Goal: Task Accomplishment & Management: Manage account settings

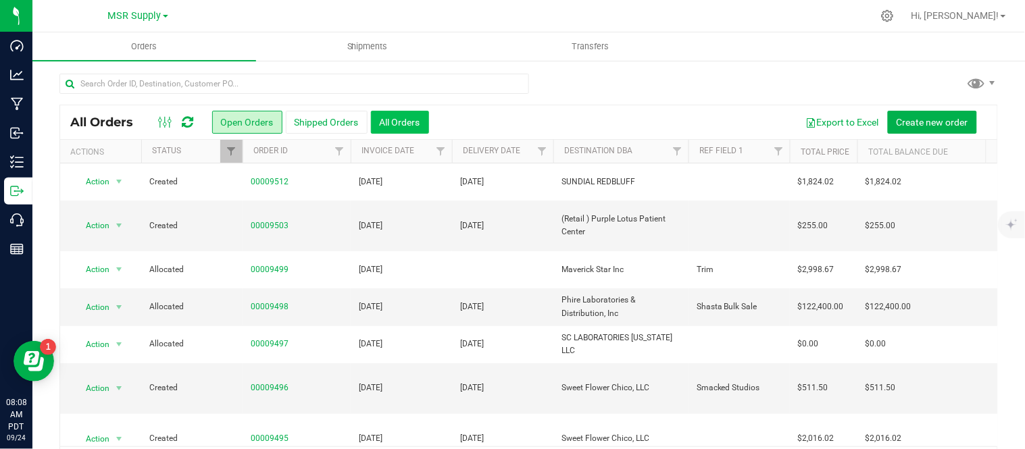
click at [395, 116] on button "All Orders" at bounding box center [400, 122] width 58 height 23
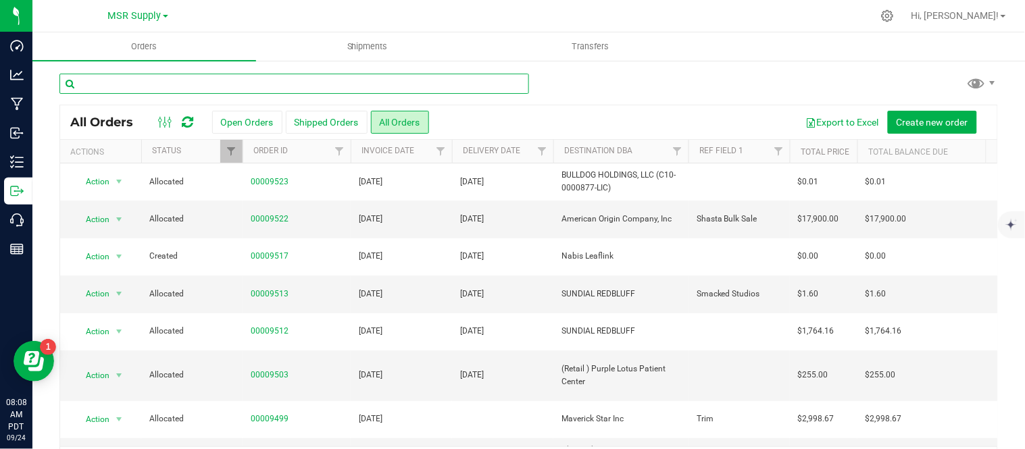
click at [414, 80] on input "text" at bounding box center [294, 84] width 470 height 20
type input "8754"
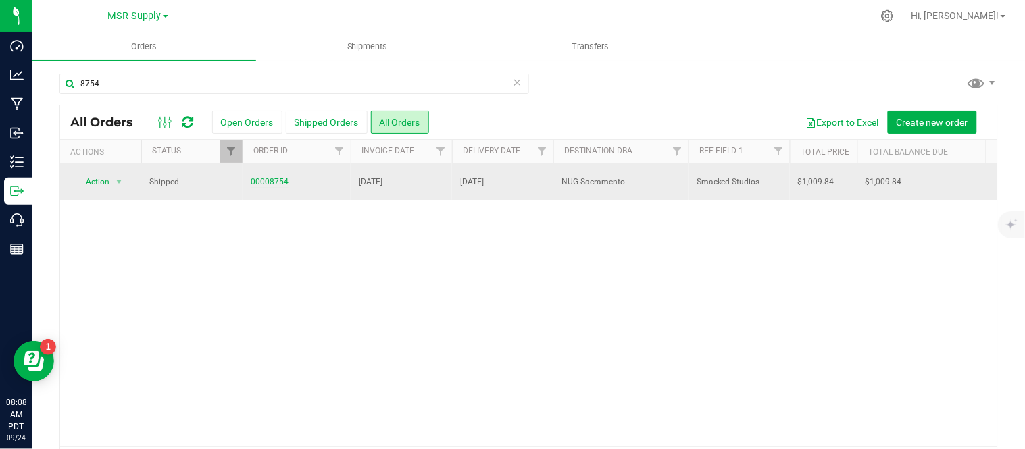
click at [268, 180] on link "00008754" at bounding box center [270, 182] width 38 height 13
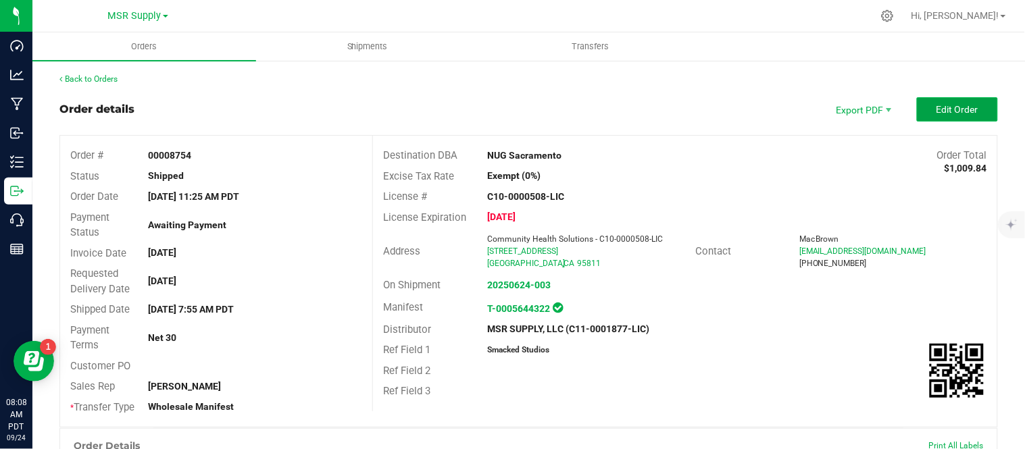
click at [937, 111] on span "Edit Order" at bounding box center [958, 109] width 42 height 11
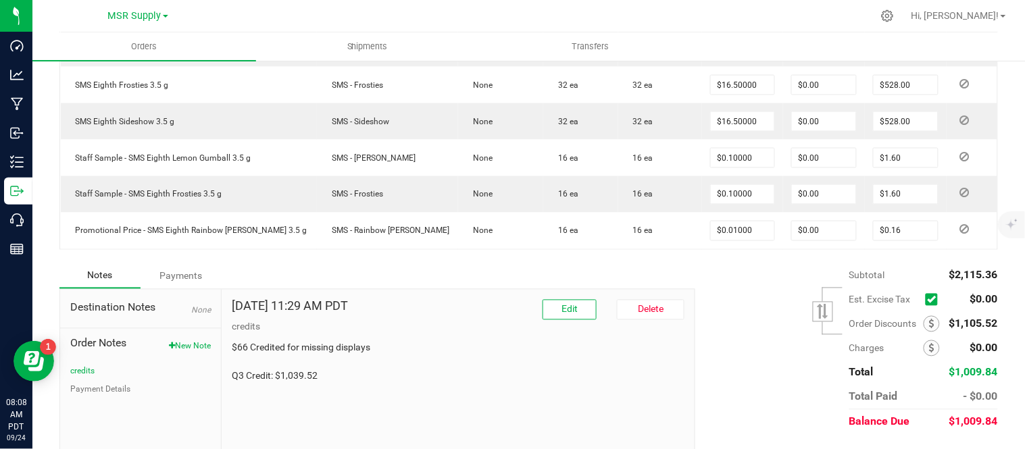
scroll to position [563, 0]
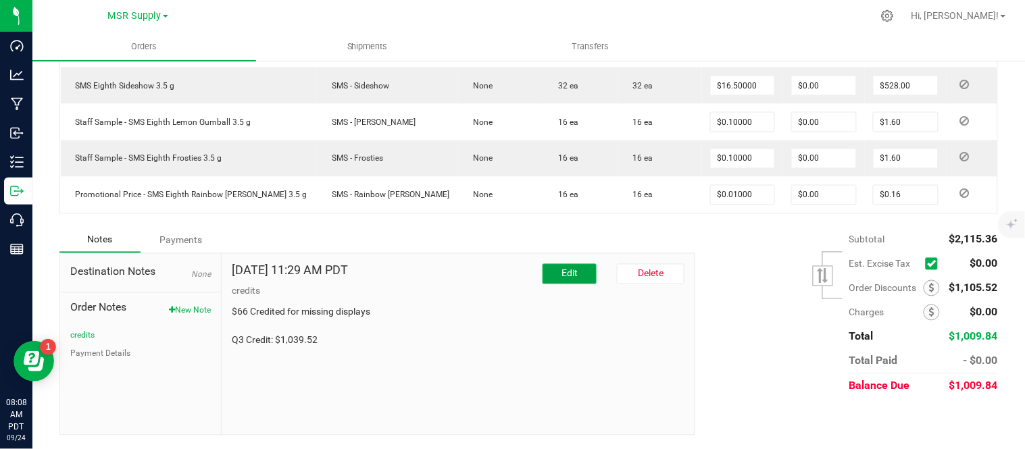
click at [565, 278] on span "Edit" at bounding box center [570, 273] width 16 height 11
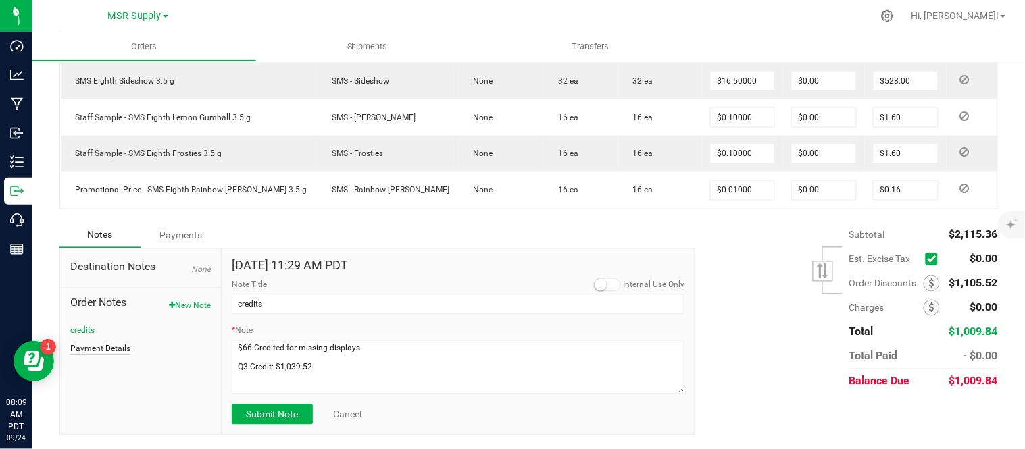
click at [106, 349] on button "Payment Details" at bounding box center [100, 349] width 60 height 12
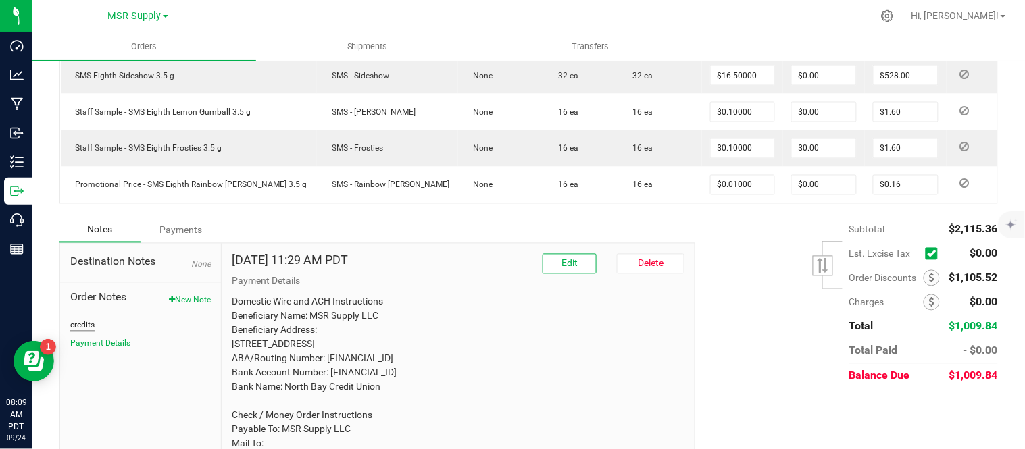
click at [79, 332] on button "credits" at bounding box center [82, 326] width 24 height 12
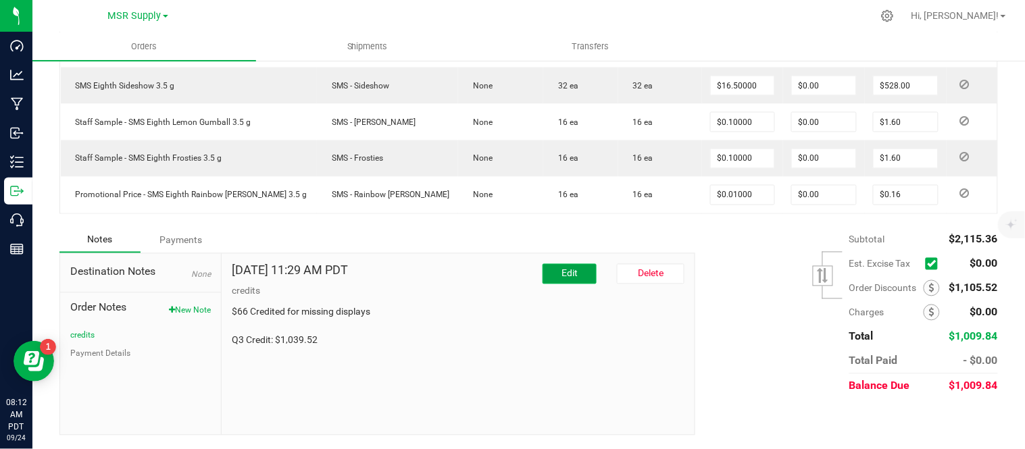
click at [572, 274] on button "Edit" at bounding box center [570, 274] width 54 height 20
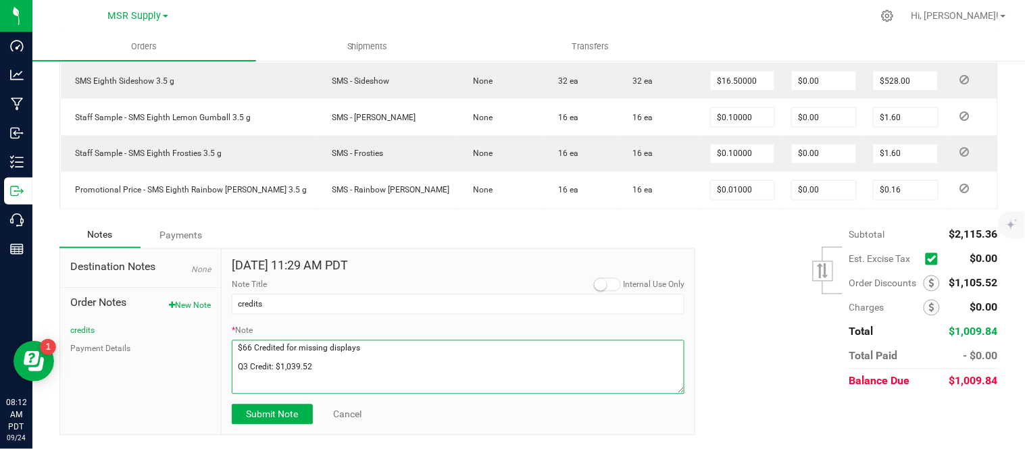
click at [324, 376] on textarea "* Note" at bounding box center [458, 368] width 453 height 54
type textarea "$66 Credited for missing displays Q3 Credit: $1,039.52 (- 8.10) = 1031.42"
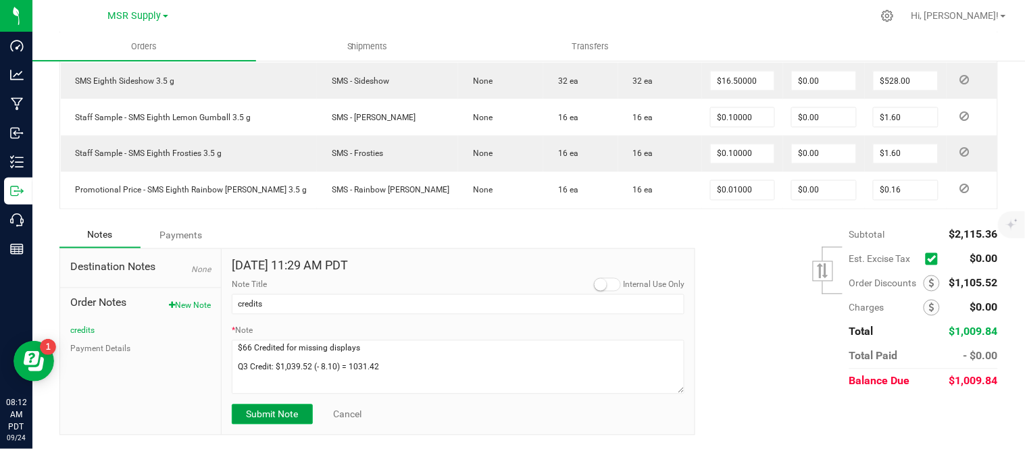
click at [284, 420] on span "Submit Note" at bounding box center [272, 415] width 52 height 11
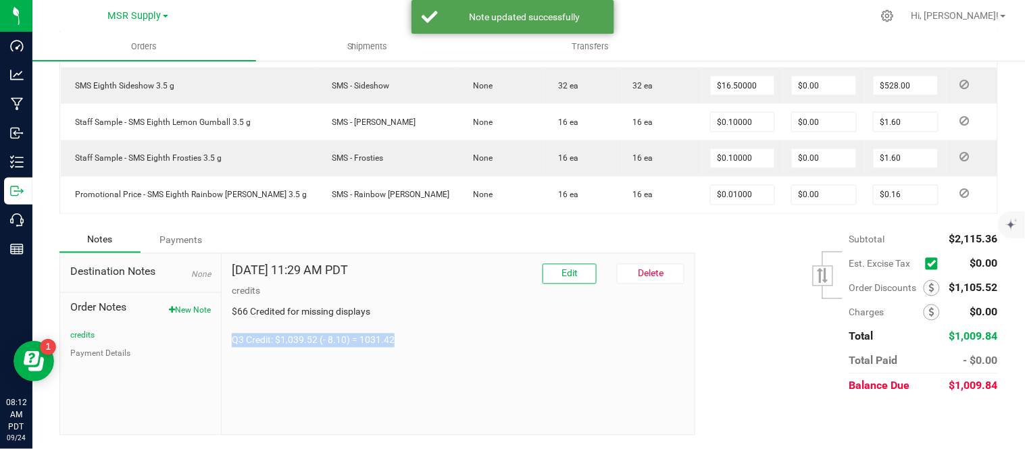
drag, startPoint x: 403, startPoint y: 339, endPoint x: 228, endPoint y: 338, distance: 174.4
click at [228, 338] on div "Jun 13, 2025 11:29 AM PDT Edit Delete credits $66 Credited for missing displays…" at bounding box center [458, 344] width 473 height 181
copy p "Q3 Credit: $1,039.52 (- 8.10) = 1031.42"
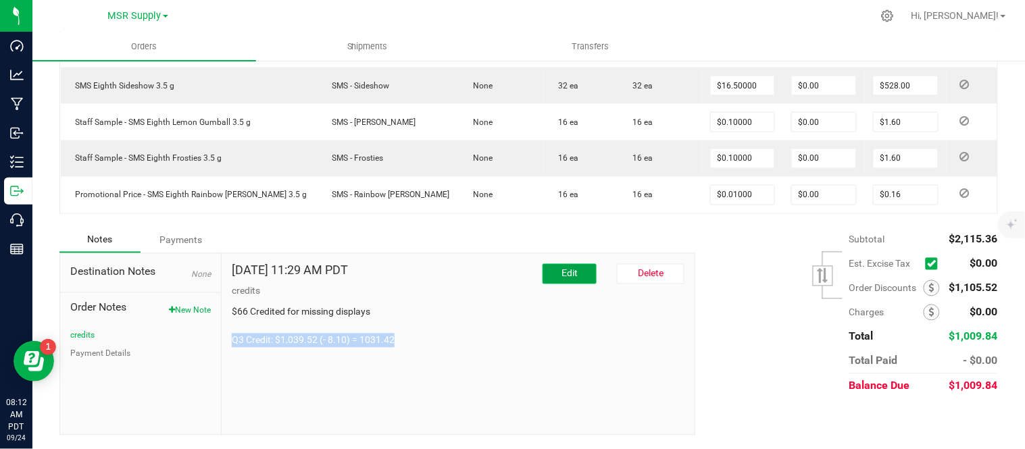
click at [550, 278] on button "Edit" at bounding box center [570, 274] width 54 height 20
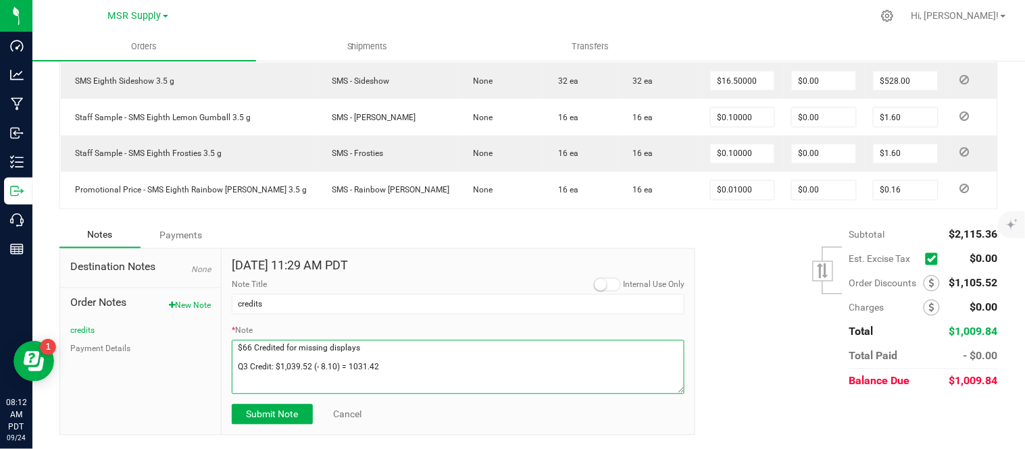
click at [312, 374] on textarea "* Note" at bounding box center [458, 368] width 453 height 54
type textarea "$66 Credited for missing displays Q3 Credit: $1,039.52 (- sept 8.10) = 1031.42"
click at [289, 420] on span "Submit Note" at bounding box center [272, 415] width 52 height 11
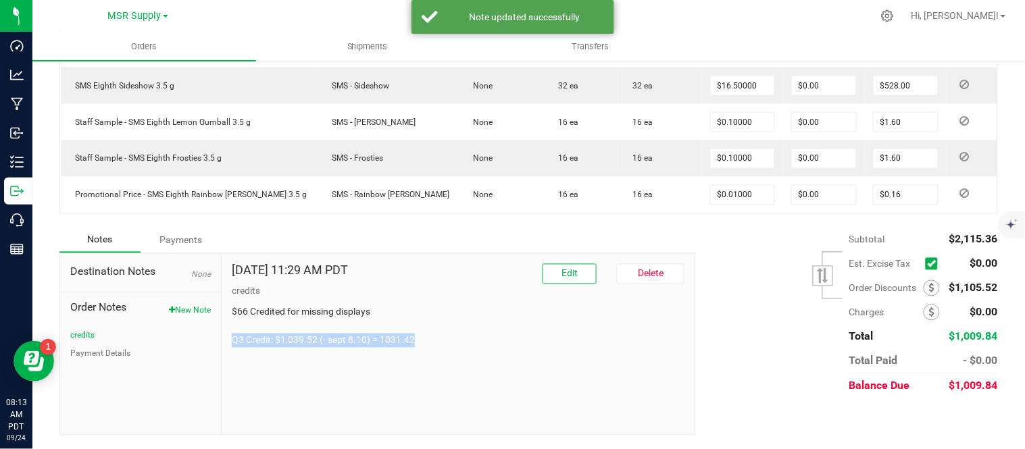
drag, startPoint x: 415, startPoint y: 339, endPoint x: 227, endPoint y: 347, distance: 188.1
click at [227, 347] on div "Jun 13, 2025 11:29 AM PDT Edit Delete credits $66 Credited for missing displays…" at bounding box center [458, 344] width 473 height 181
copy p "Q3 Credit: $1,039.52 (- sept 8.10) = 1031.42"
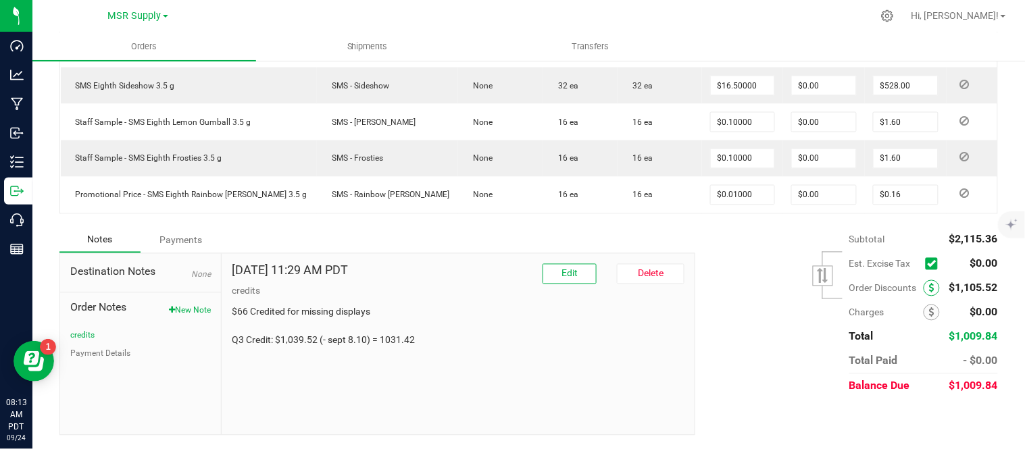
click at [929, 287] on icon at bounding box center [931, 288] width 5 height 9
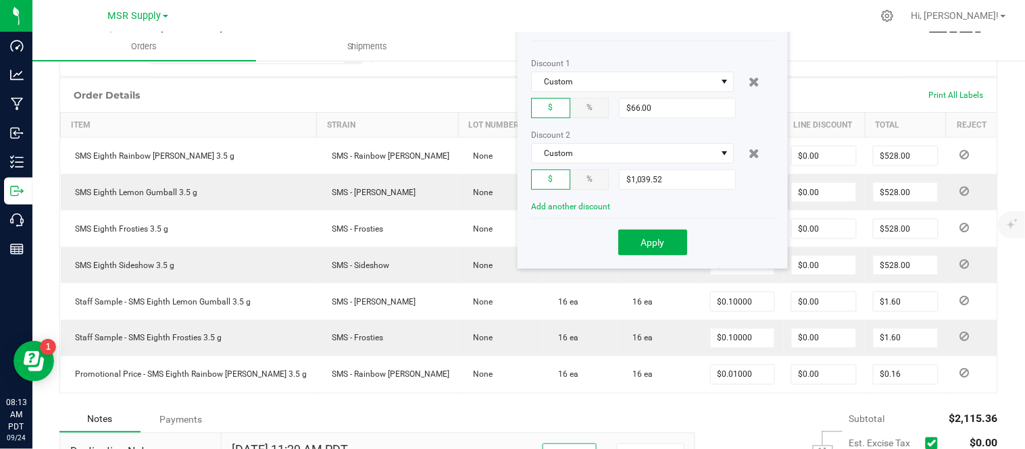
scroll to position [373, 0]
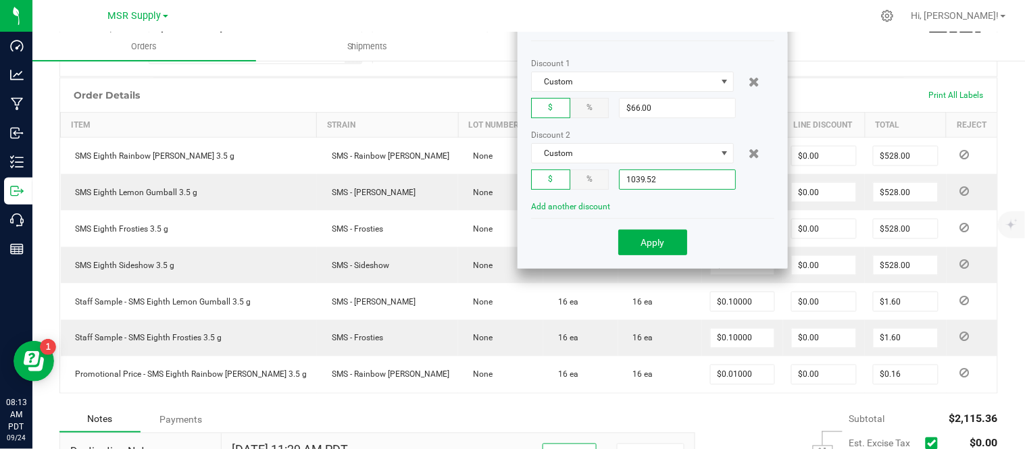
click at [680, 176] on input "1039.52" at bounding box center [678, 179] width 116 height 19
type input "$1,031.42"
click at [652, 248] on span "Apply" at bounding box center [653, 242] width 24 height 11
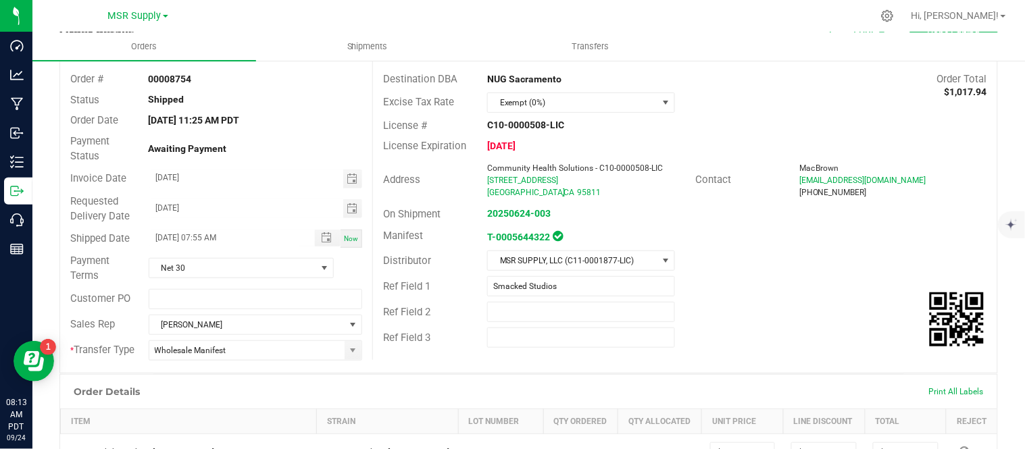
scroll to position [0, 0]
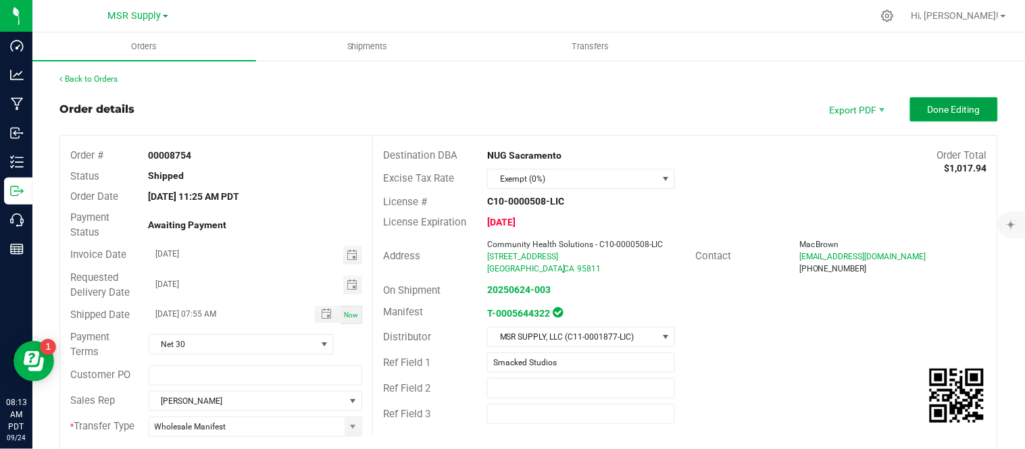
click at [935, 114] on span "Done Editing" at bounding box center [954, 109] width 53 height 11
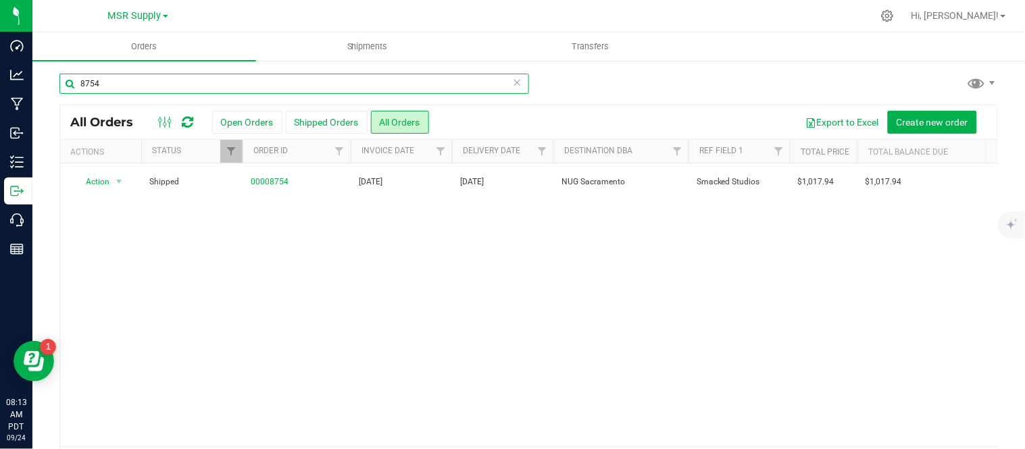
click at [191, 80] on input "8754" at bounding box center [294, 84] width 470 height 20
type input "8756"
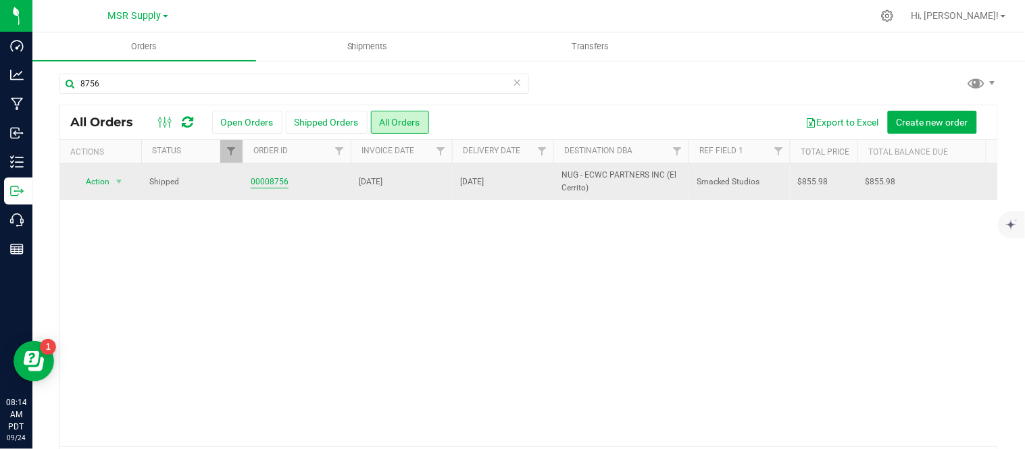
click at [273, 179] on link "00008756" at bounding box center [270, 182] width 38 height 13
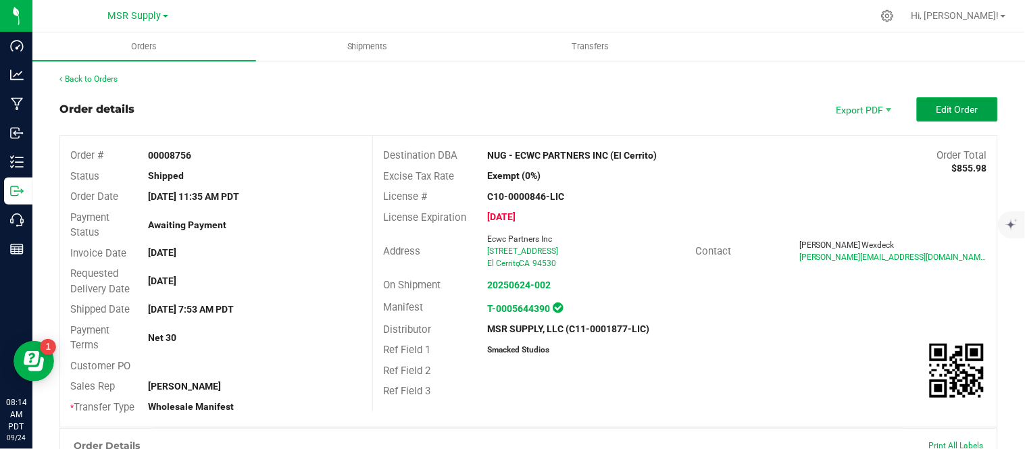
click at [951, 105] on span "Edit Order" at bounding box center [958, 109] width 42 height 11
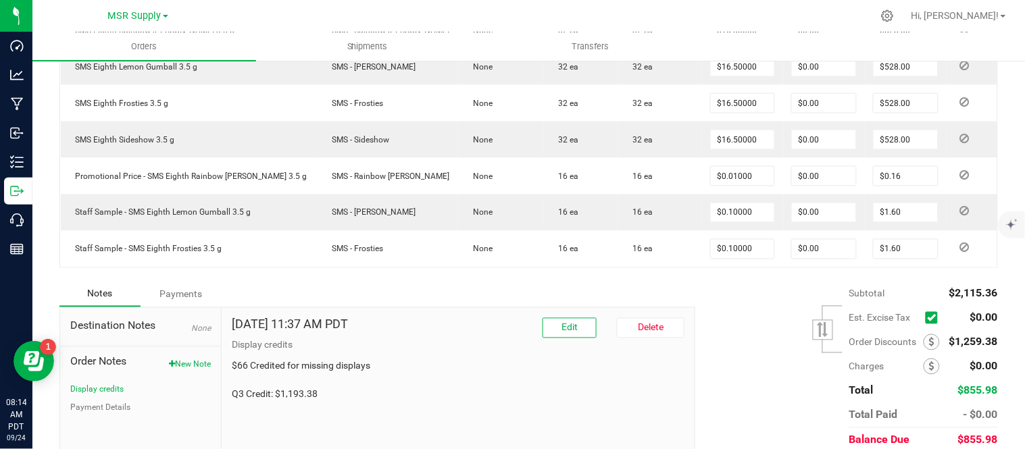
scroll to position [563, 0]
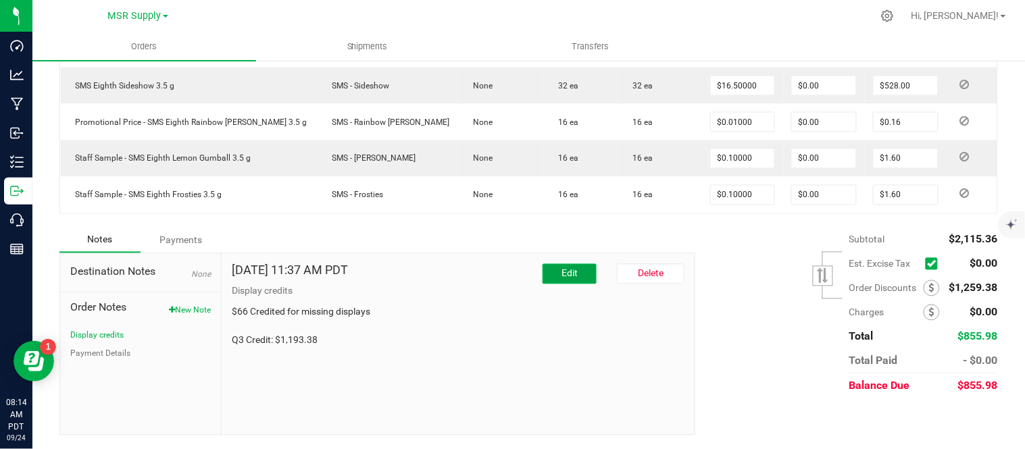
click at [568, 267] on button "Edit" at bounding box center [570, 274] width 54 height 20
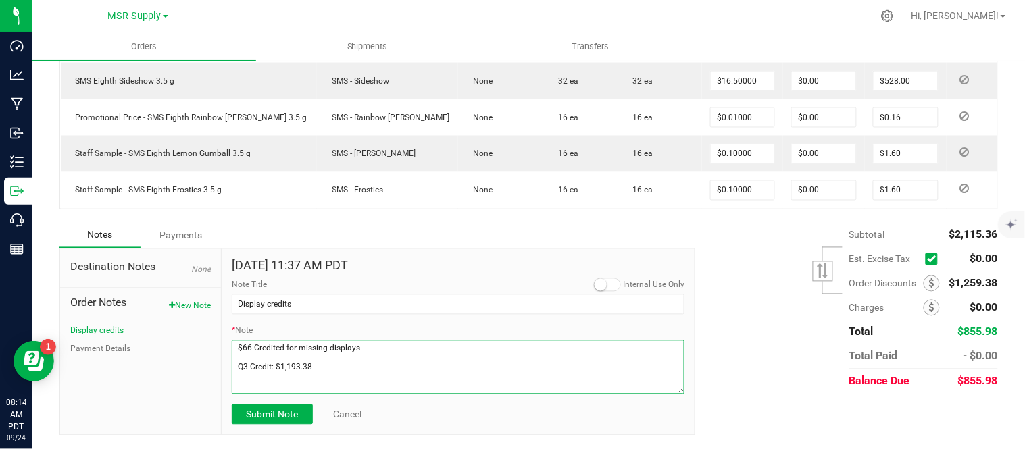
click at [390, 386] on textarea "* Note" at bounding box center [458, 368] width 453 height 54
paste textarea "Sept credit of $63.91"
click at [368, 376] on textarea "* Note" at bounding box center [458, 368] width 453 height 54
click at [374, 369] on textarea "* Note" at bounding box center [458, 368] width 453 height 54
click at [372, 376] on textarea "* Note" at bounding box center [458, 368] width 453 height 54
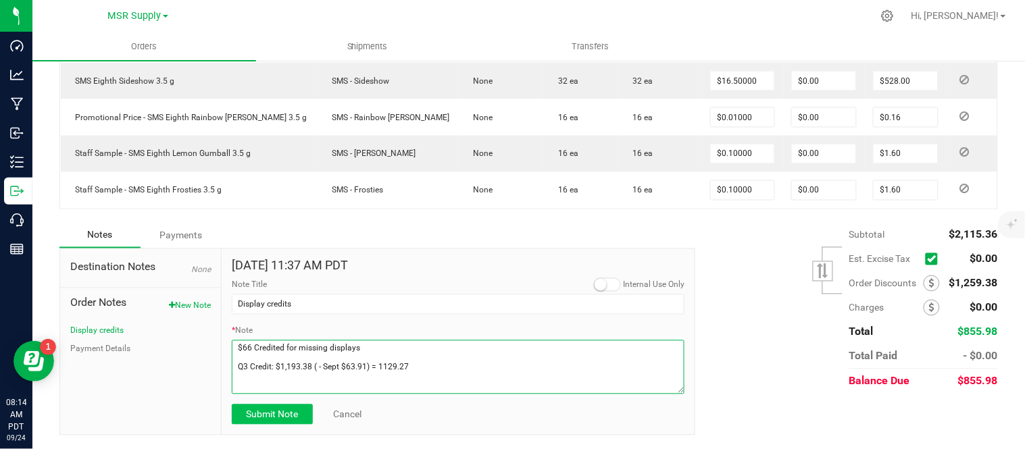
type textarea "$66 Credited for missing displays Q3 Credit: $1,193.38 ( - Sept $63.91) = 1129.…"
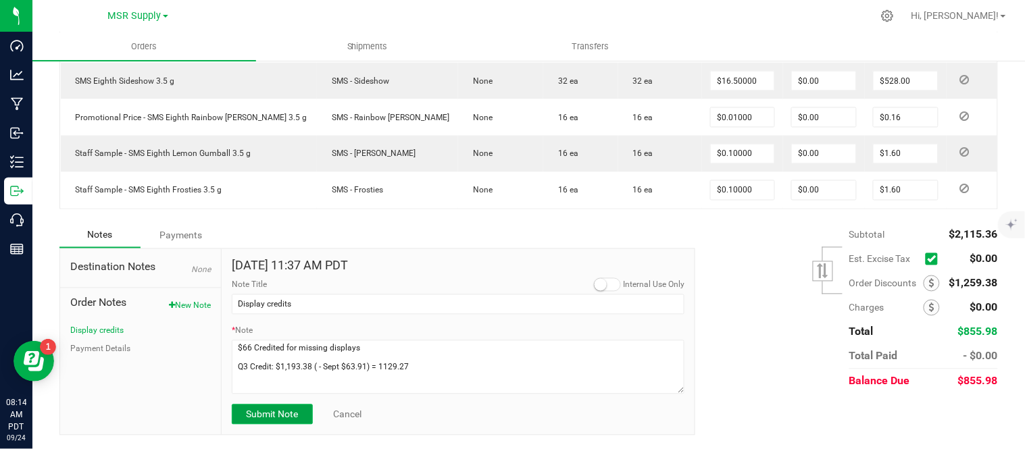
click at [266, 420] on span "Submit Note" at bounding box center [272, 415] width 52 height 11
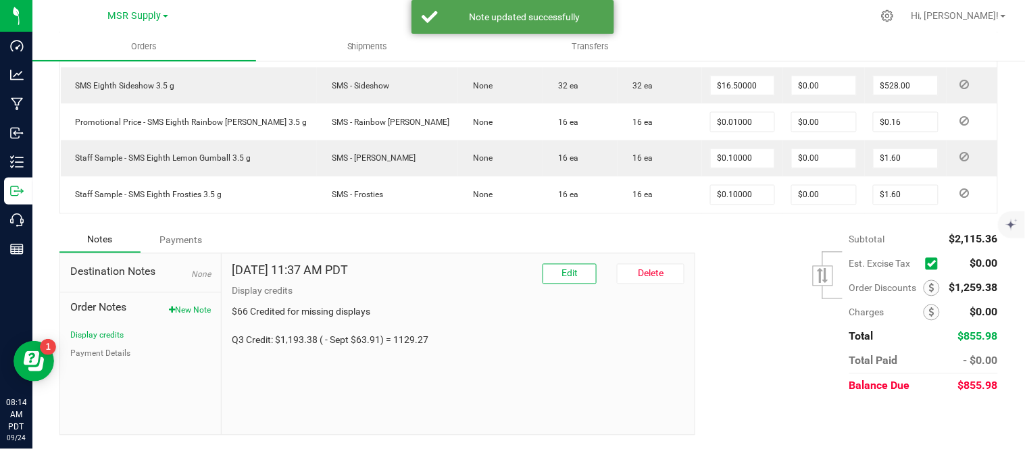
click at [408, 340] on p "$66 Credited for missing displays Q3 Credit: $1,193.38 ( - Sept $63.91) = 1129.…" at bounding box center [458, 326] width 453 height 43
copy p "1129.27"
click at [929, 292] on icon at bounding box center [931, 288] width 5 height 9
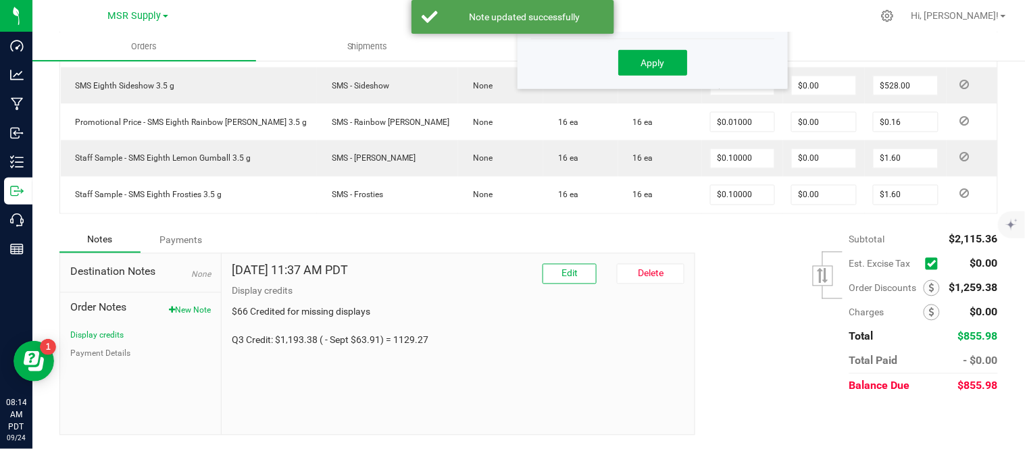
scroll to position [362, 0]
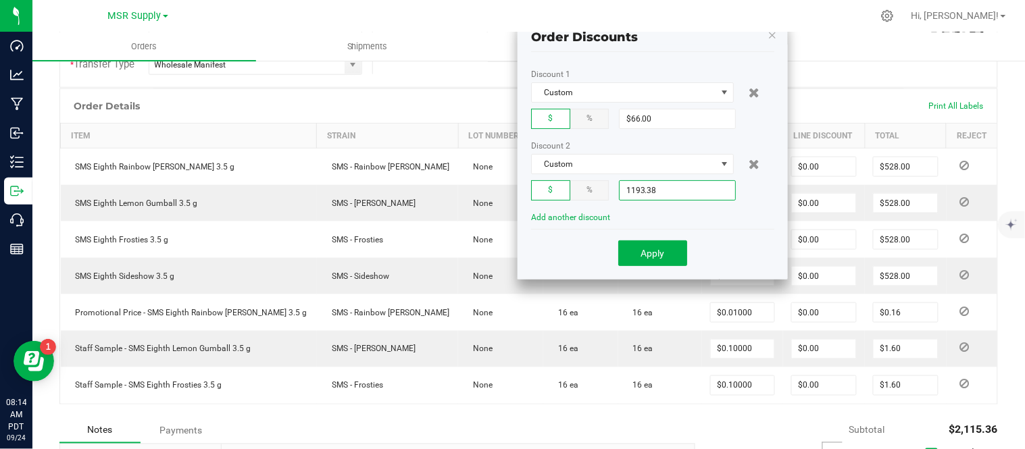
click at [683, 193] on input "1193.38" at bounding box center [678, 190] width 116 height 19
paste input "29.27"
type input "$1,129.27"
click at [646, 253] on span "Apply" at bounding box center [653, 253] width 24 height 11
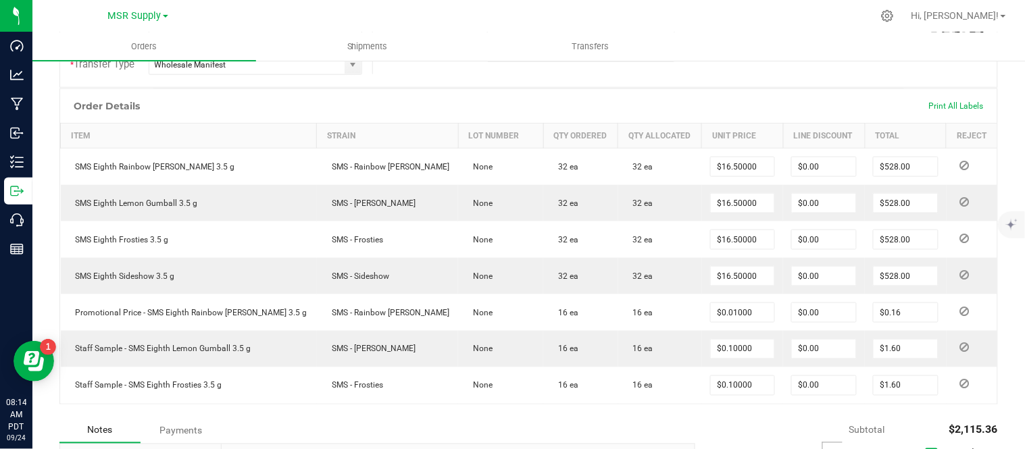
scroll to position [563, 0]
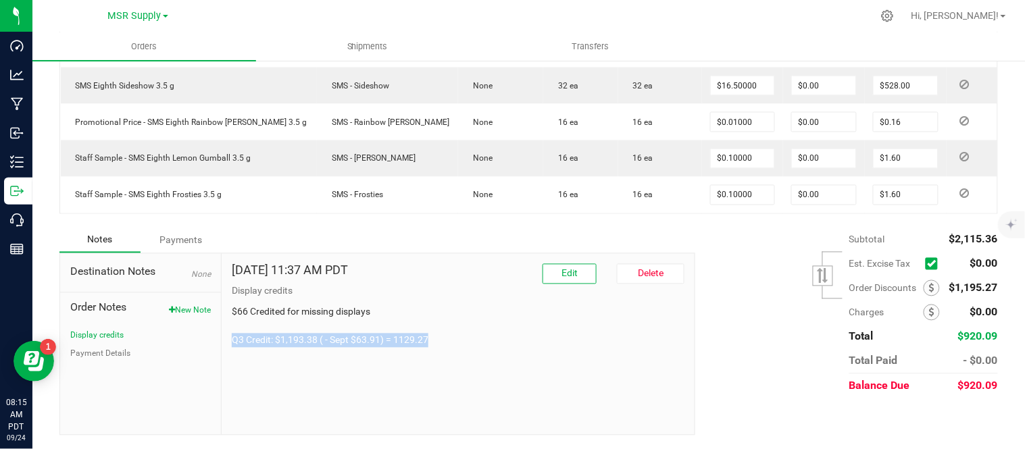
drag, startPoint x: 440, startPoint y: 336, endPoint x: 225, endPoint y: 349, distance: 215.3
click at [225, 349] on div "Jun 13, 2025 11:37 AM PDT Edit Delete Display credits $66 Credited for missing …" at bounding box center [458, 344] width 473 height 181
copy p "Q3 Credit: $1,193.38 ( - Sept $63.91) = 1129.27"
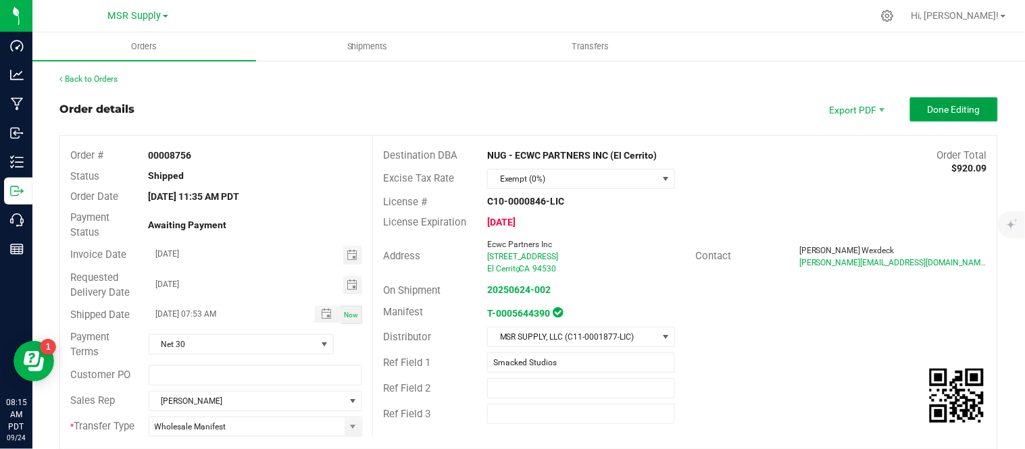
click at [935, 120] on button "Done Editing" at bounding box center [954, 109] width 88 height 24
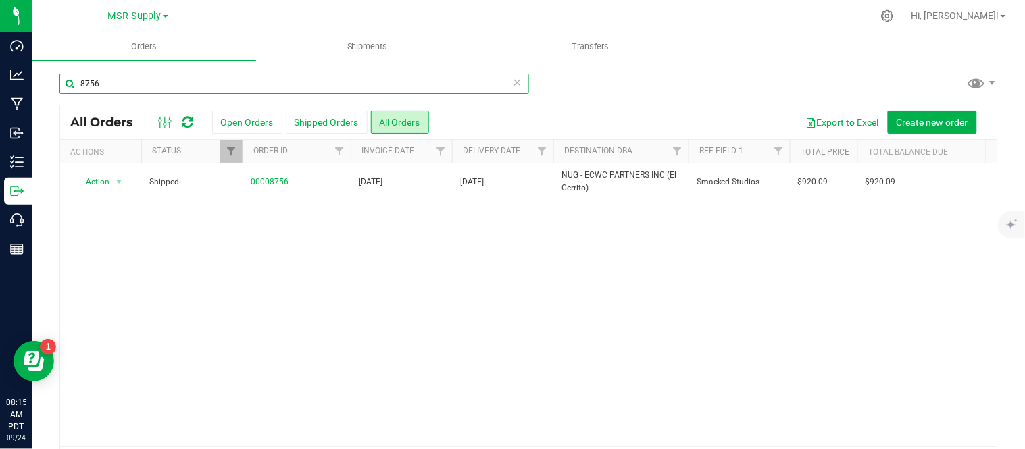
click at [128, 74] on input "8756" at bounding box center [294, 84] width 470 height 20
type input "8757"
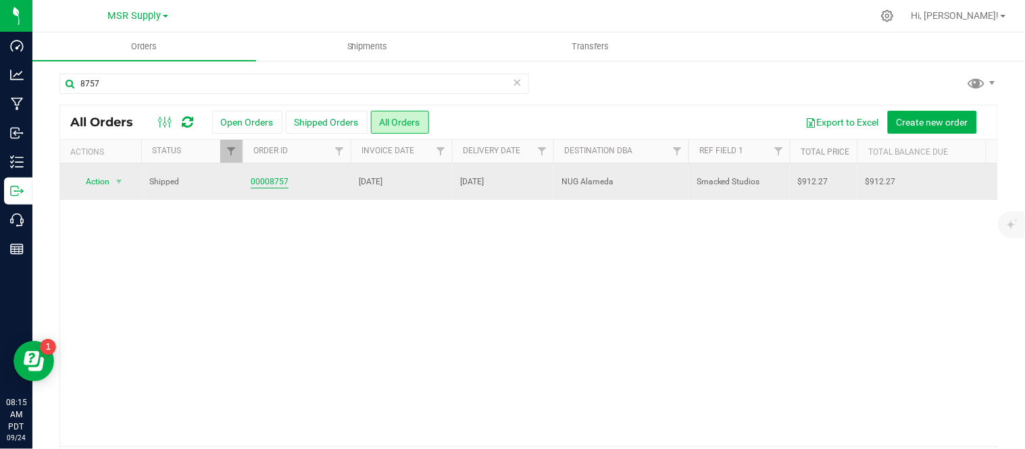
click at [267, 180] on link "00008757" at bounding box center [270, 182] width 38 height 13
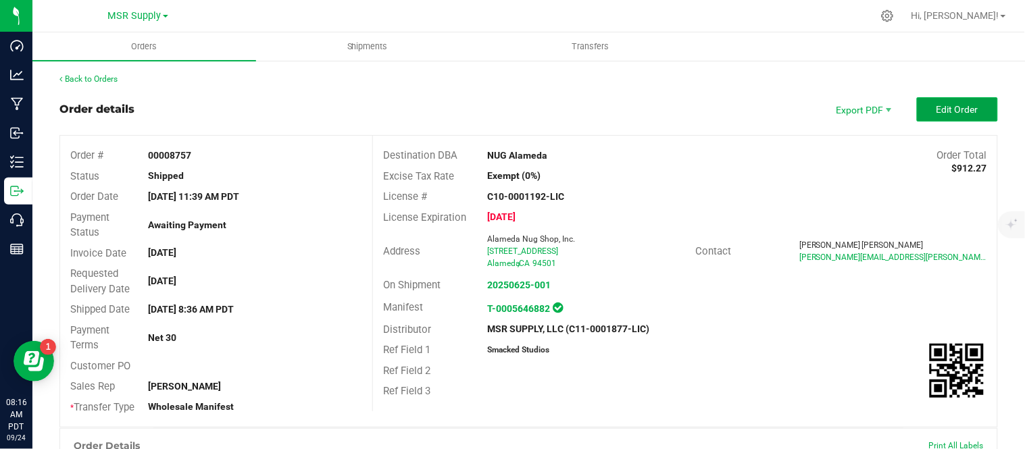
click at [956, 111] on span "Edit Order" at bounding box center [958, 109] width 42 height 11
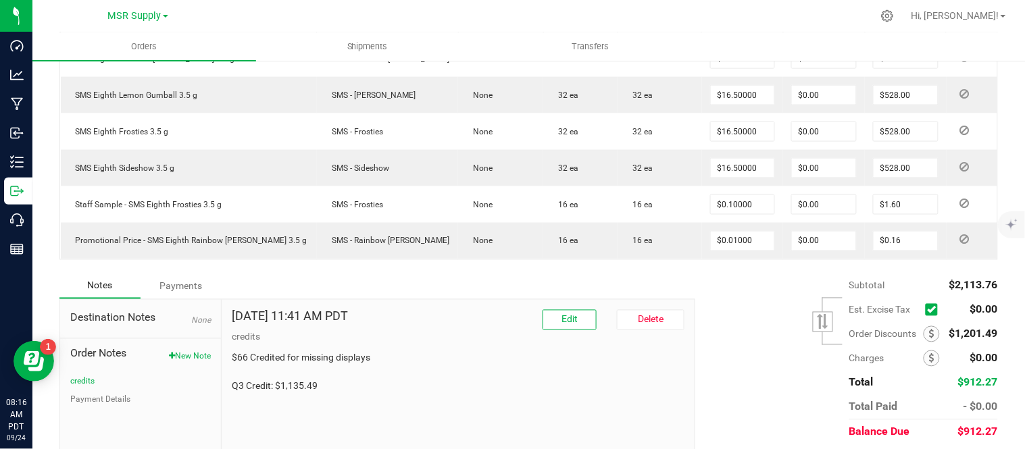
scroll to position [526, 0]
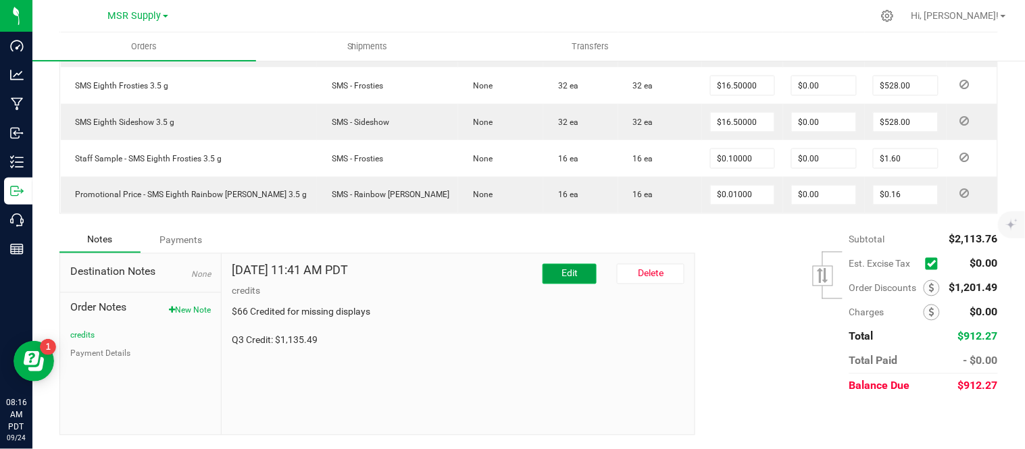
click at [568, 268] on span "Edit" at bounding box center [570, 273] width 16 height 11
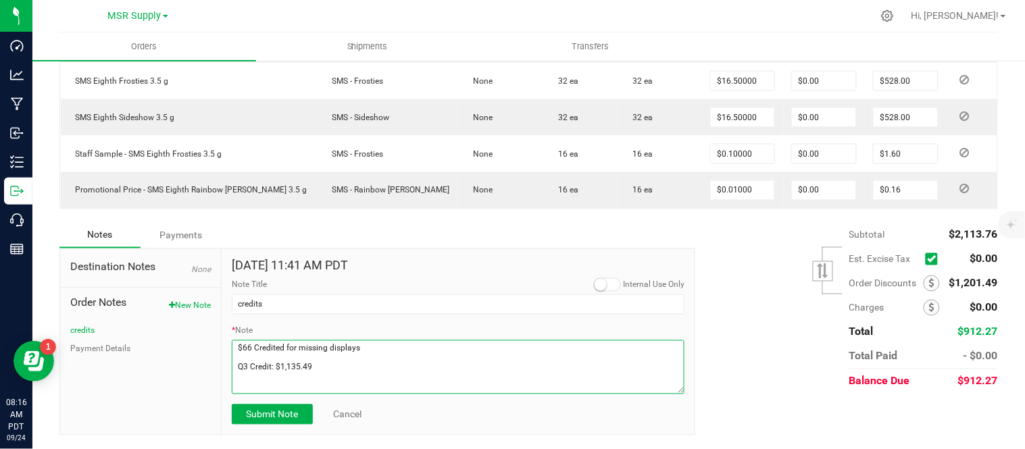
click at [402, 370] on textarea "* Note" at bounding box center [458, 368] width 453 height 54
paste textarea "Sept credit of $31.20"
click at [361, 374] on textarea "* Note" at bounding box center [458, 368] width 453 height 54
click at [312, 376] on textarea "* Note" at bounding box center [458, 368] width 453 height 54
type textarea "$66 Credited for missing displays Q3 Credit: $1,135.49 ( -Sept $31.20) = 1104.29"
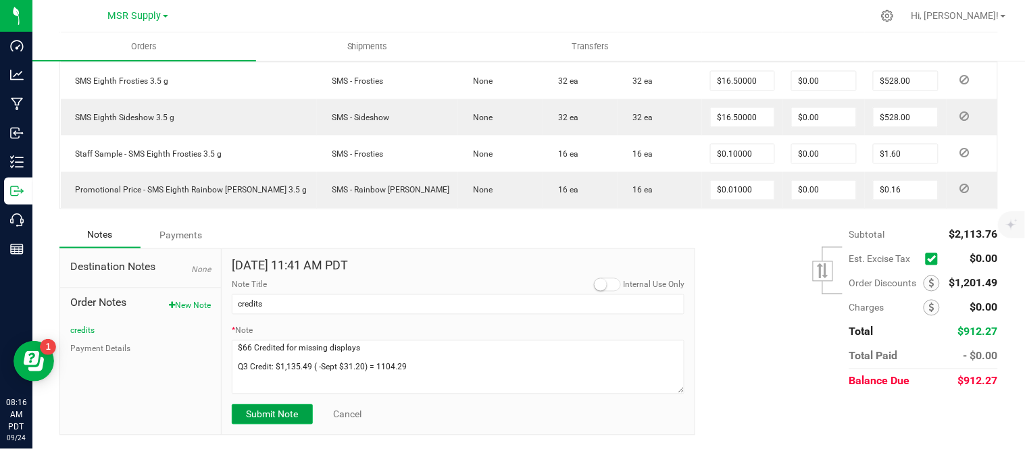
click at [272, 425] on button "Submit Note" at bounding box center [272, 415] width 81 height 20
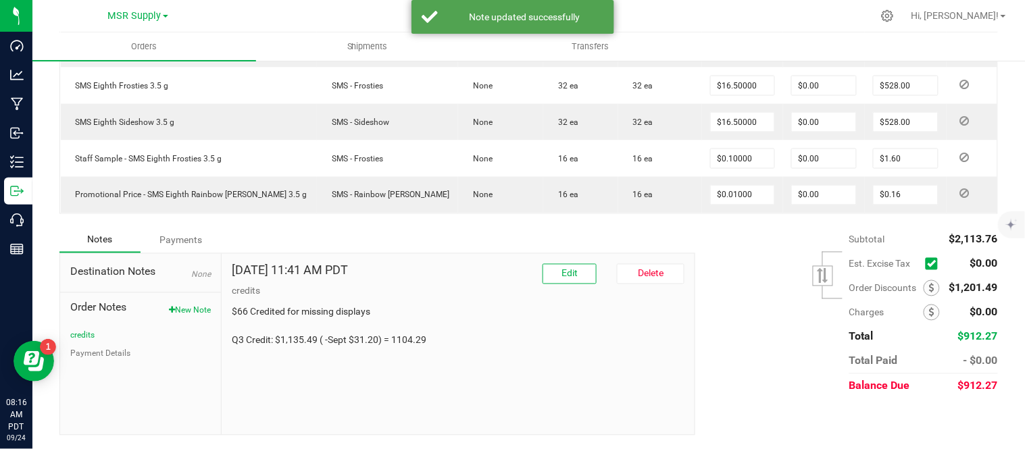
click at [403, 340] on p "$66 Credited for missing displays Q3 Credit: $1,135.49 ( -Sept $31.20) = 1104.29" at bounding box center [458, 326] width 453 height 43
copy p "1104.29"
click at [929, 289] on icon at bounding box center [931, 288] width 5 height 9
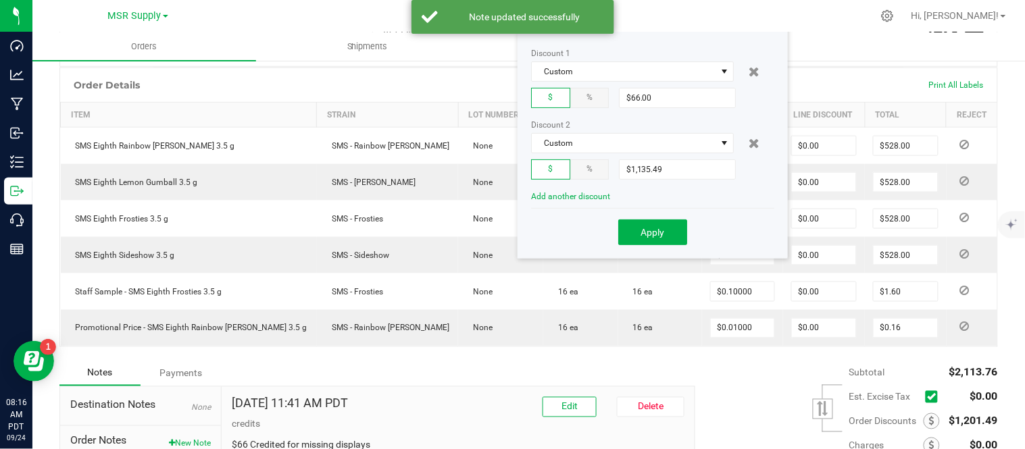
scroll to position [380, 0]
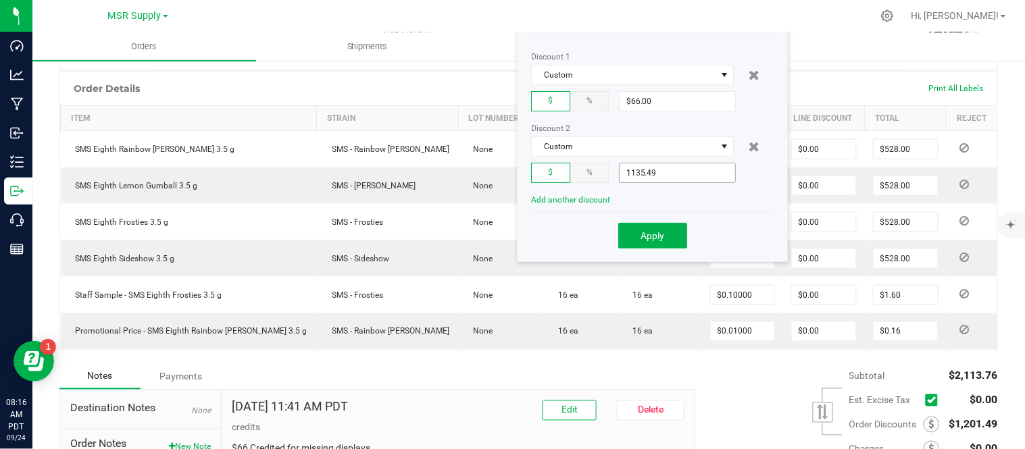
click at [689, 176] on input "1135.49" at bounding box center [678, 173] width 116 height 19
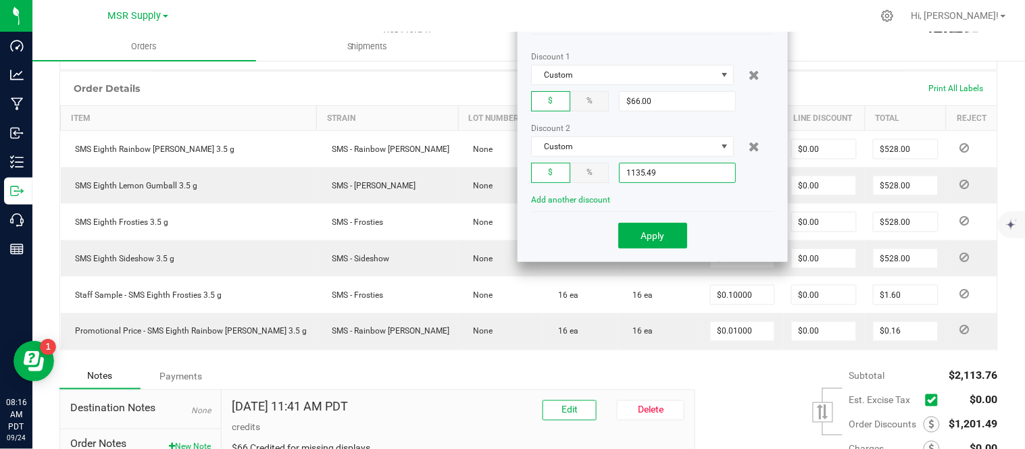
click at [689, 176] on input "1135.49" at bounding box center [678, 173] width 116 height 19
paste input "04.2"
type input "$1,104.29"
click at [652, 247] on button "Apply" at bounding box center [652, 236] width 69 height 26
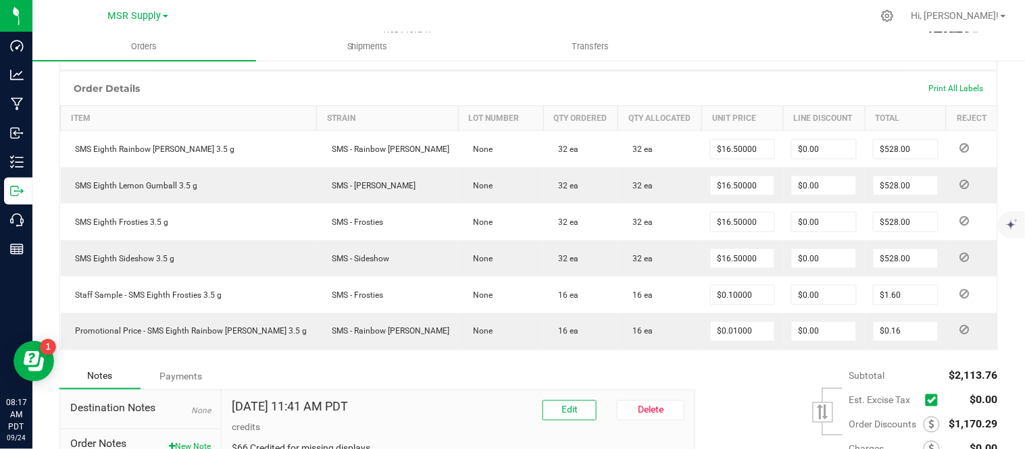
scroll to position [526, 0]
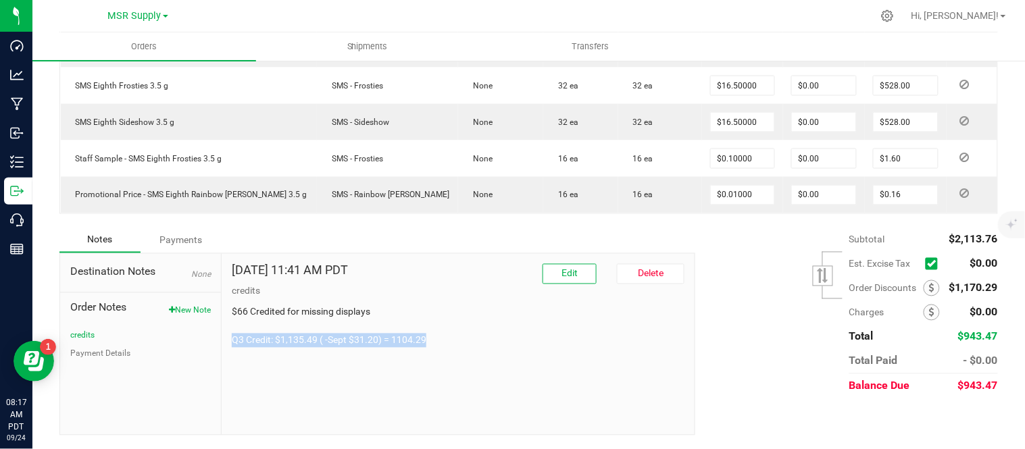
drag, startPoint x: 429, startPoint y: 340, endPoint x: 230, endPoint y: 339, distance: 199.4
click at [232, 339] on p "$66 Credited for missing displays Q3 Credit: $1,135.49 ( -Sept $31.20) = 1104.29" at bounding box center [458, 326] width 453 height 43
copy p "Q3 Credit: $1,135.49 ( -Sept $31.20) = 1104.29"
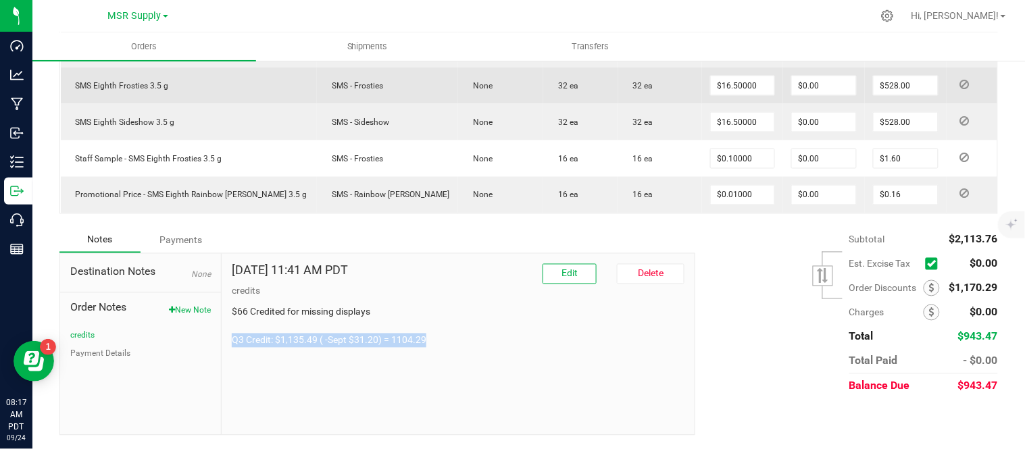
scroll to position [0, 0]
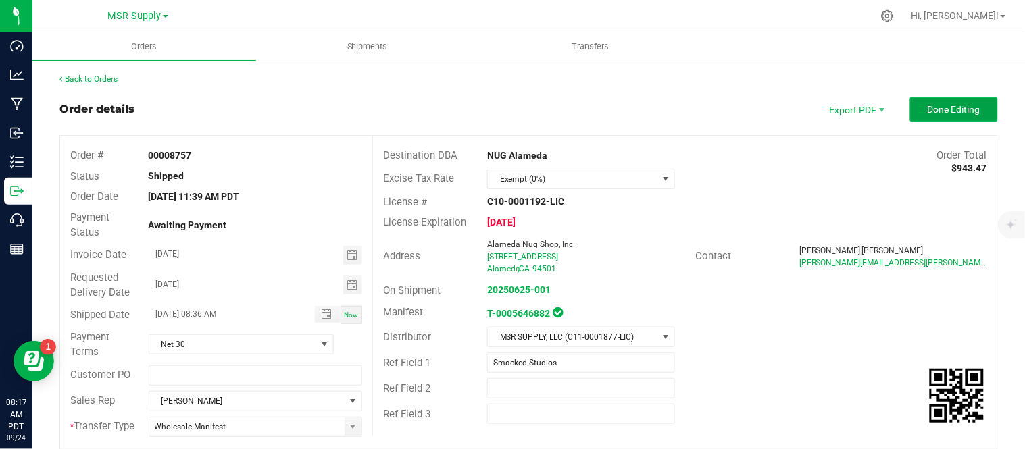
click at [937, 105] on span "Done Editing" at bounding box center [954, 109] width 53 height 11
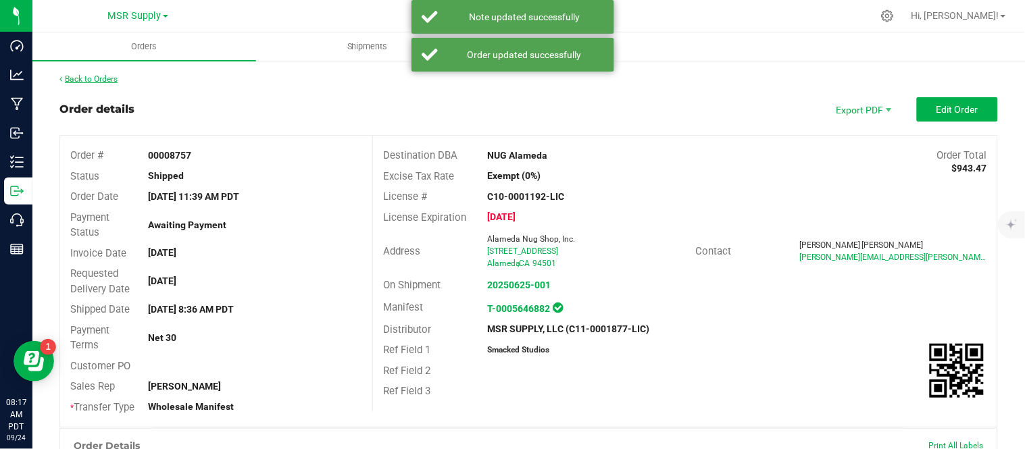
click at [90, 78] on link "Back to Orders" at bounding box center [88, 78] width 58 height 9
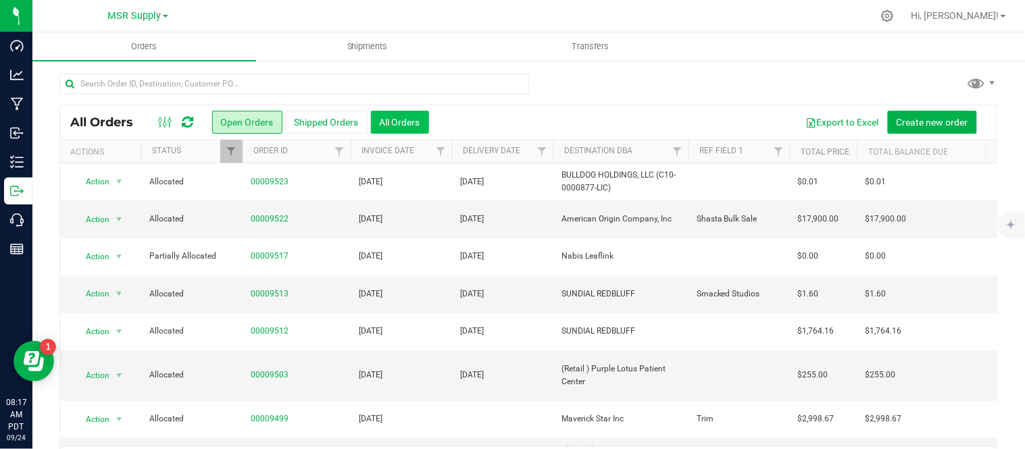
click at [399, 126] on button "All Orders" at bounding box center [400, 122] width 58 height 23
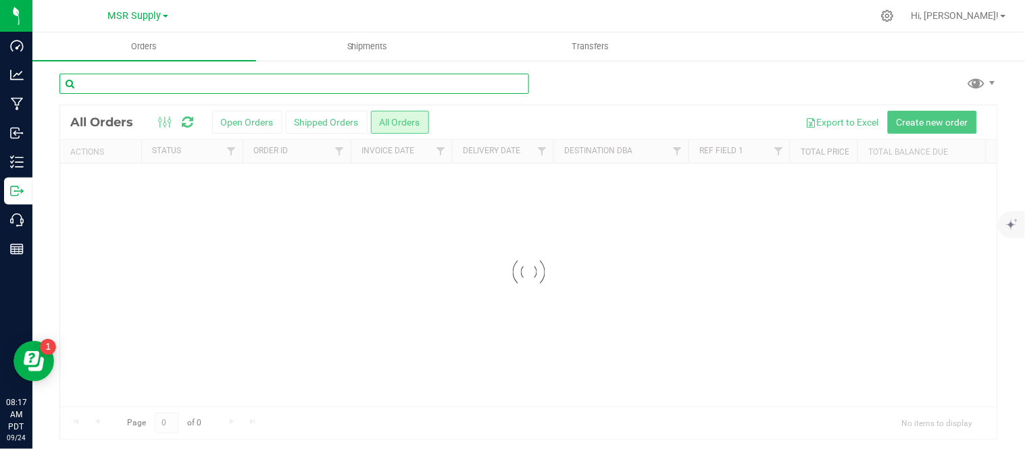
click at [255, 85] on input "text" at bounding box center [294, 84] width 470 height 20
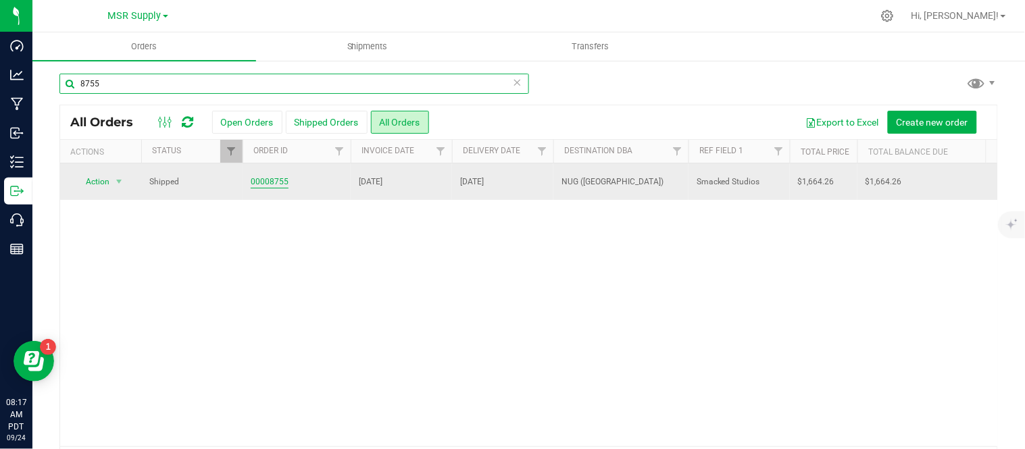
type input "8755"
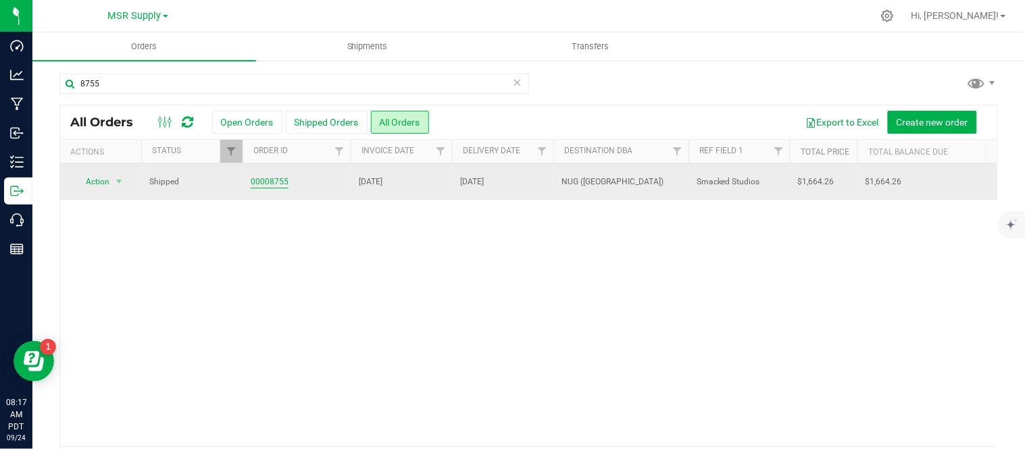
click at [272, 182] on link "00008755" at bounding box center [270, 182] width 38 height 13
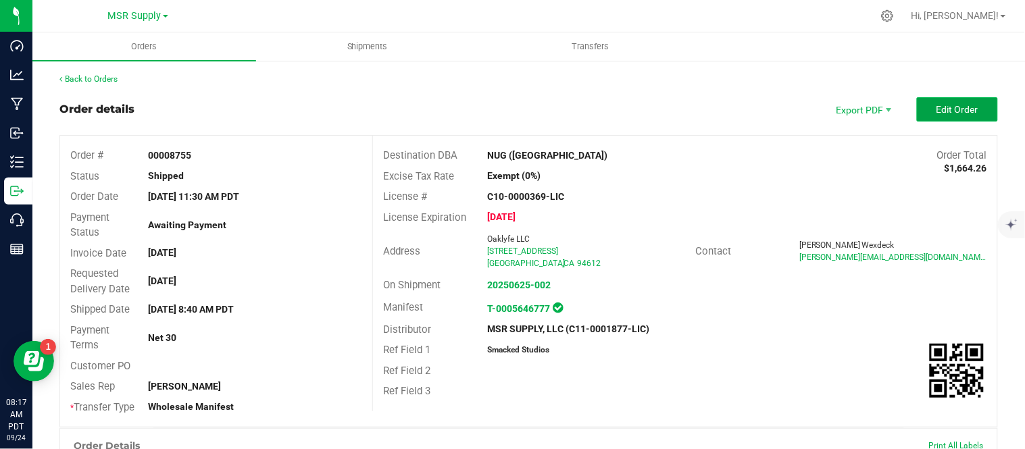
click at [945, 109] on span "Edit Order" at bounding box center [958, 109] width 42 height 11
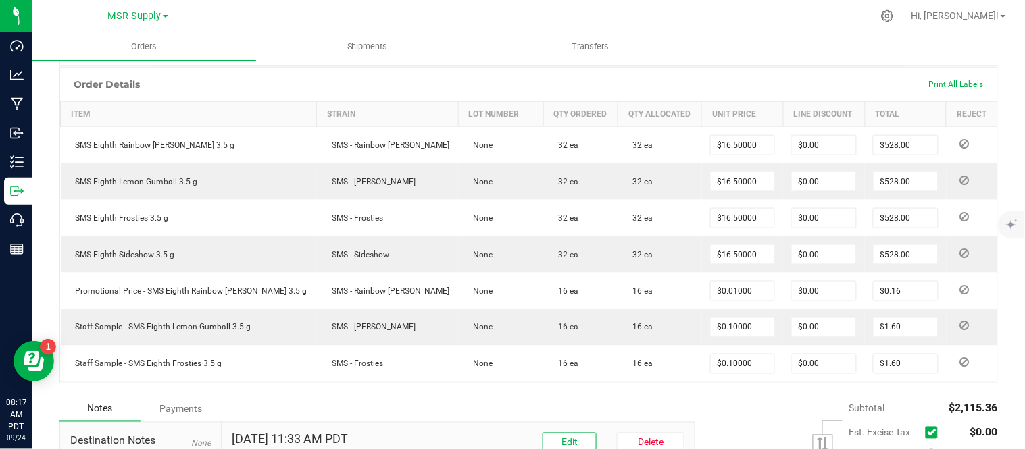
scroll to position [563, 0]
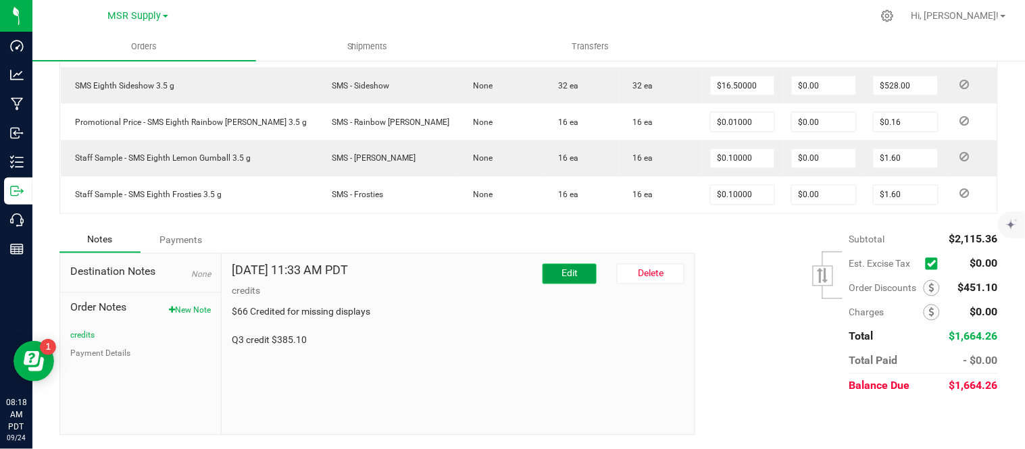
click at [571, 278] on button "Edit" at bounding box center [570, 274] width 54 height 20
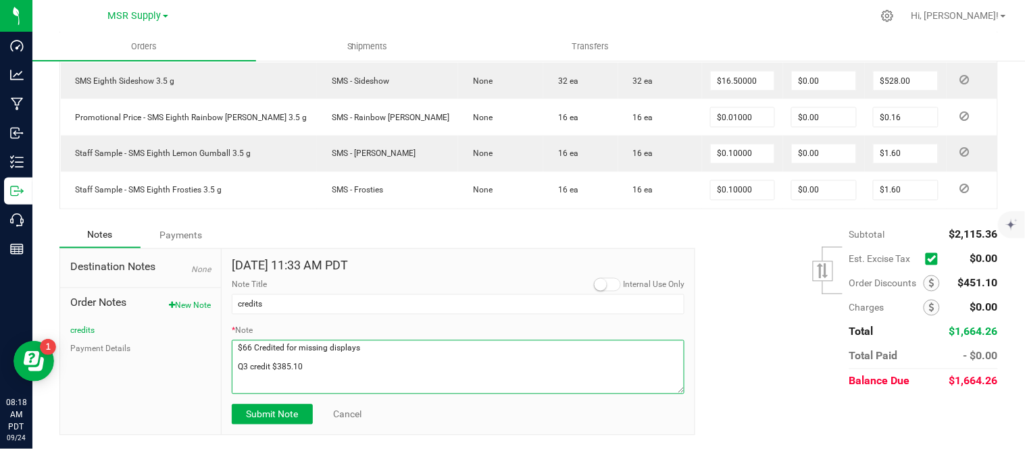
click at [321, 372] on textarea "* Note" at bounding box center [458, 368] width 453 height 54
paste textarea "Sept credit of $16.09"
click at [352, 375] on textarea "* Note" at bounding box center [458, 368] width 453 height 54
click at [372, 376] on textarea "* Note" at bounding box center [458, 368] width 453 height 54
type textarea "$66 Credited for missing displays Q3 credit $385.10 (- Sept $16.09) = 369.01"
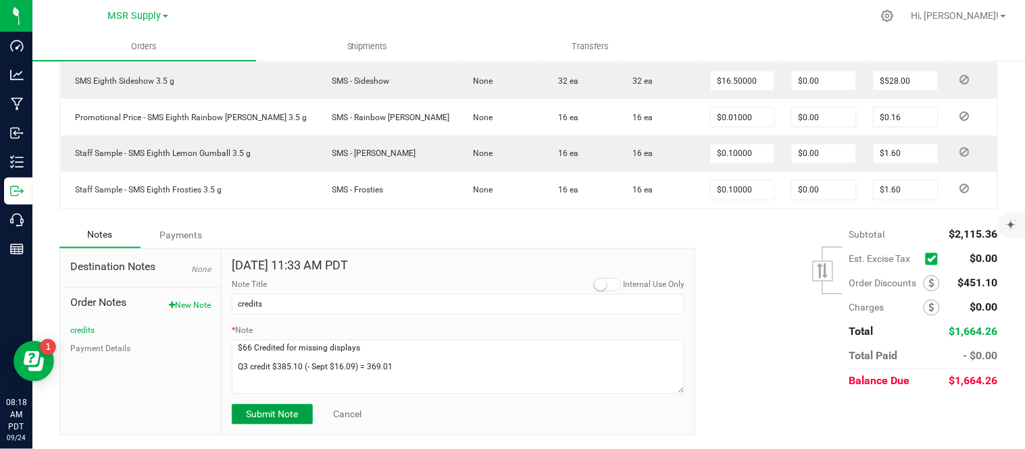
click at [287, 420] on span "Submit Note" at bounding box center [272, 415] width 52 height 11
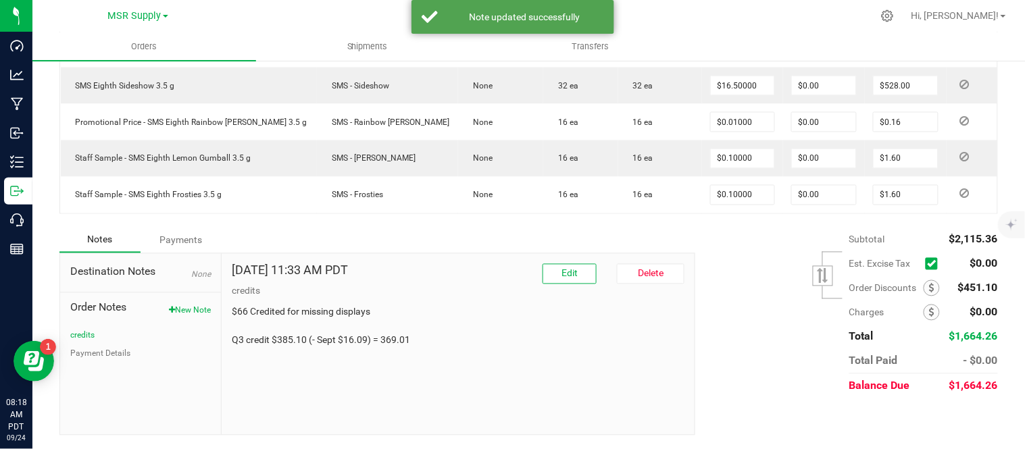
click at [394, 341] on p "$66 Credited for missing displays Q3 credit $385.10 (- Sept $16.09) = 369.01" at bounding box center [458, 326] width 453 height 43
copy p "369.01"
click at [928, 289] on span at bounding box center [932, 288] width 16 height 16
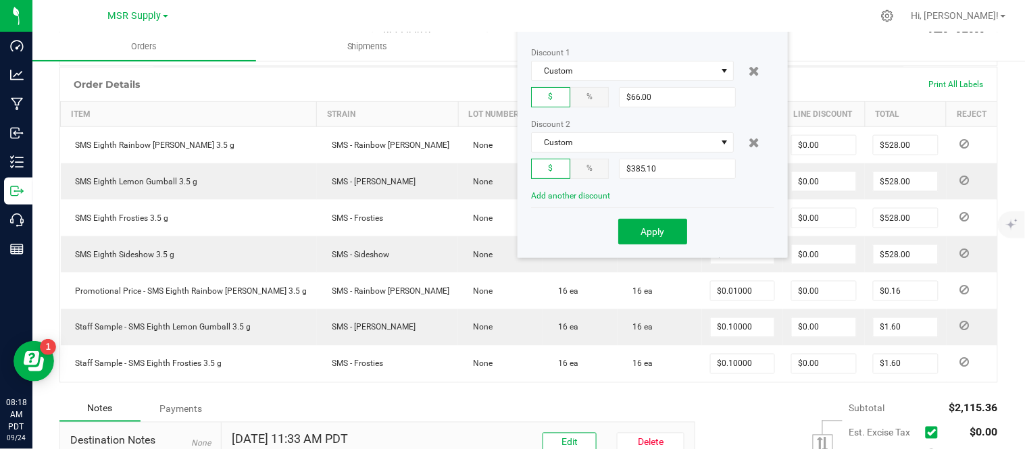
scroll to position [366, 0]
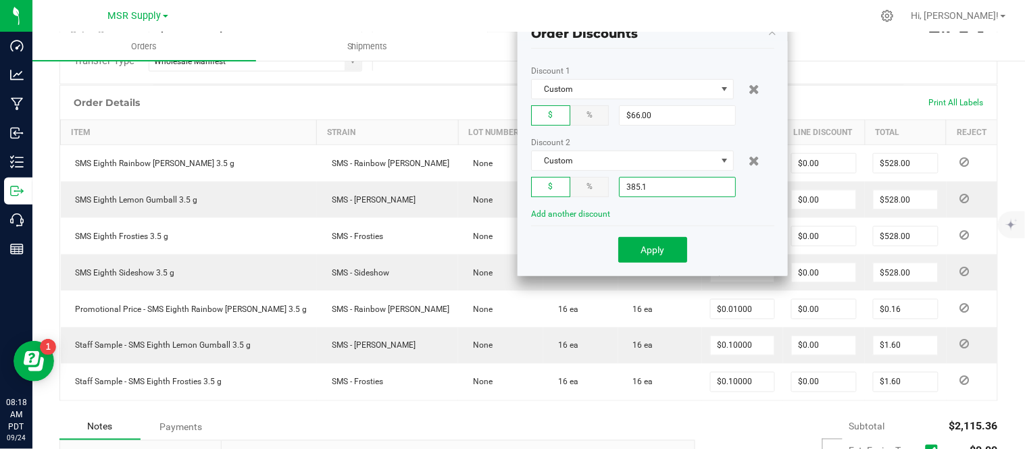
click at [676, 192] on input "385.1" at bounding box center [678, 187] width 116 height 19
paste input "69.0"
type input "$369.01"
click at [653, 246] on span "Apply" at bounding box center [653, 250] width 24 height 11
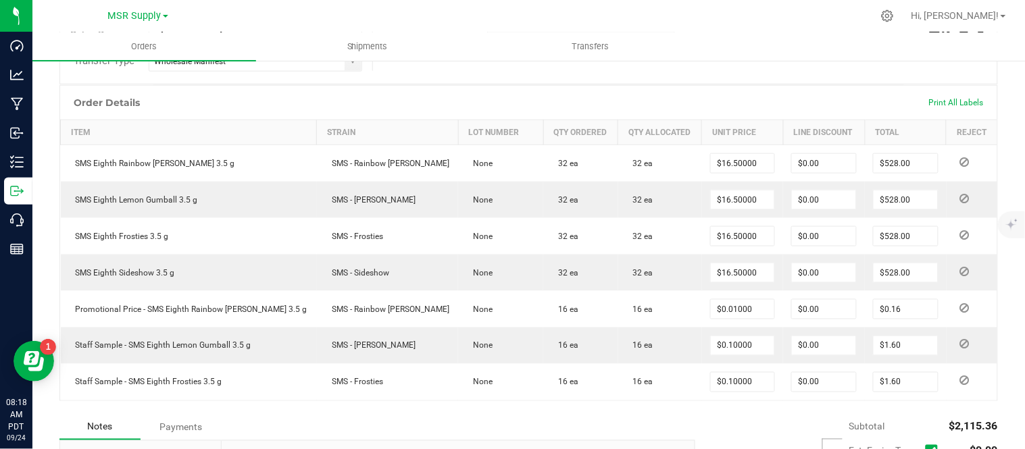
scroll to position [563, 0]
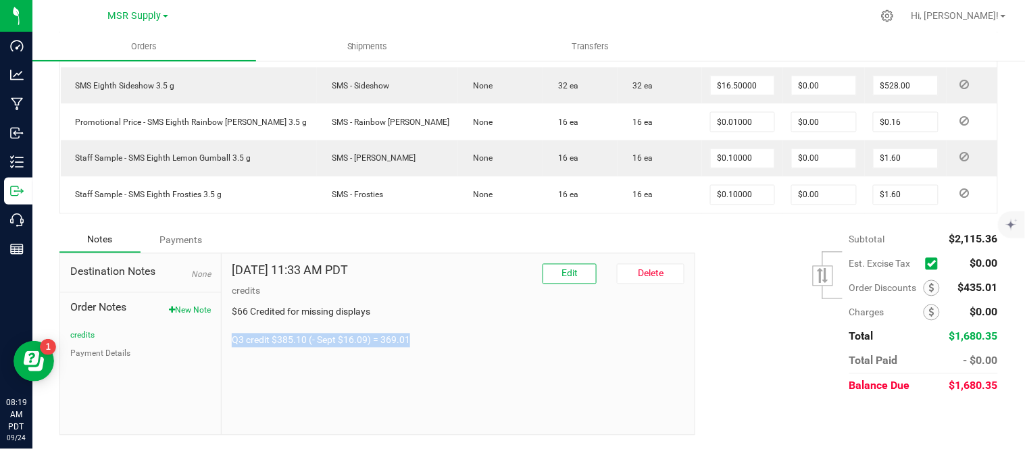
drag, startPoint x: 411, startPoint y: 342, endPoint x: 225, endPoint y: 343, distance: 185.9
click at [225, 343] on div "Jun 13, 2025 11:33 AM PDT Edit Delete credits $66 Credited for missing displays…" at bounding box center [458, 344] width 473 height 181
copy p "Q3 credit $385.10 (- Sept $16.09) = 369.01"
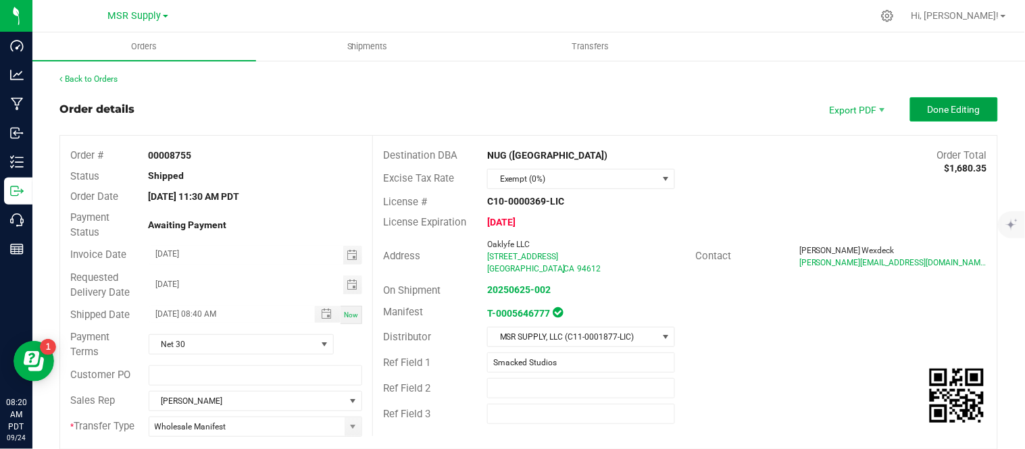
click at [971, 109] on button "Done Editing" at bounding box center [954, 109] width 88 height 24
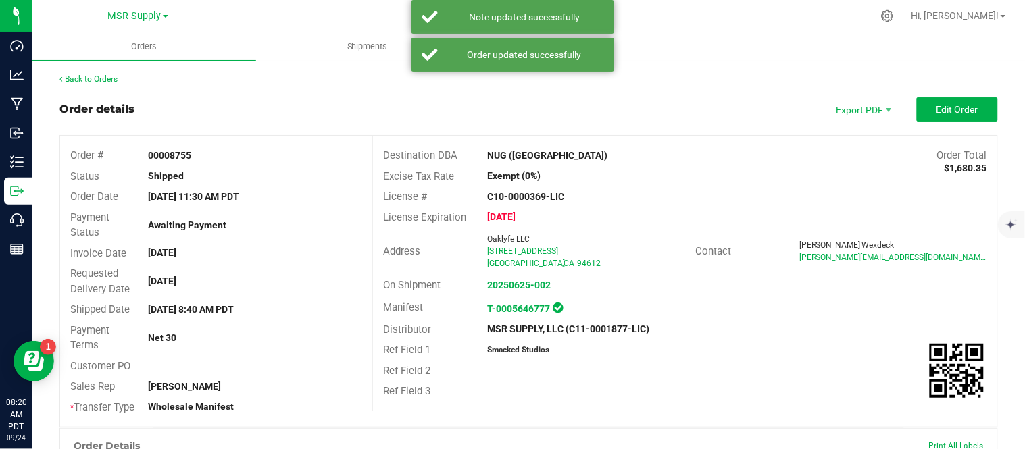
scroll to position [488, 0]
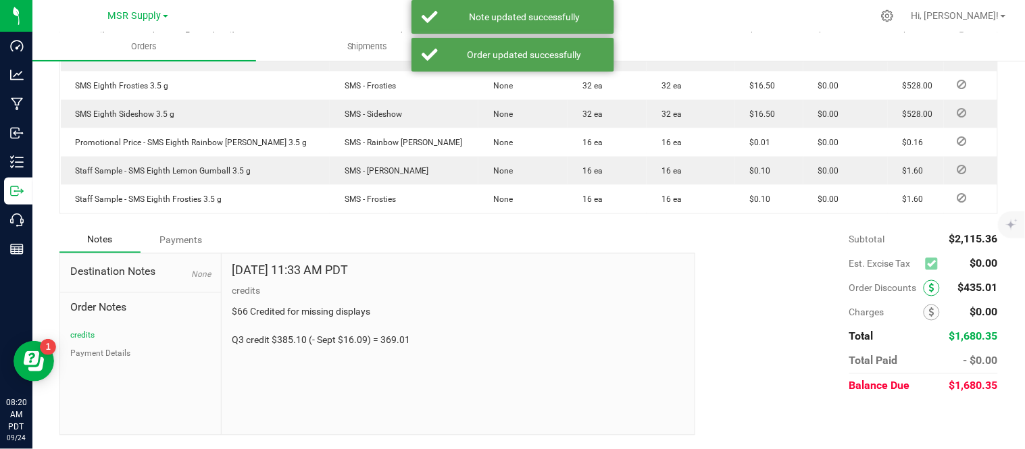
click at [924, 285] on span at bounding box center [932, 288] width 16 height 16
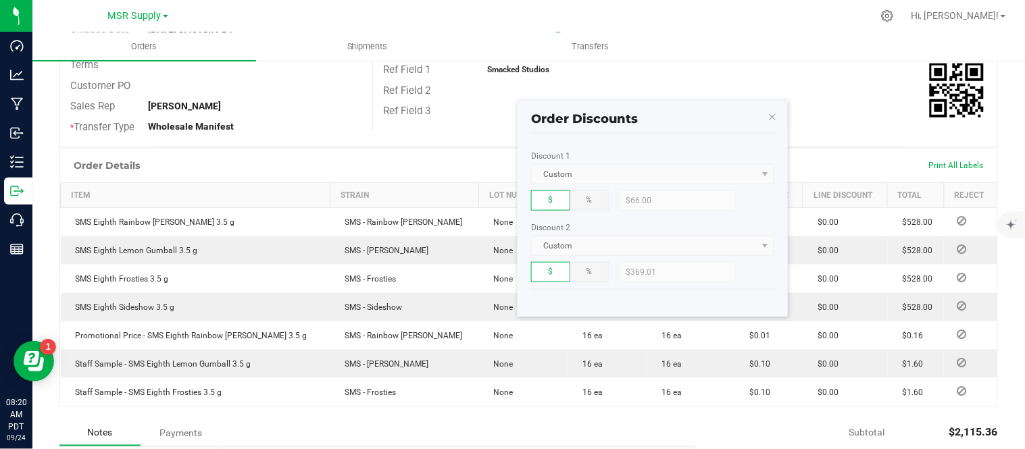
scroll to position [0, 0]
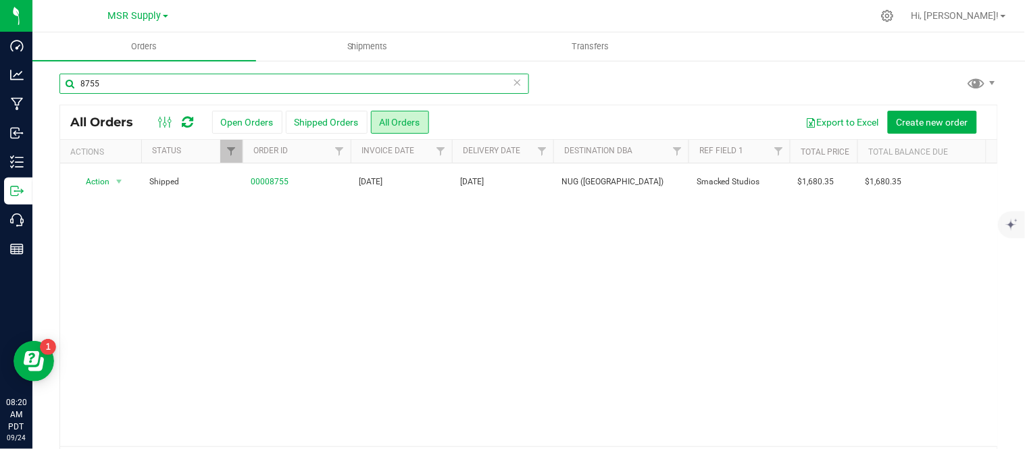
click at [180, 76] on input "8755" at bounding box center [294, 84] width 470 height 20
type input "8753"
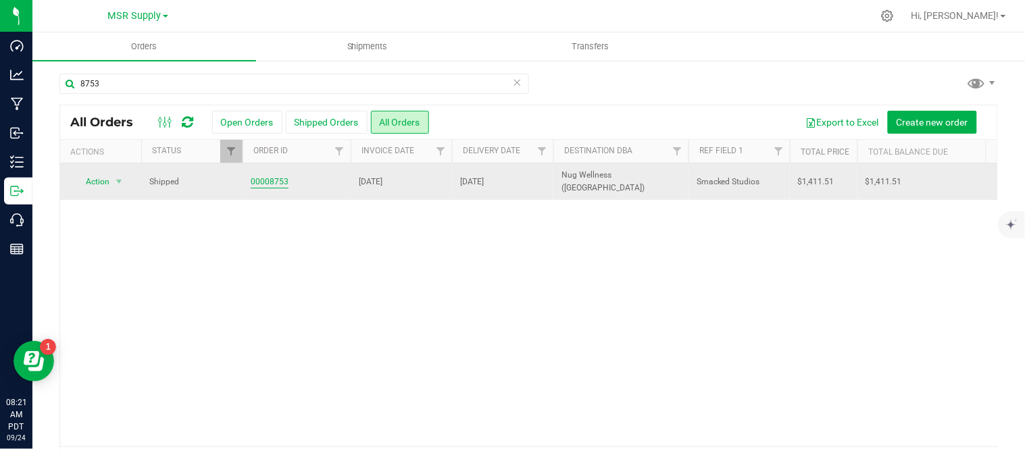
click at [266, 178] on link "00008753" at bounding box center [270, 182] width 38 height 13
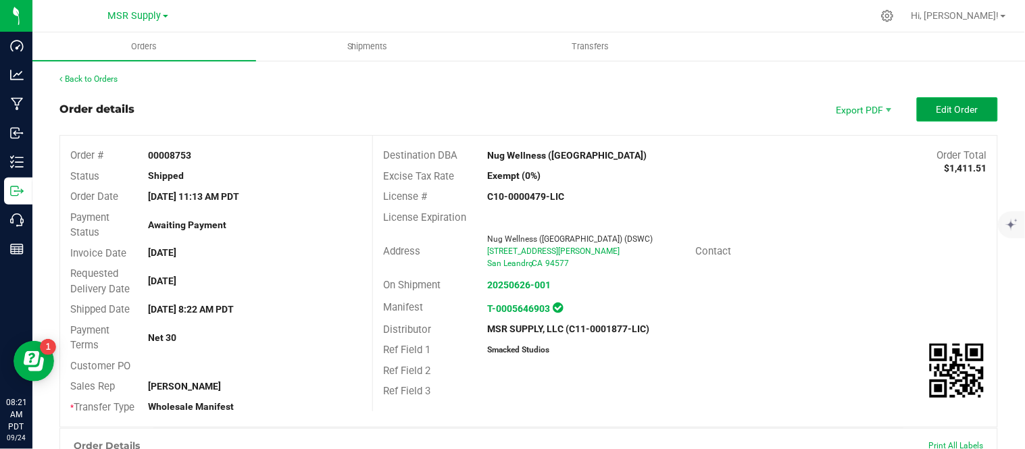
click at [937, 106] on span "Edit Order" at bounding box center [958, 109] width 42 height 11
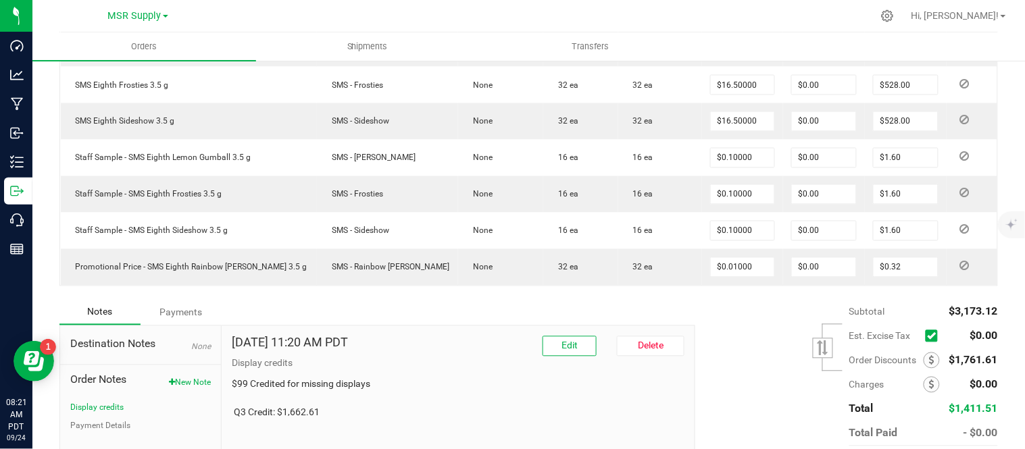
scroll to position [672, 0]
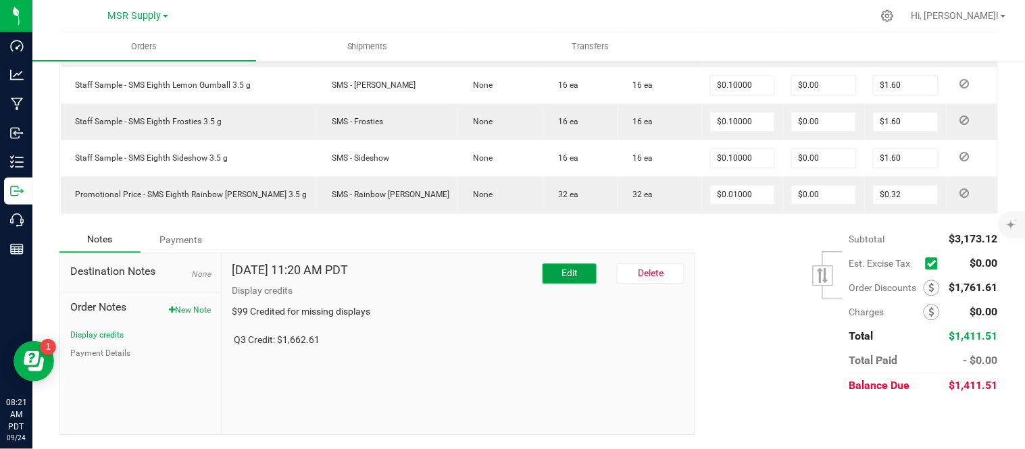
click at [543, 275] on button "Edit" at bounding box center [570, 274] width 54 height 20
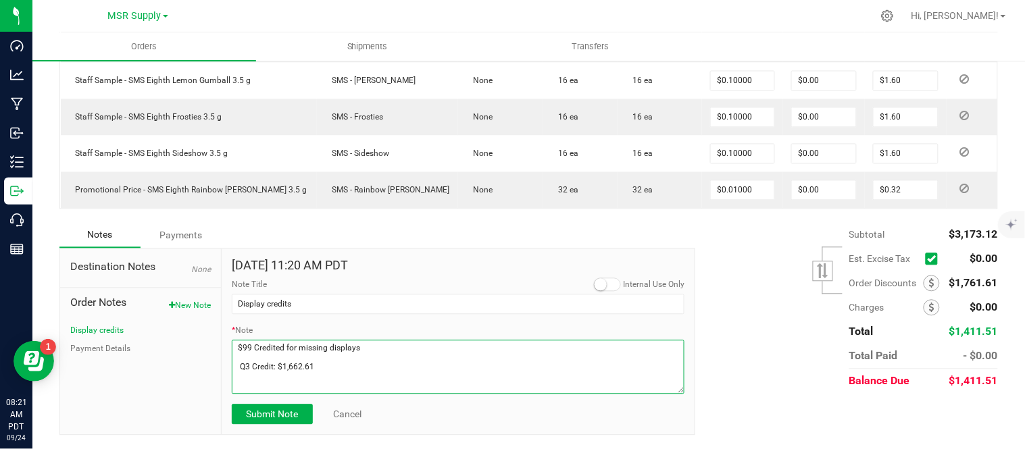
click at [369, 370] on textarea "* Note" at bounding box center [458, 368] width 453 height 54
paste textarea "Sept credit of $19.51"
click at [368, 376] on textarea "* Note" at bounding box center [458, 368] width 453 height 54
click at [379, 374] on textarea "* Note" at bounding box center [458, 368] width 453 height 54
type textarea "$99 Credited for missing displays Q3 Credit: $1,662.61 (- Sept $19.51) = 1643.10"
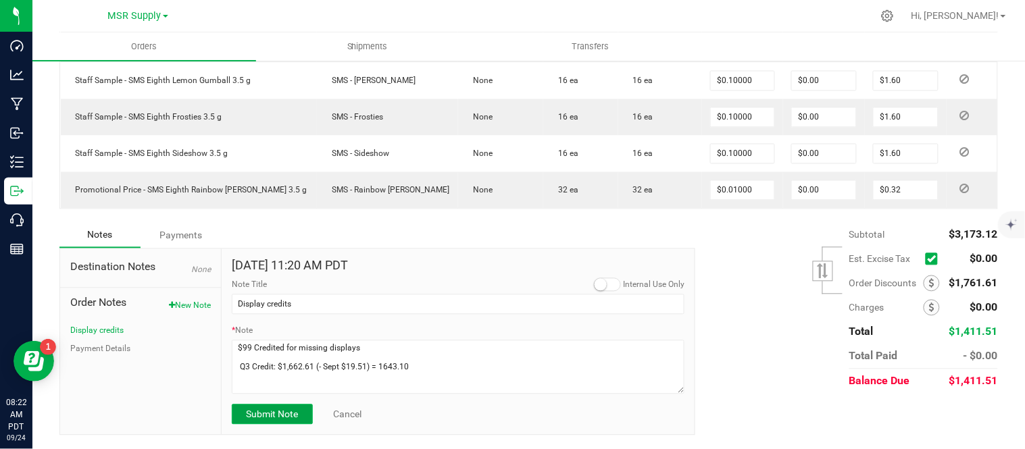
click at [260, 420] on span "Submit Note" at bounding box center [272, 415] width 52 height 11
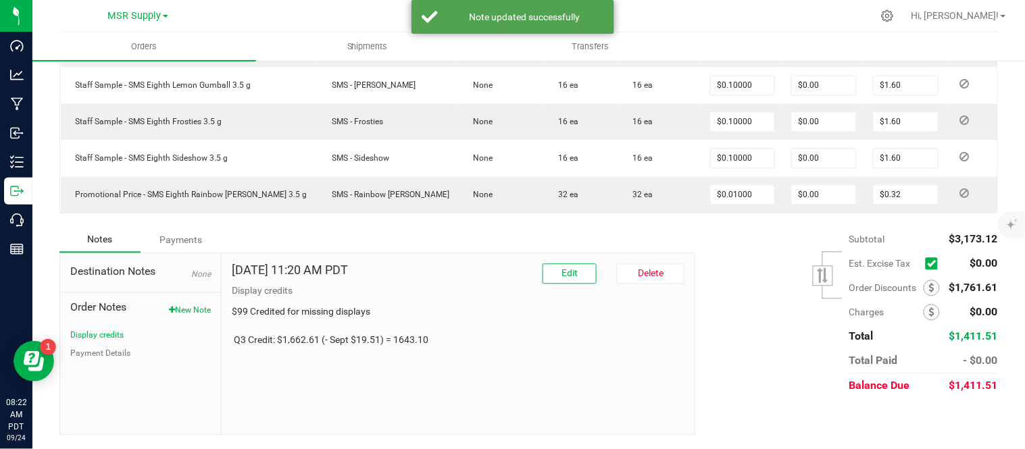
click at [410, 341] on p "$99 Credited for missing displays Q3 Credit: $1,662.61 (- Sept $19.51) = 1643.10" at bounding box center [458, 326] width 453 height 43
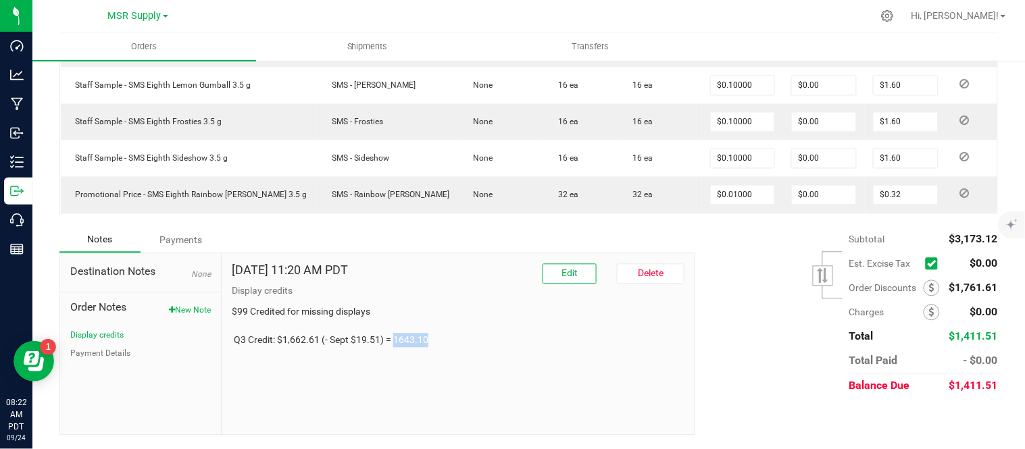
copy p "1643.10"
click at [929, 287] on icon at bounding box center [931, 288] width 5 height 9
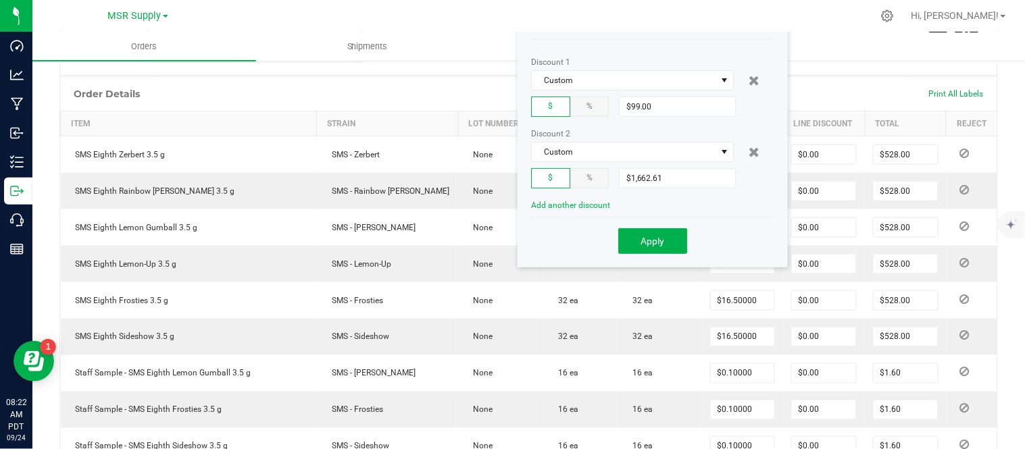
scroll to position [372, 0]
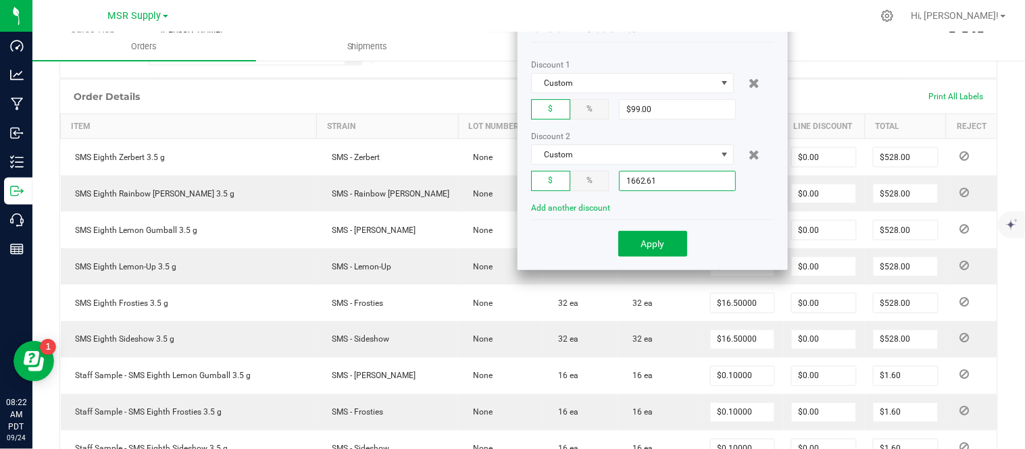
click at [696, 187] on input "1662.61" at bounding box center [678, 181] width 116 height 19
paste input "43."
type input "$1,643.10"
click at [665, 245] on button "Apply" at bounding box center [652, 244] width 69 height 26
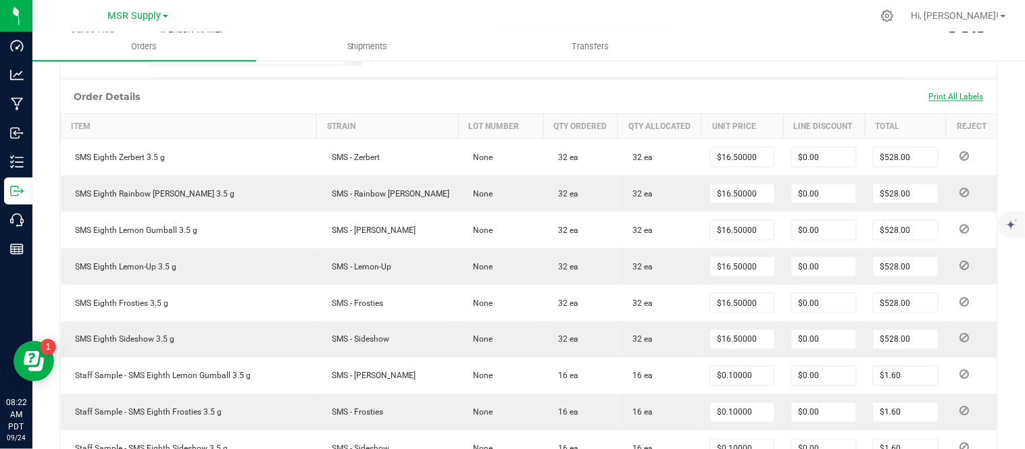
scroll to position [672, 0]
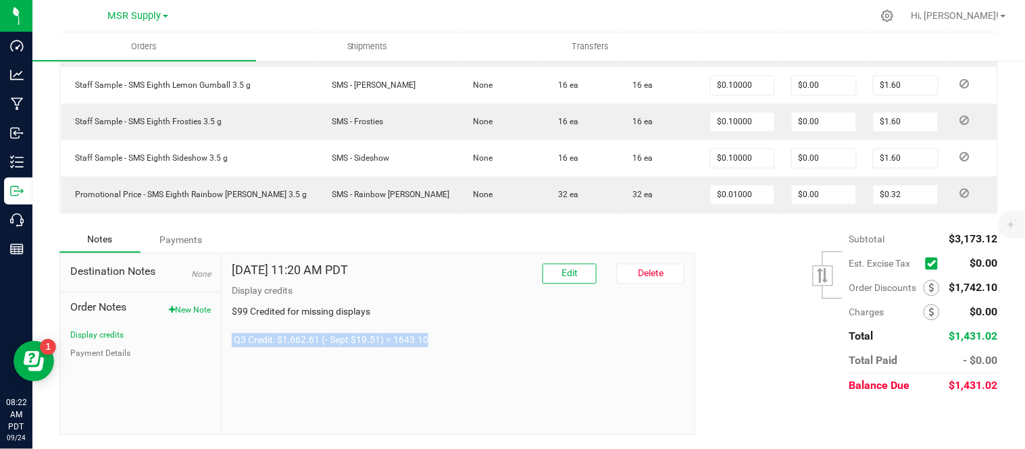
drag, startPoint x: 430, startPoint y: 339, endPoint x: 230, endPoint y: 346, distance: 200.2
click at [232, 346] on p "$99 Credited for missing displays Q3 Credit: $1,662.61 (- Sept $19.51) = 1643.10" at bounding box center [458, 326] width 453 height 43
copy p "Q3 Credit: $1,662.61 (- Sept $19.51) = 1643.10"
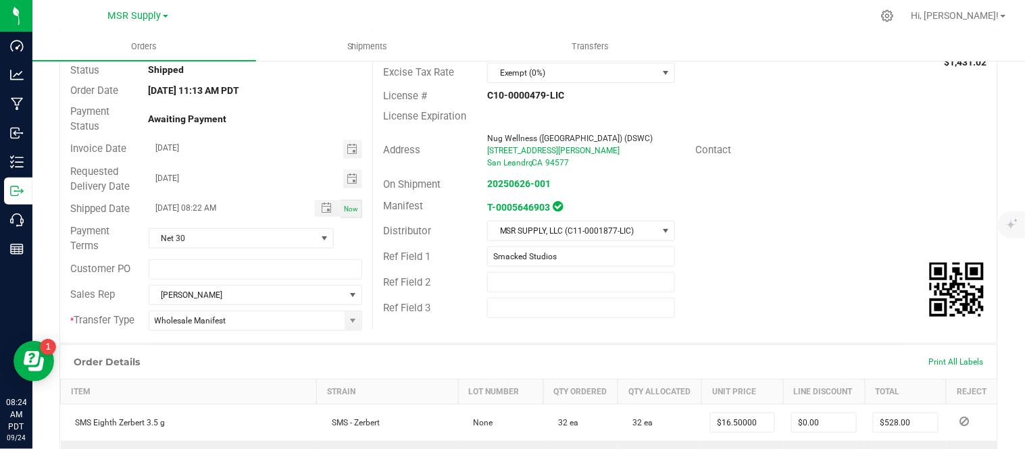
scroll to position [0, 0]
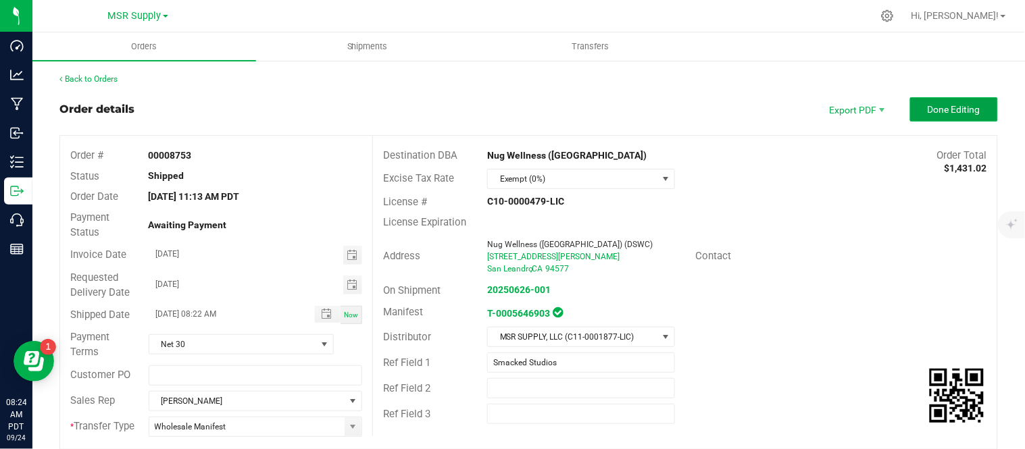
click at [952, 110] on span "Done Editing" at bounding box center [954, 109] width 53 height 11
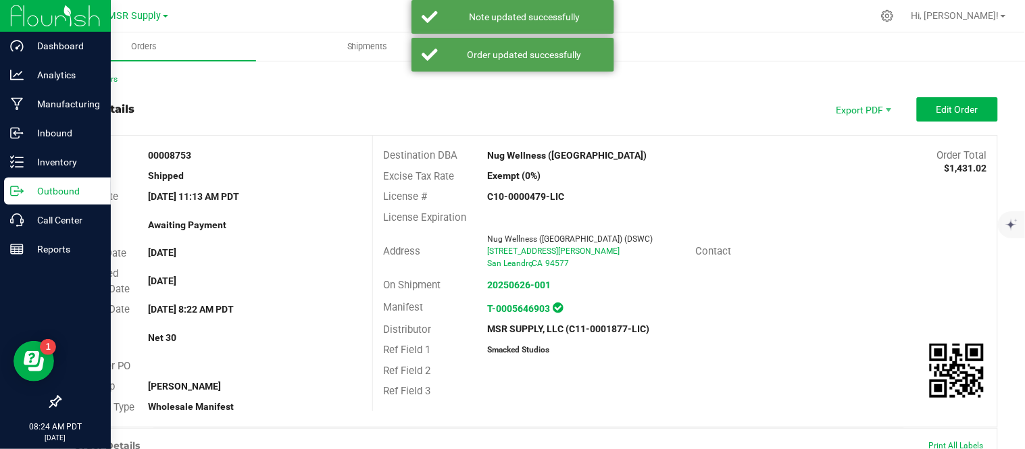
click at [20, 187] on icon at bounding box center [17, 192] width 14 height 14
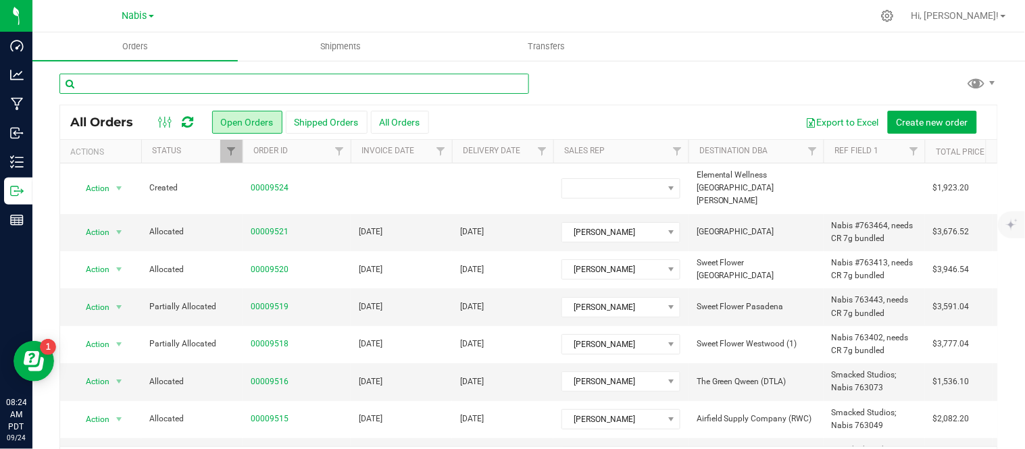
drag, startPoint x: 0, startPoint y: 0, endPoint x: 295, endPoint y: 75, distance: 304.7
click at [295, 75] on input "text" at bounding box center [294, 84] width 470 height 20
type input "8674"
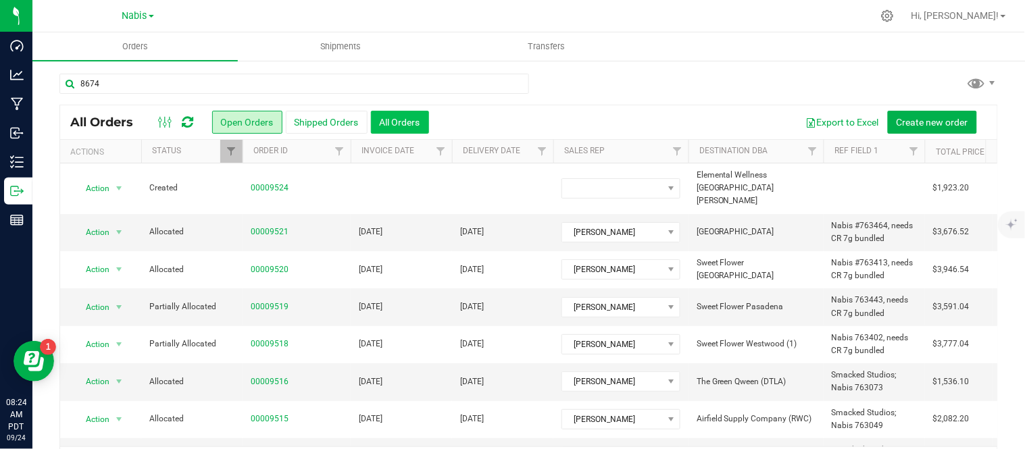
click at [400, 124] on button "All Orders" at bounding box center [400, 122] width 58 height 23
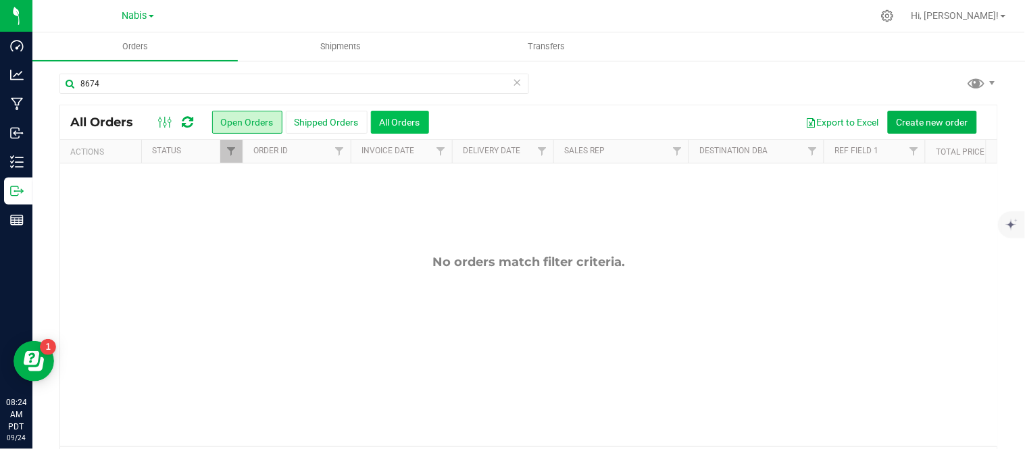
click at [423, 116] on button "All Orders" at bounding box center [400, 122] width 58 height 23
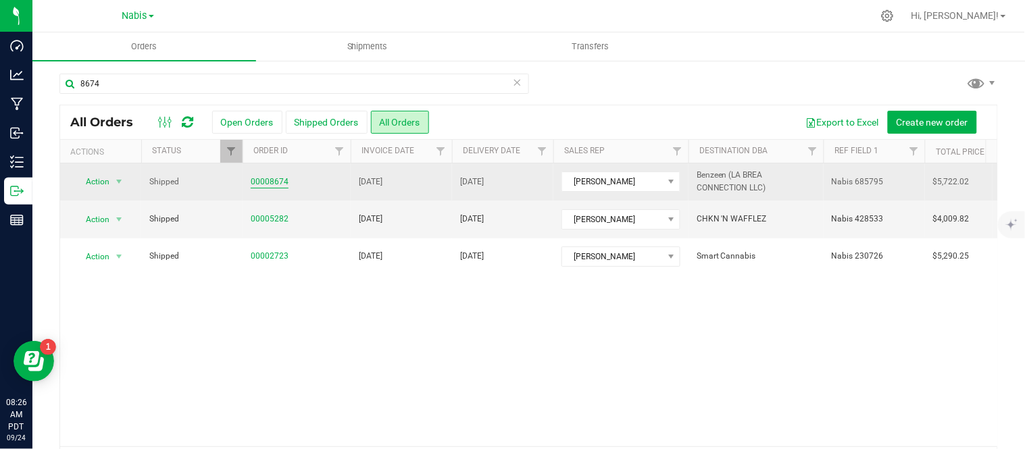
click at [268, 179] on link "00008674" at bounding box center [270, 182] width 38 height 13
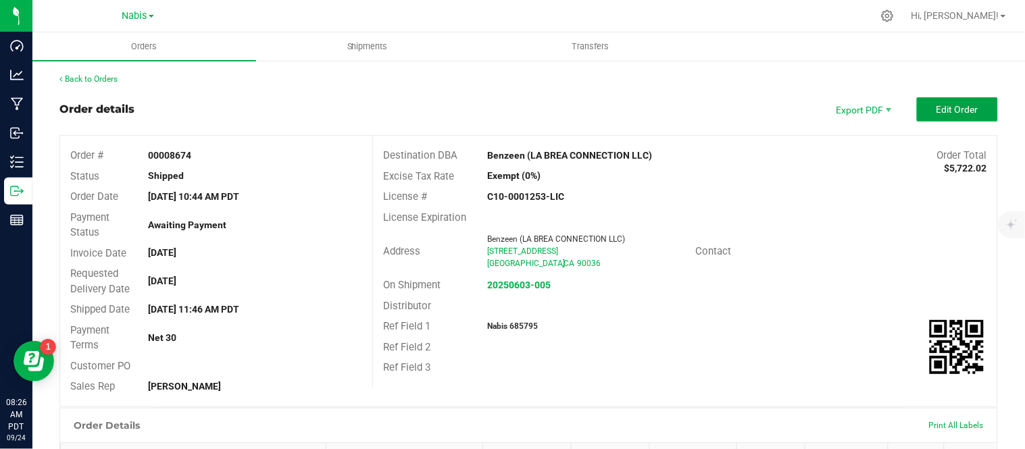
click at [954, 110] on span "Edit Order" at bounding box center [958, 109] width 42 height 11
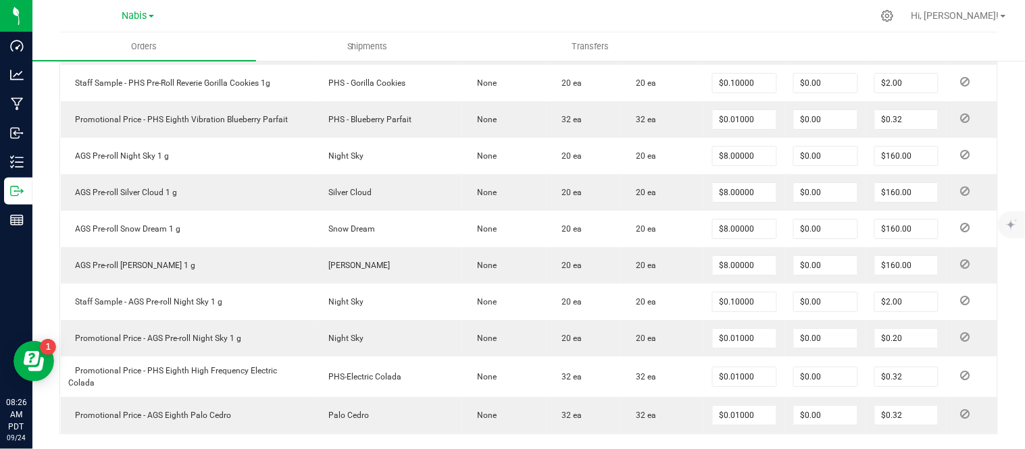
scroll to position [1369, 0]
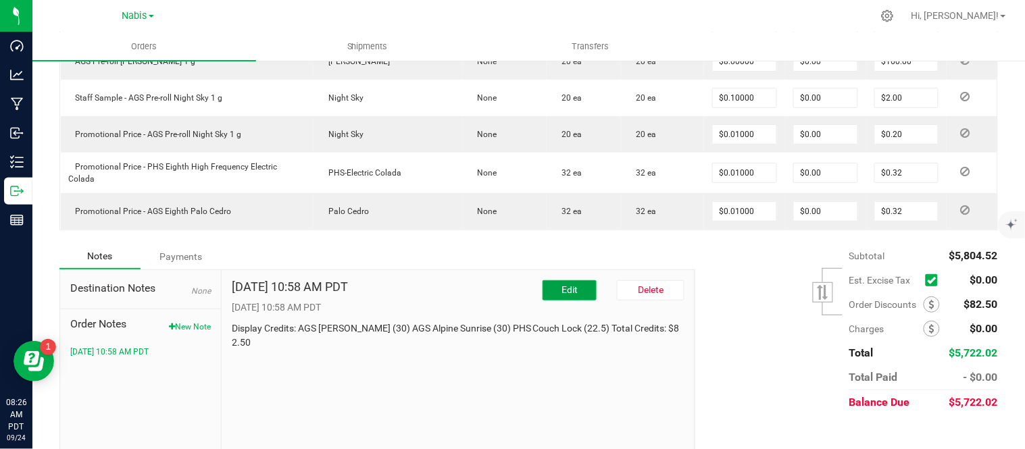
click at [550, 280] on button "Edit" at bounding box center [570, 290] width 54 height 20
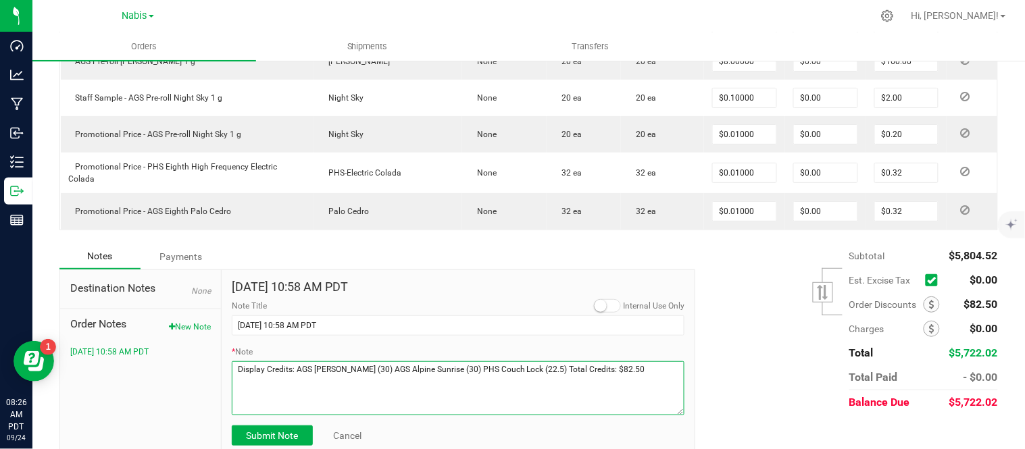
click at [642, 362] on textarea "* Note" at bounding box center [458, 389] width 453 height 54
paste textarea "approved aged AGS/PHS product credit of $852.75"
type textarea "Display Credits: AGS [PERSON_NAME] (30) AGS Alpine Sunrise (30) PHS Couch Lock …"
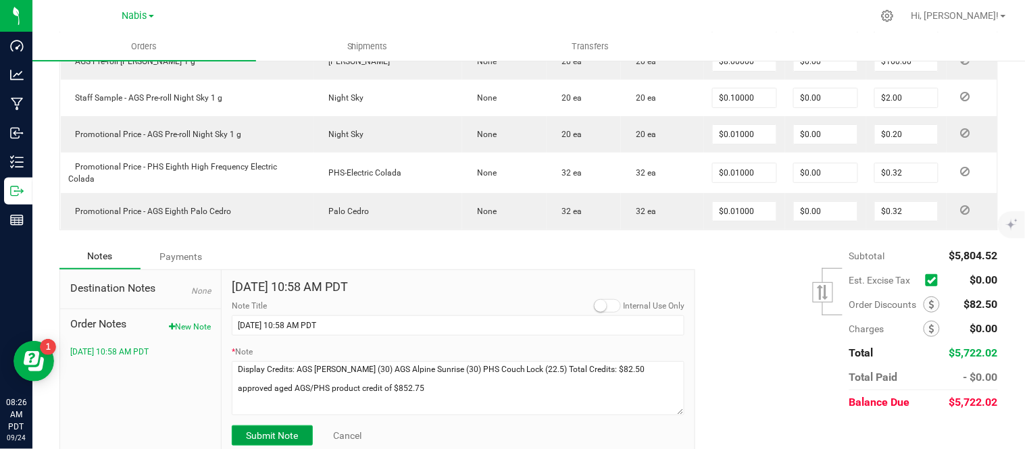
click at [286, 431] on span "Submit Note" at bounding box center [272, 436] width 52 height 11
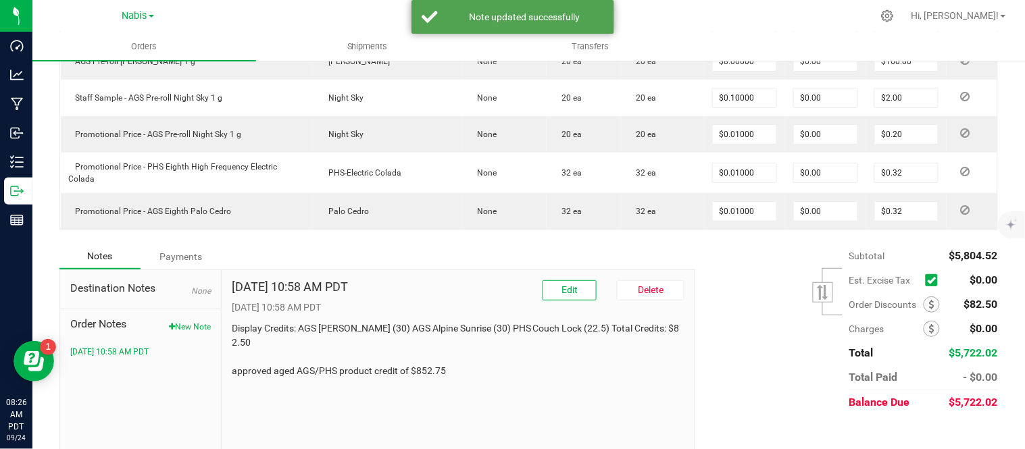
click at [426, 352] on p "Display Credits: AGS [PERSON_NAME] (30) AGS Alpine Sunrise (30) PHS Couch Lock …" at bounding box center [458, 350] width 453 height 57
copy p "852.75"
click at [929, 300] on icon at bounding box center [931, 304] width 5 height 9
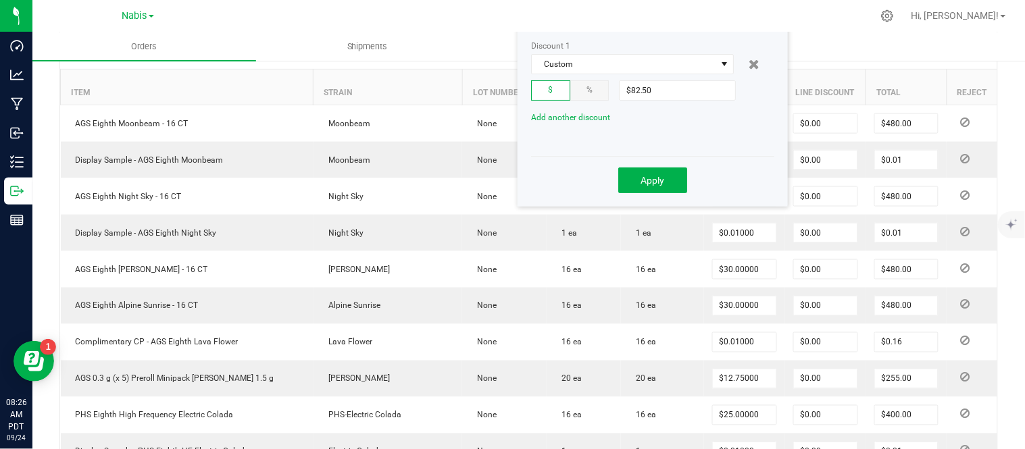
scroll to position [356, 0]
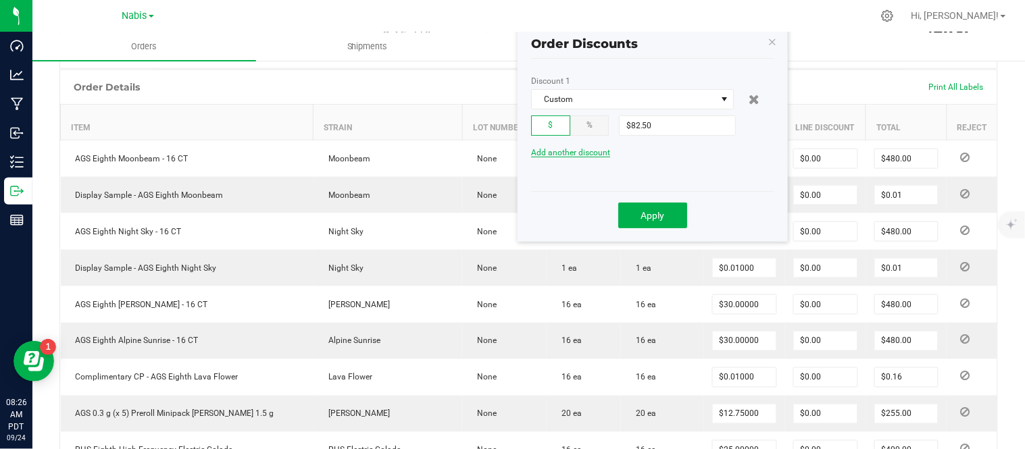
click at [588, 153] on span "Add another discount" at bounding box center [570, 152] width 79 height 9
click at [606, 166] on span at bounding box center [624, 171] width 185 height 19
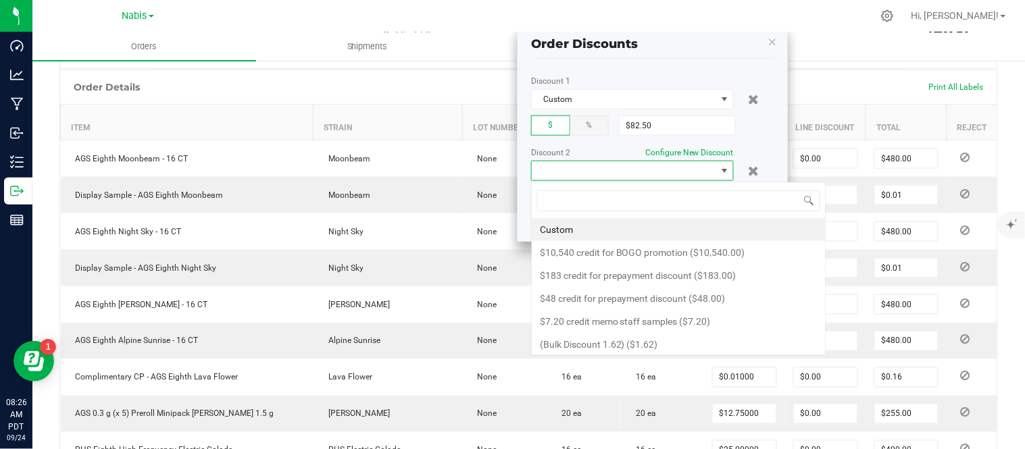
scroll to position [20, 203]
click at [599, 223] on li "Custom" at bounding box center [679, 229] width 294 height 23
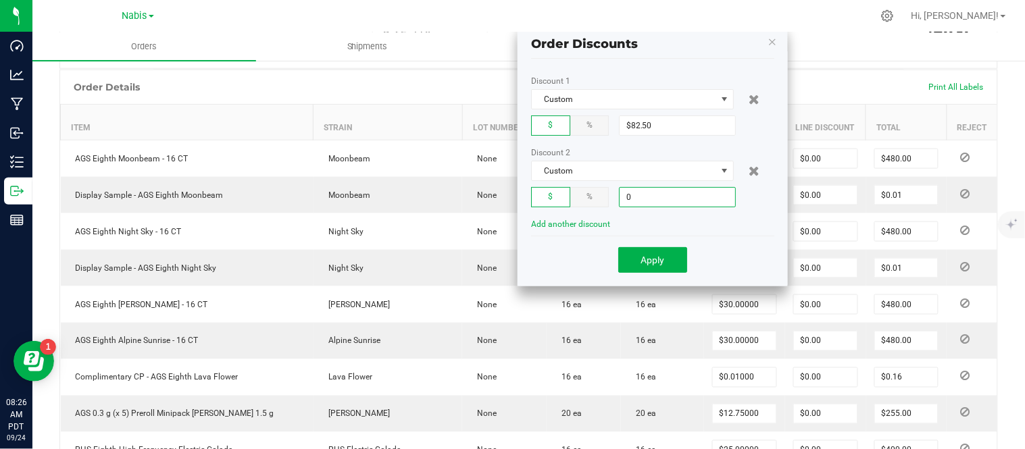
click at [658, 198] on input "0" at bounding box center [678, 197] width 116 height 19
paste input "852.75"
type input "$852.75"
click at [656, 264] on span "Apply" at bounding box center [653, 260] width 24 height 11
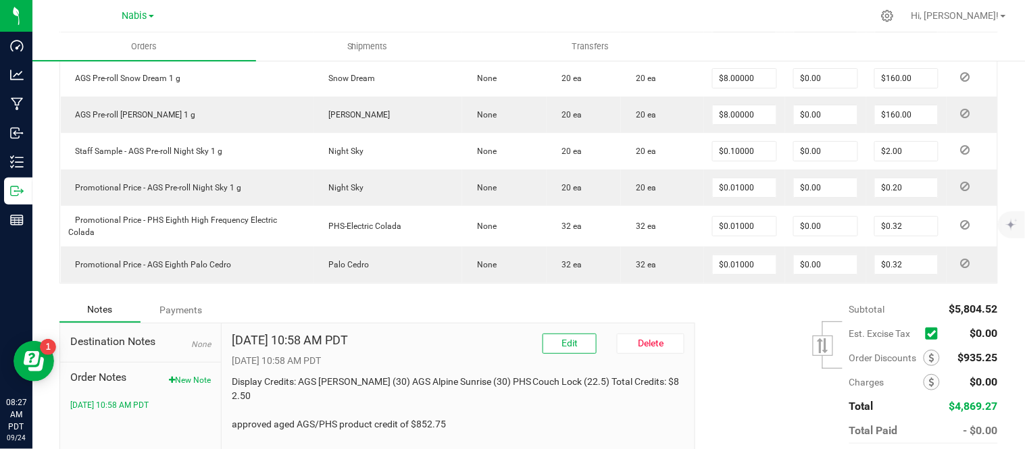
scroll to position [1369, 0]
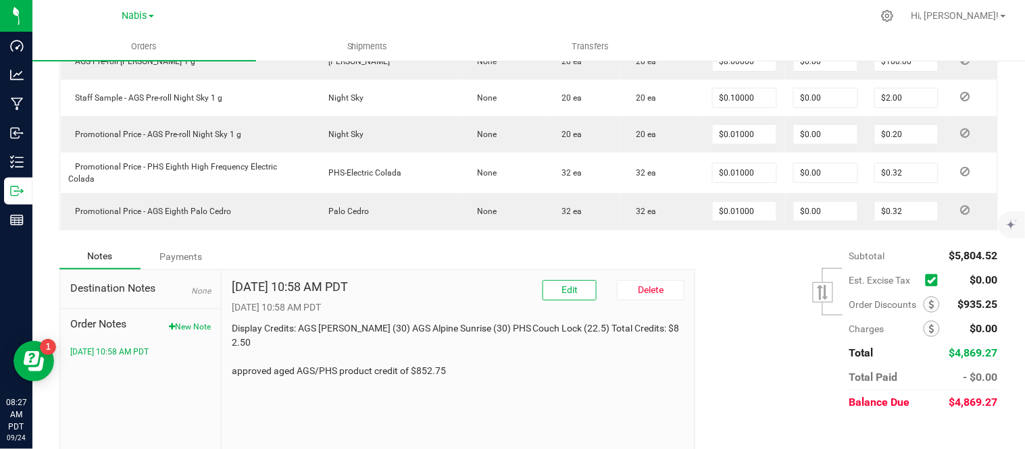
click at [412, 349] on p "Display Credits: AGS [PERSON_NAME] (30) AGS Alpine Sunrise (30) PHS Couch Lock …" at bounding box center [458, 350] width 453 height 57
copy div "approved aged AGS/PHS product credit of $852.75"
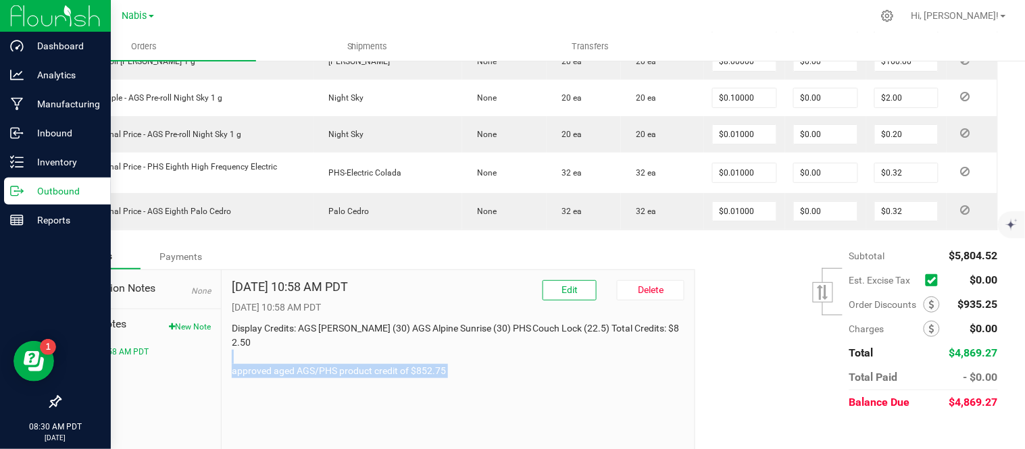
click at [51, 194] on p "Outbound" at bounding box center [64, 191] width 81 height 16
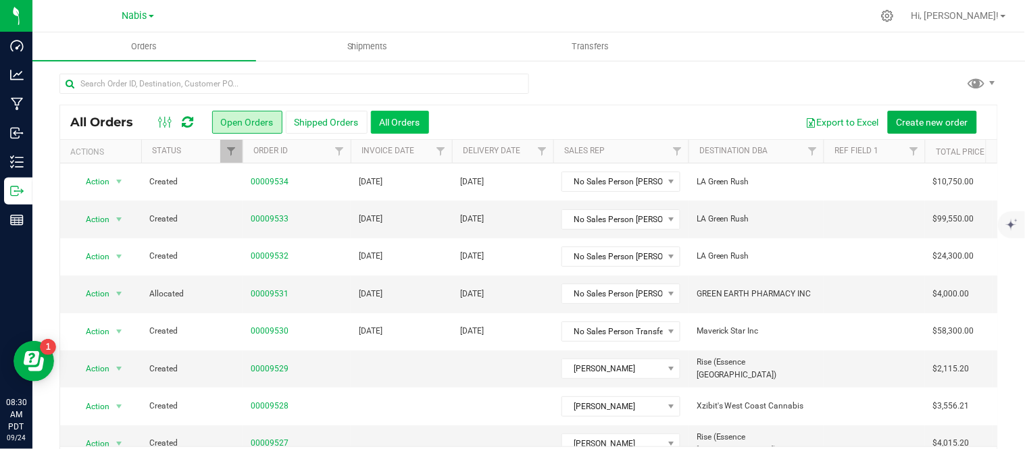
click at [409, 112] on button "All Orders" at bounding box center [400, 122] width 58 height 23
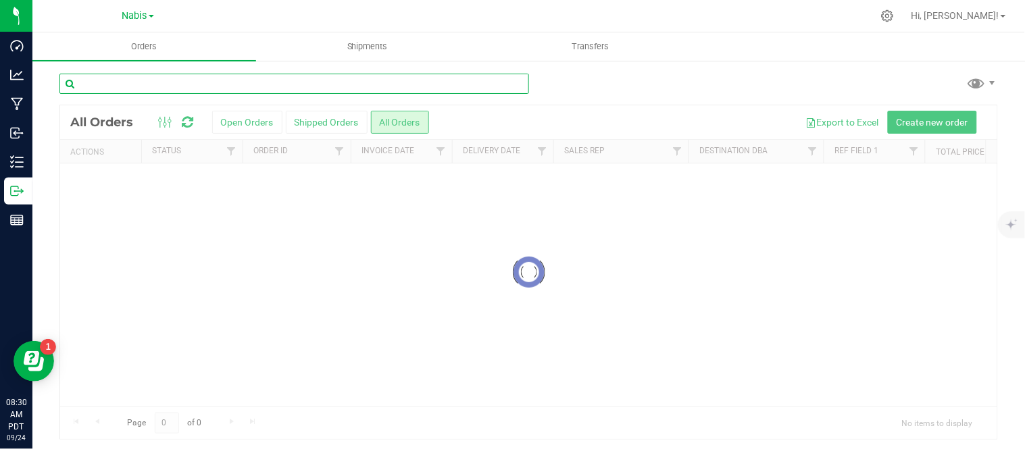
click at [359, 78] on input "text" at bounding box center [294, 84] width 470 height 20
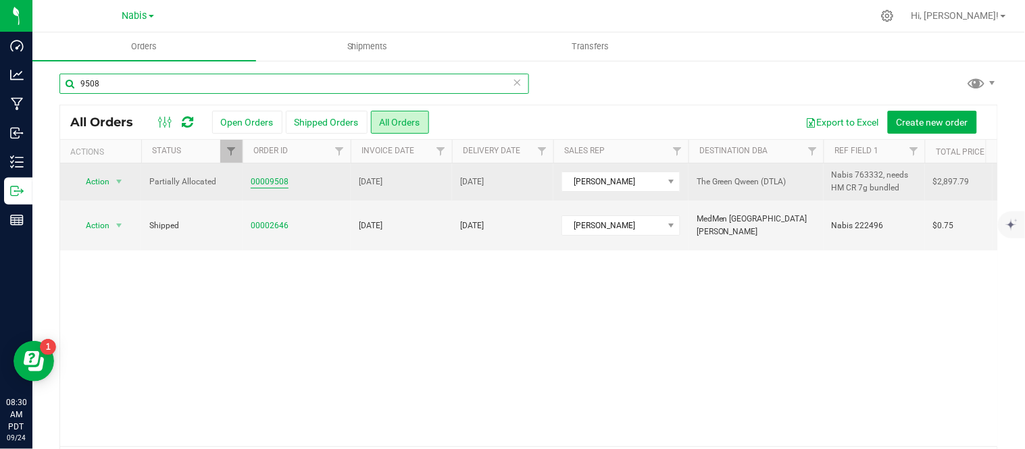
type input "9508"
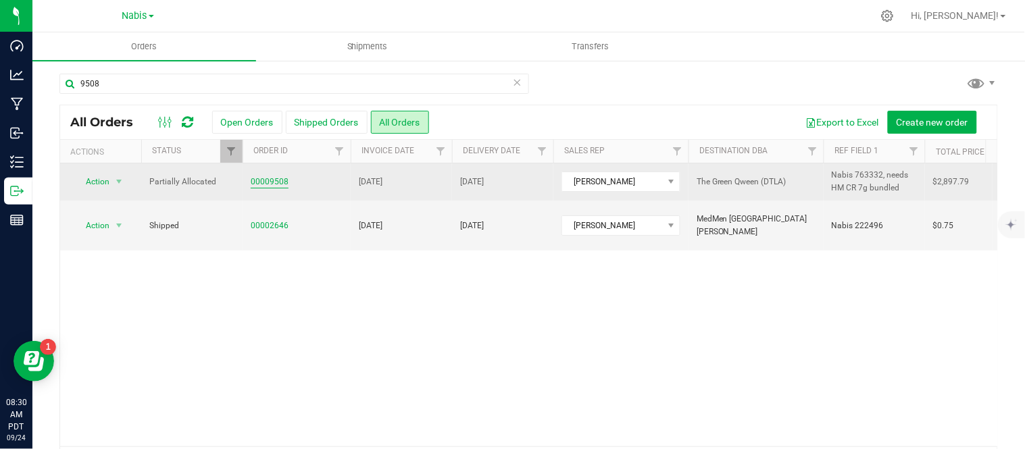
click at [276, 183] on link "00009508" at bounding box center [270, 182] width 38 height 13
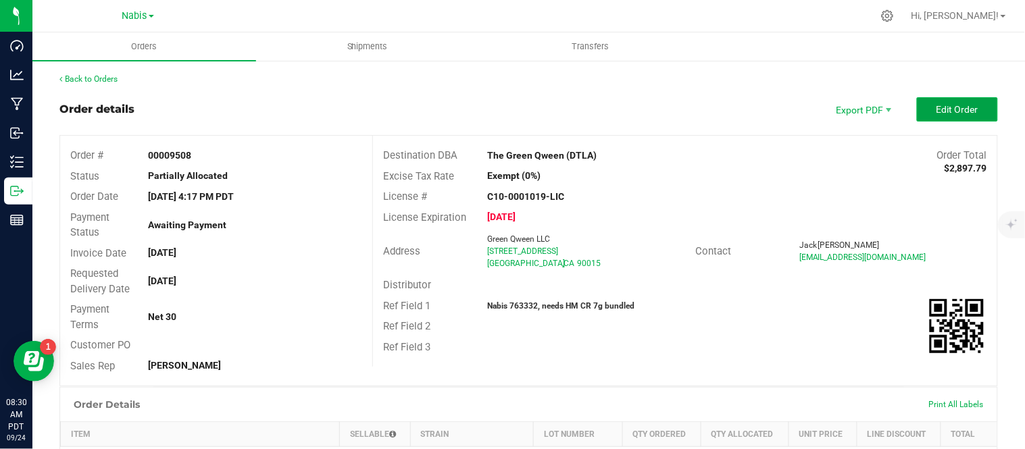
click at [953, 115] on button "Edit Order" at bounding box center [957, 109] width 81 height 24
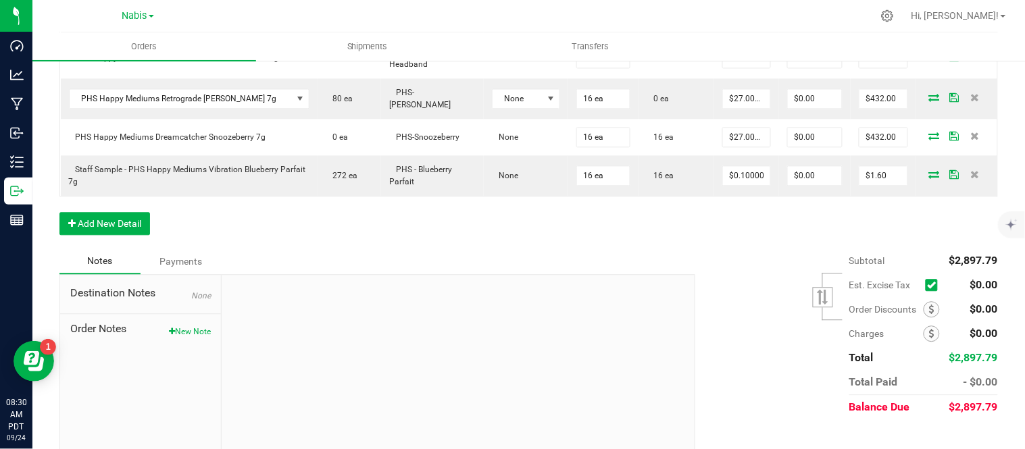
scroll to position [741, 0]
click at [196, 328] on button "New Note" at bounding box center [190, 331] width 42 height 12
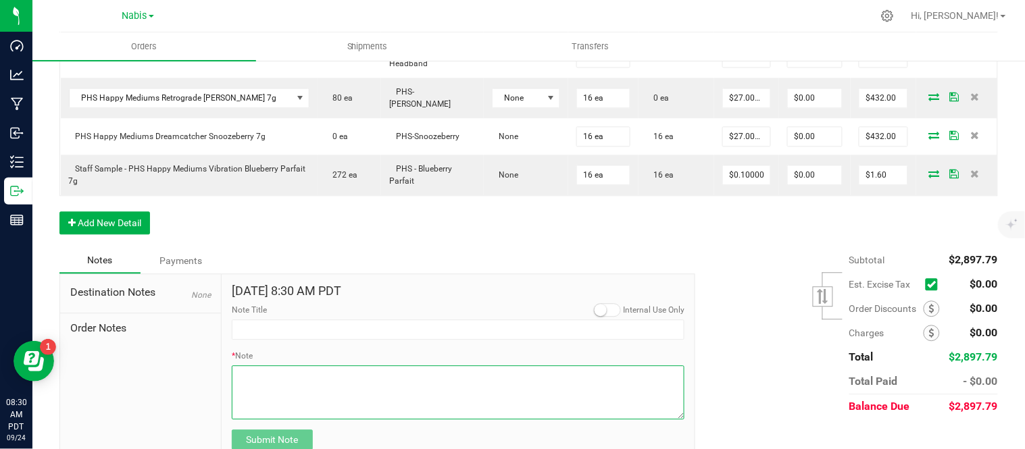
click at [352, 389] on textarea "* Note" at bounding box center [458, 393] width 453 height 54
paste textarea "763332"
type textarea "7"
paste textarea "available August pride credit of $364.85"
type textarea "available August pride credit of $364.85"
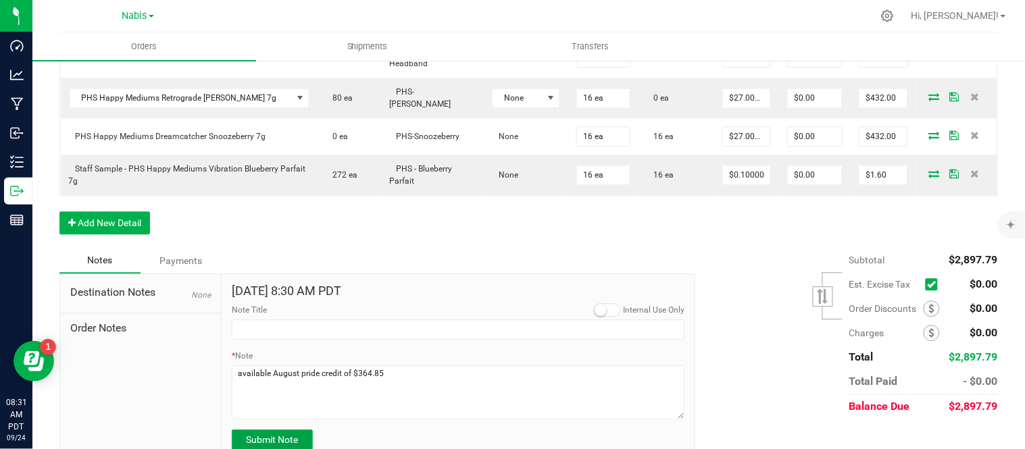
click at [271, 431] on button "Submit Note" at bounding box center [272, 440] width 81 height 20
type input "[DATE] 8:31 AM PDT"
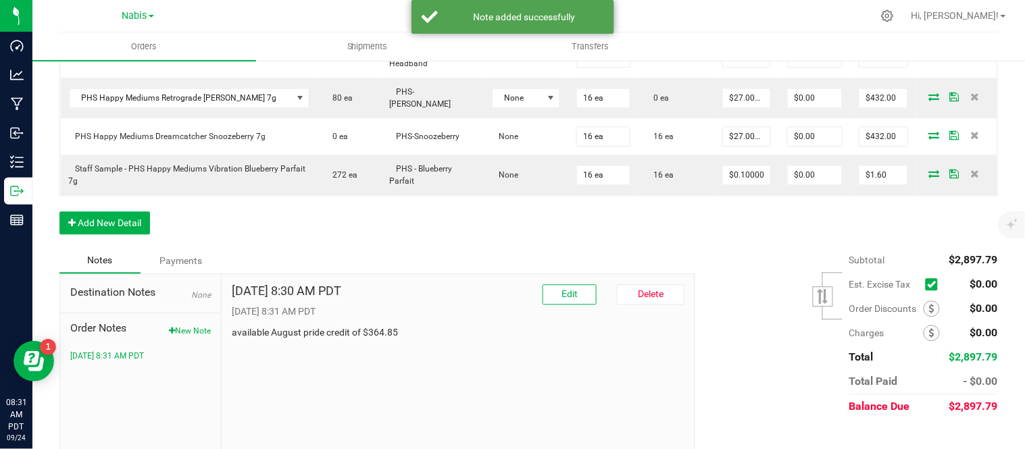
click at [380, 329] on p "available August pride credit of $364.85" at bounding box center [458, 333] width 453 height 14
copy p "364.85"
click at [926, 307] on span at bounding box center [932, 309] width 16 height 16
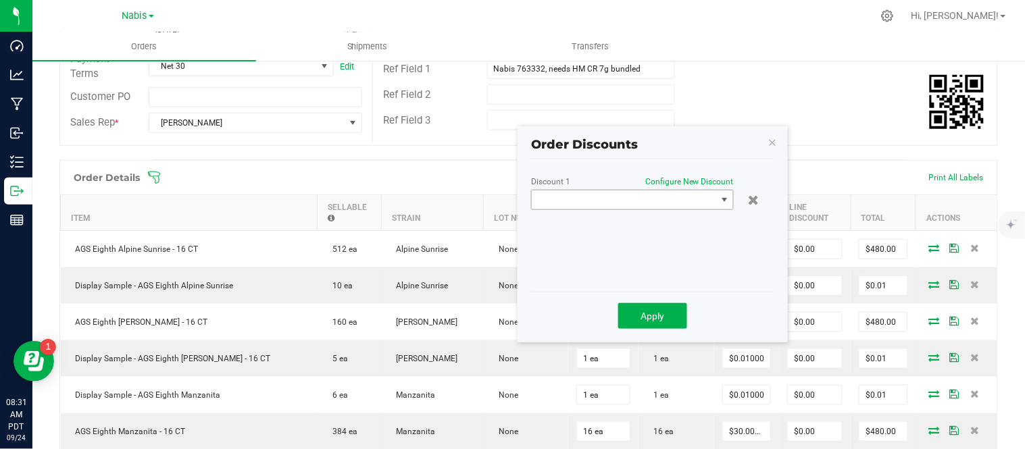
scroll to position [254, 0]
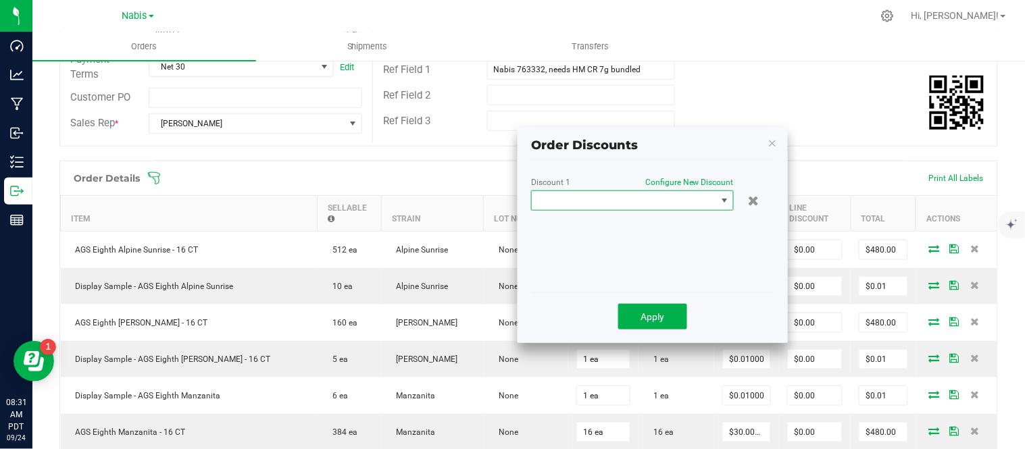
click at [649, 201] on span at bounding box center [624, 200] width 185 height 19
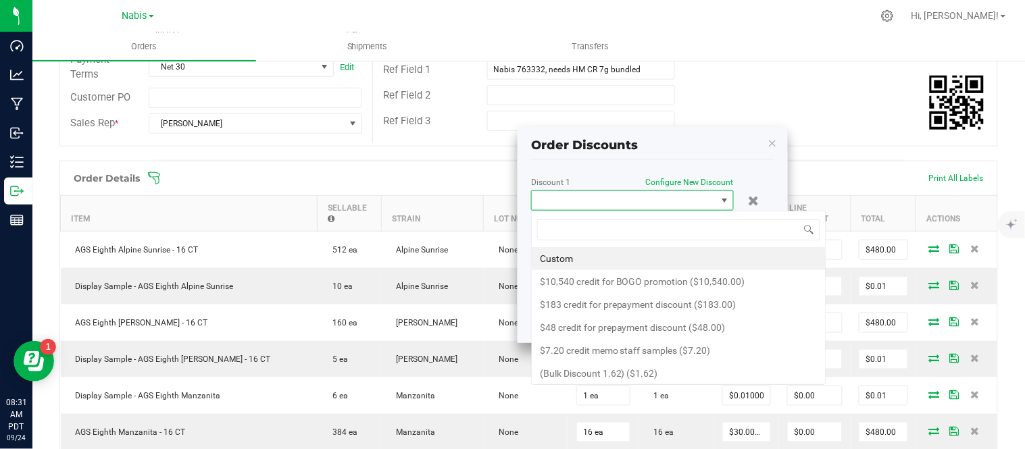
scroll to position [20, 203]
click at [638, 257] on li "Custom" at bounding box center [679, 258] width 294 height 23
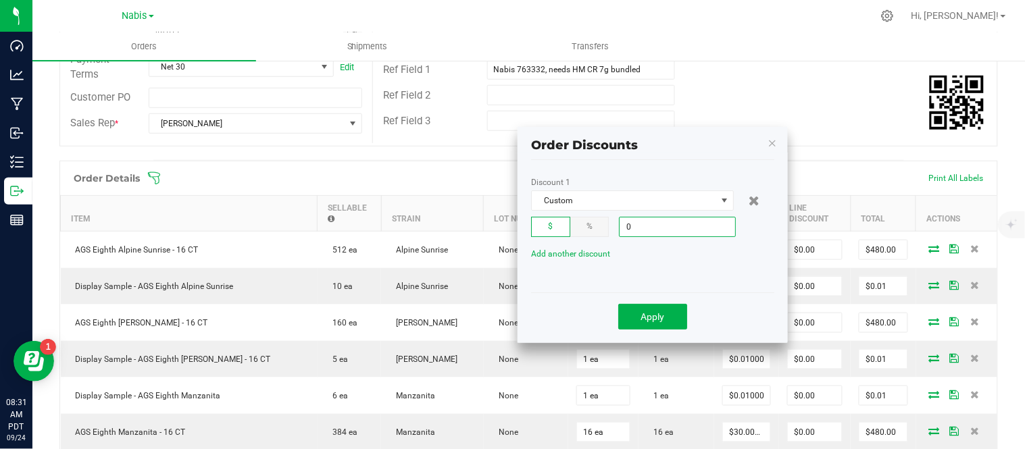
click at [702, 226] on input "0" at bounding box center [678, 227] width 116 height 19
paste input "364.85"
type input "$364.85"
click at [662, 318] on span "Apply" at bounding box center [653, 317] width 24 height 11
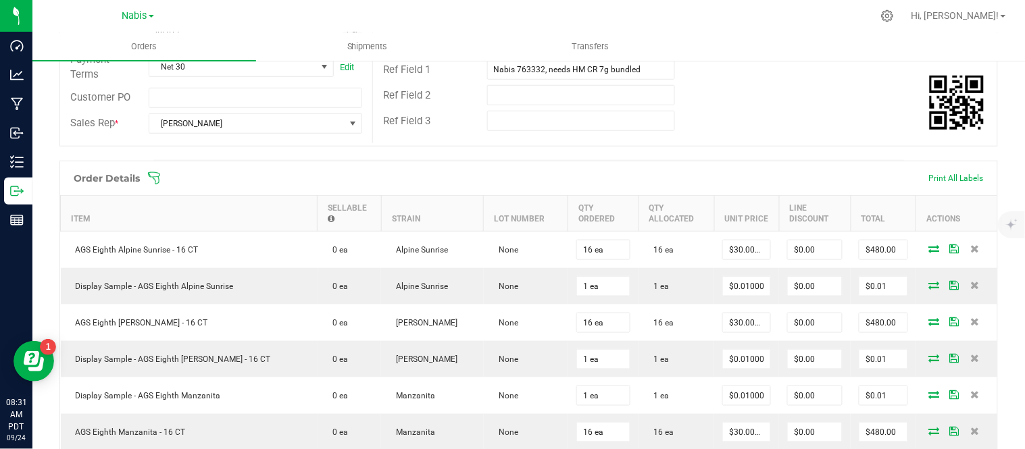
scroll to position [758, 0]
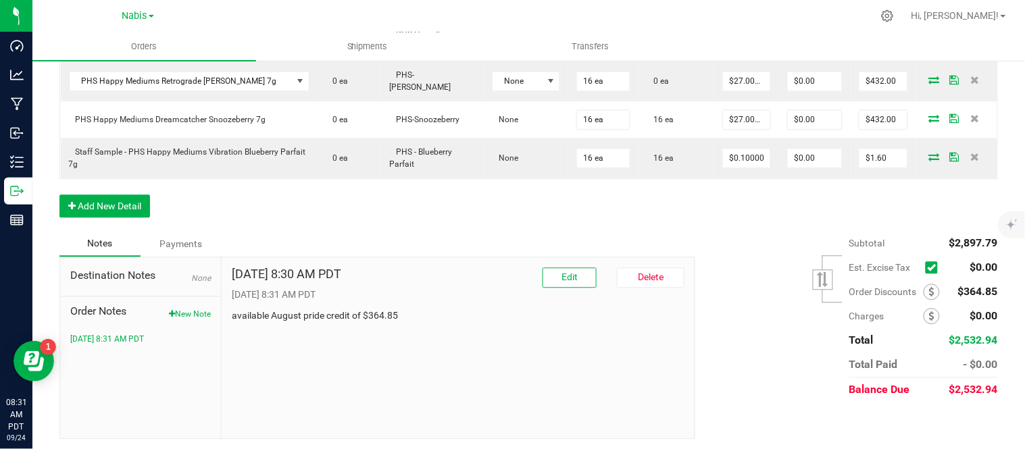
click at [345, 314] on p "available August pride credit of $364.85" at bounding box center [458, 316] width 453 height 14
copy div "available August pride credit of $364.85"
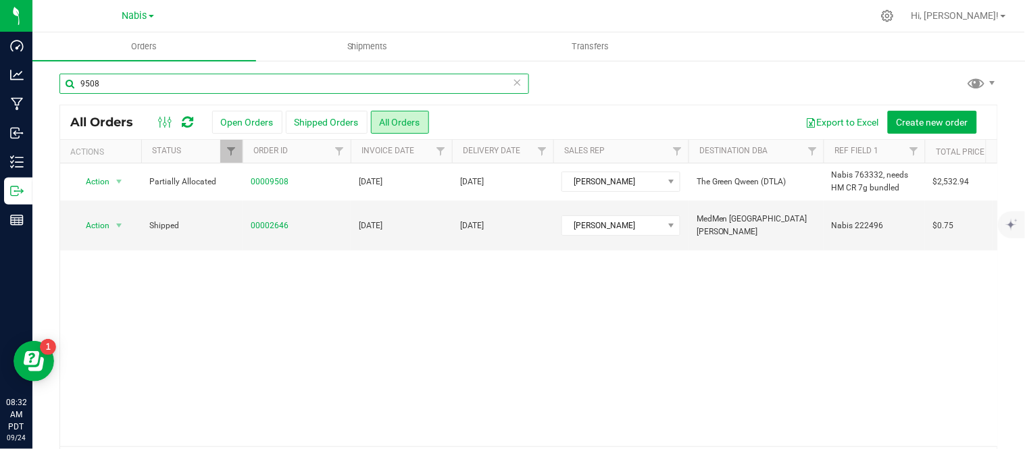
click at [179, 91] on input "9508" at bounding box center [294, 84] width 470 height 20
type input "9516"
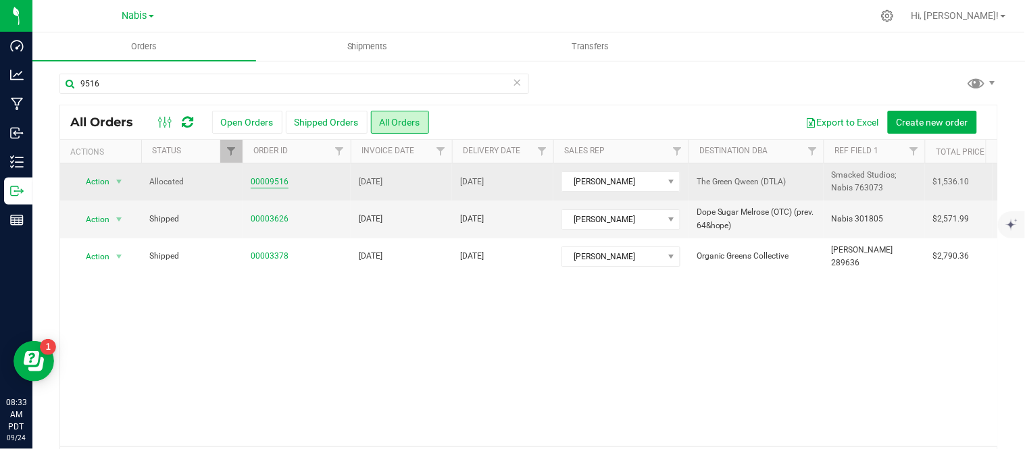
click at [260, 183] on link "00009516" at bounding box center [270, 182] width 38 height 13
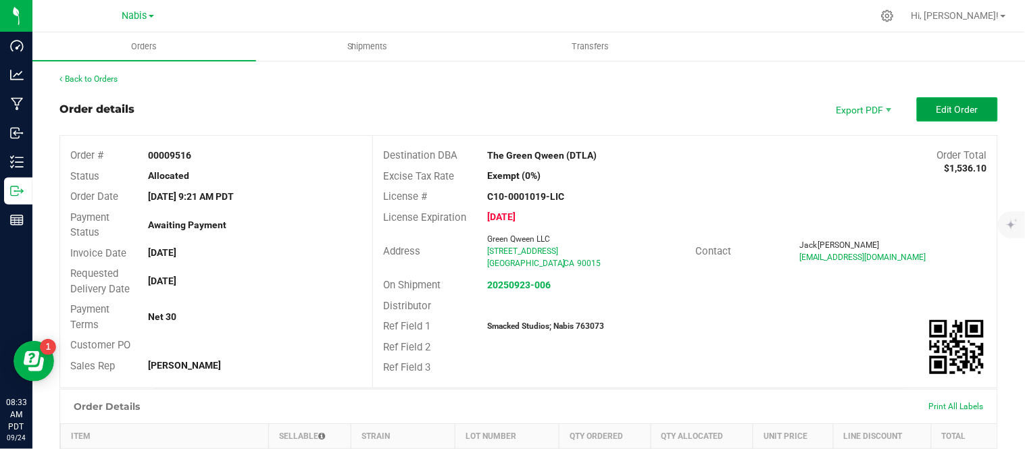
click at [960, 104] on span "Edit Order" at bounding box center [958, 109] width 42 height 11
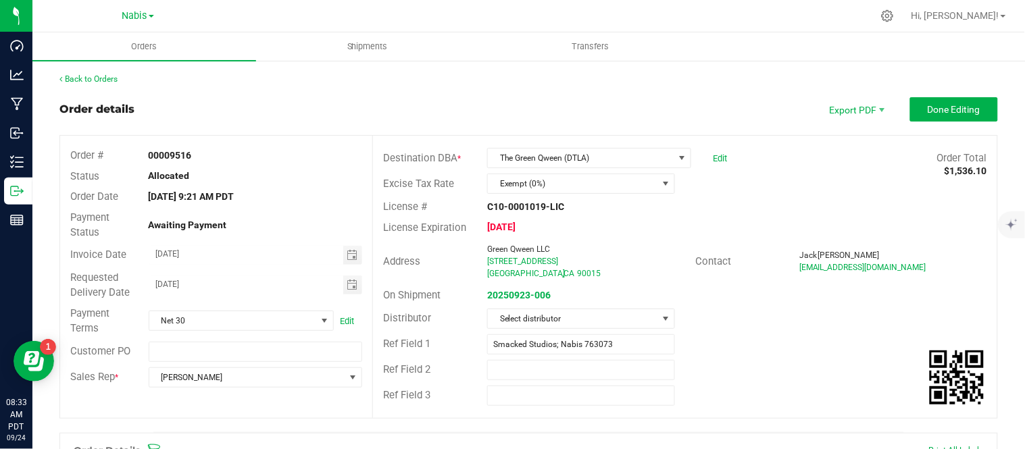
scroll to position [464, 0]
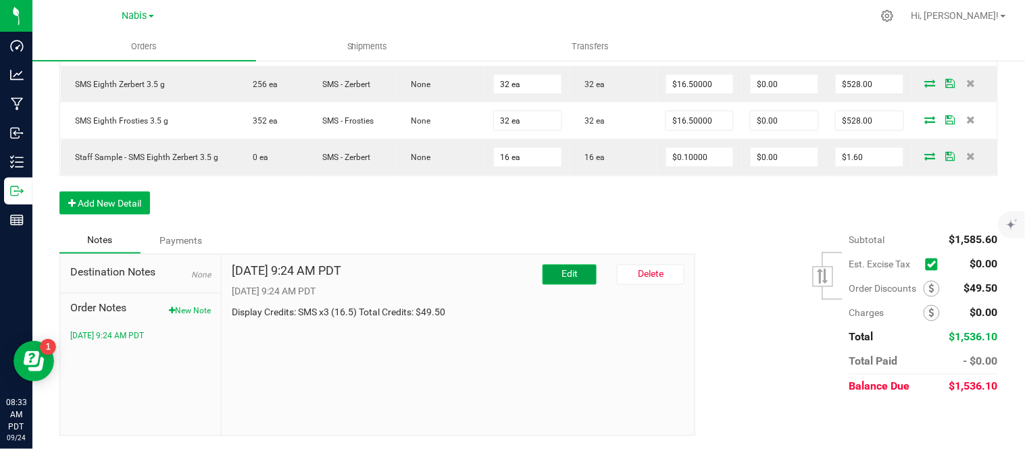
click at [557, 284] on button "Edit" at bounding box center [570, 275] width 54 height 20
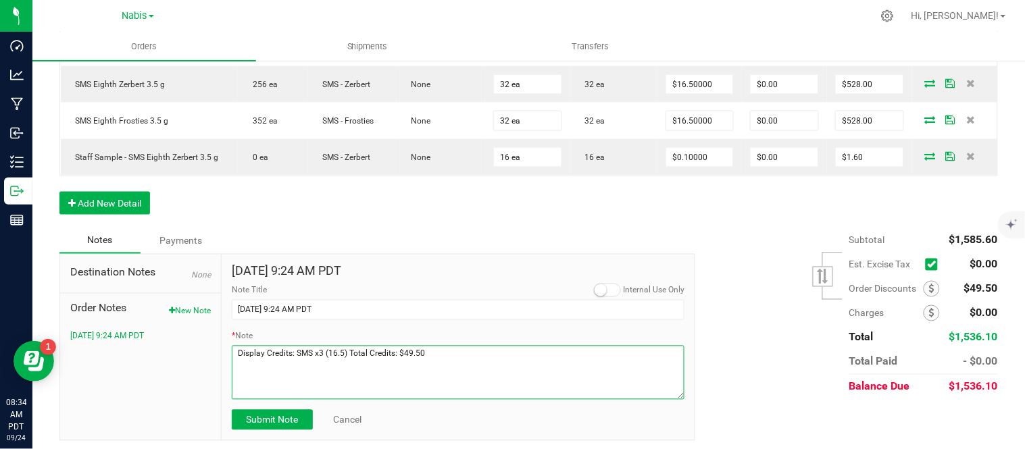
click at [458, 353] on textarea "* Note" at bounding box center [458, 373] width 453 height 54
paste textarea "available August pride credit of $165.00"
type textarea "Display Credits: SMS x3 (16.5) Total Credits: $49.50 available August pride cre…"
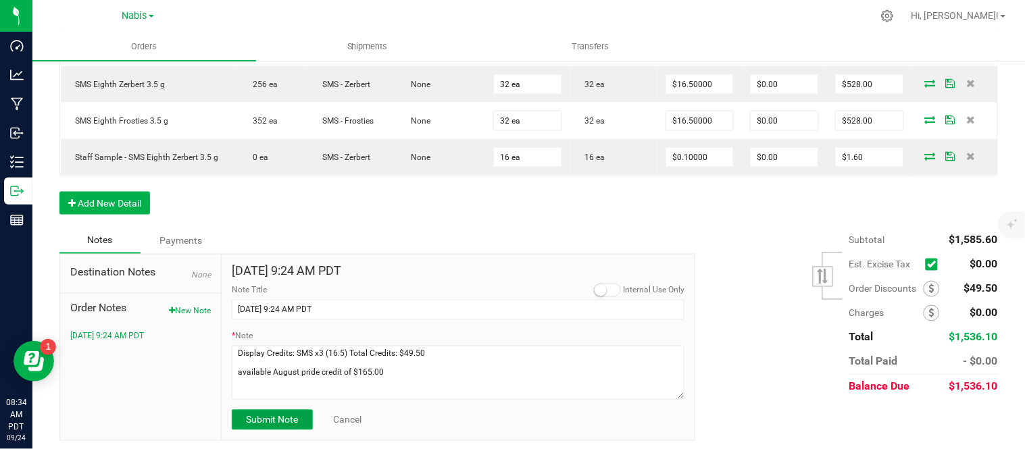
click at [272, 420] on span "Submit Note" at bounding box center [272, 420] width 52 height 11
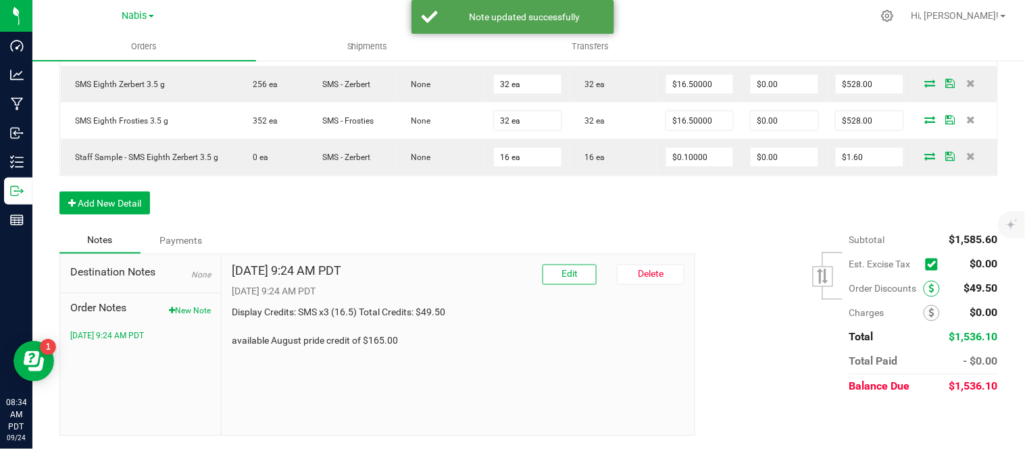
click at [929, 285] on icon at bounding box center [931, 289] width 5 height 9
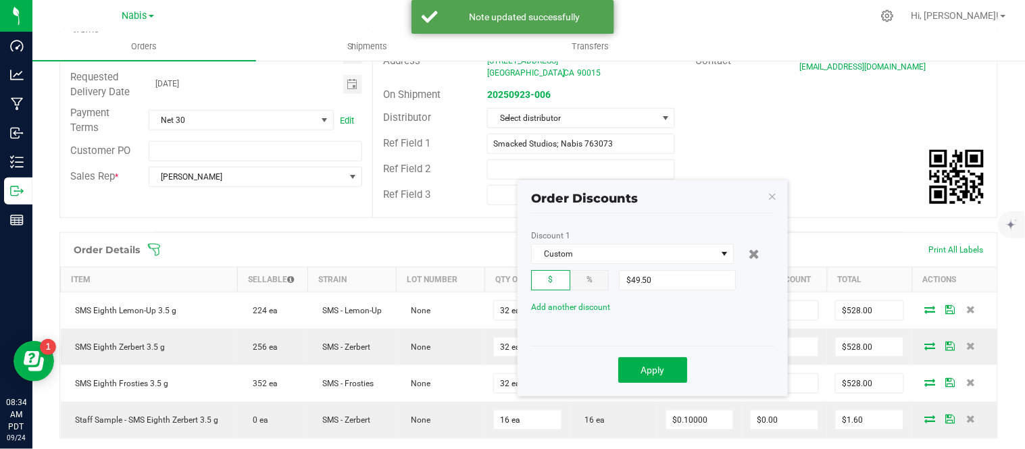
scroll to position [199, 0]
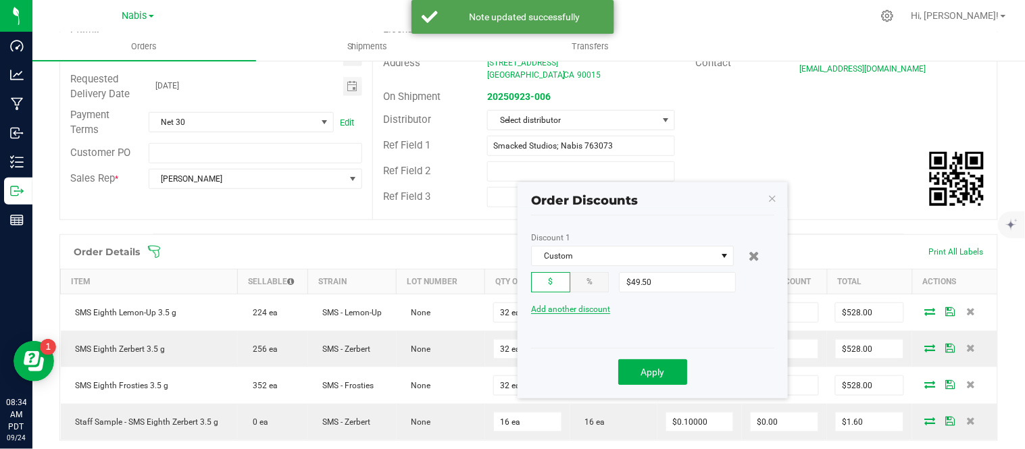
click at [583, 308] on span "Add another discount" at bounding box center [570, 309] width 79 height 9
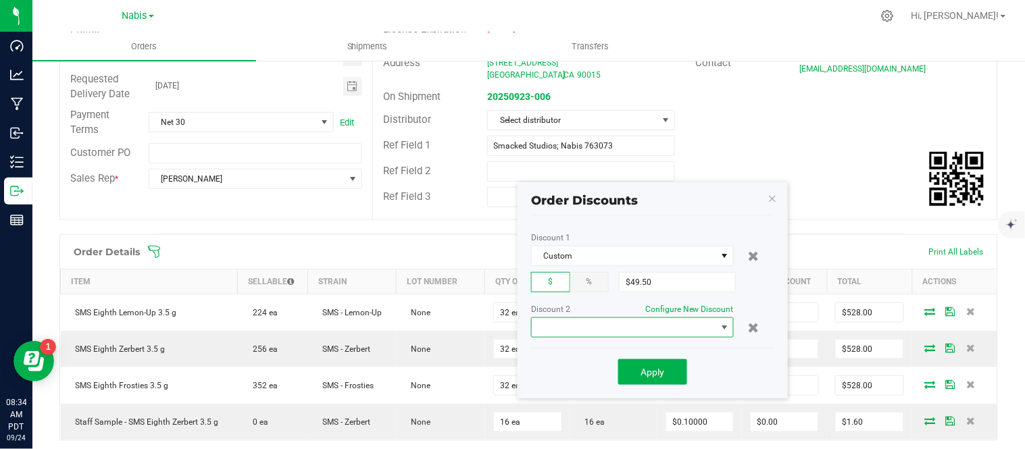
click at [665, 322] on span at bounding box center [624, 327] width 185 height 19
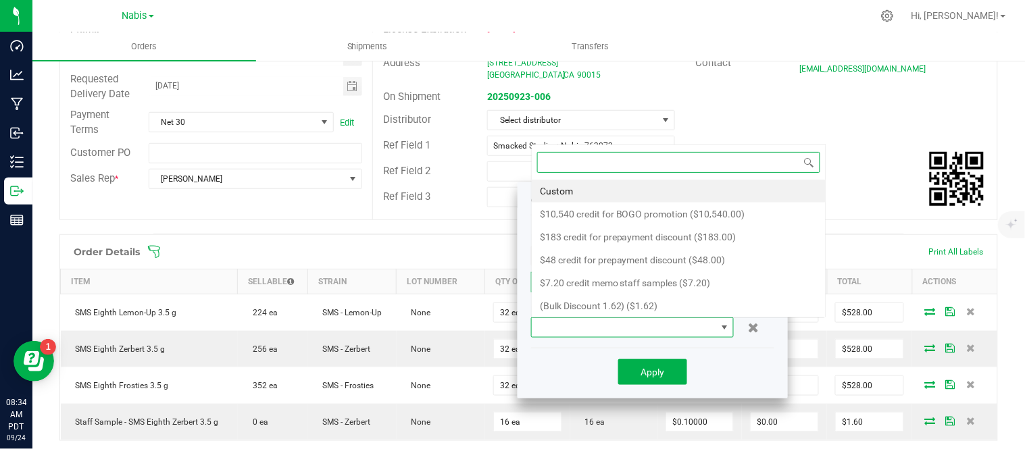
scroll to position [20, 203]
click at [606, 194] on li "Custom" at bounding box center [679, 191] width 294 height 23
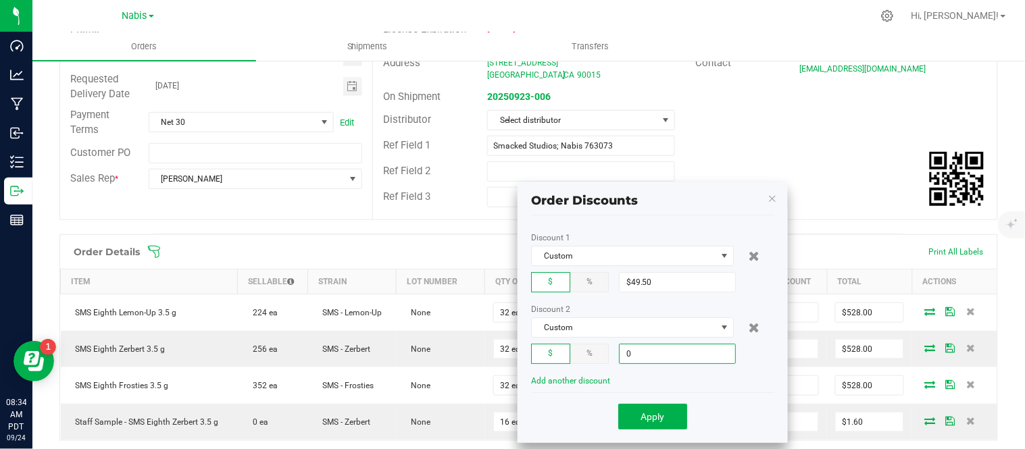
click at [670, 361] on input "0" at bounding box center [678, 354] width 116 height 19
type input "$165.00"
click at [663, 410] on button "Apply" at bounding box center [652, 417] width 69 height 26
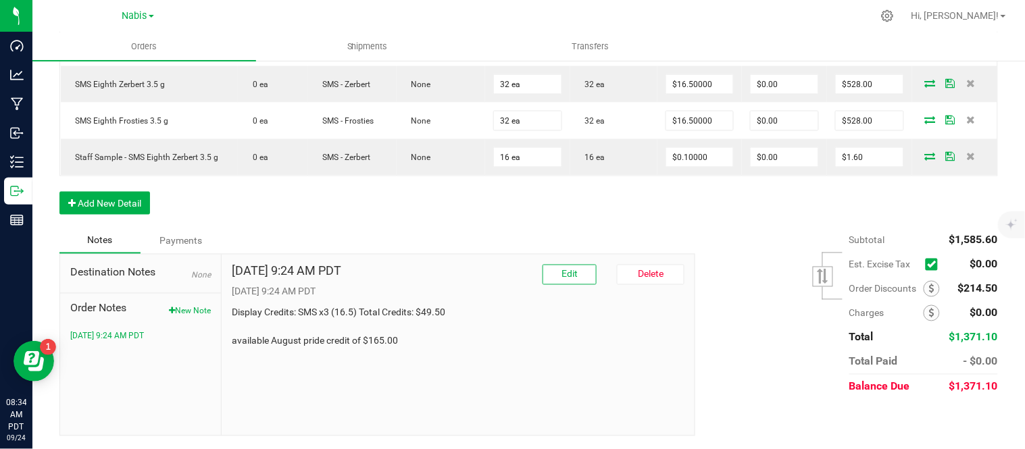
scroll to position [0, 0]
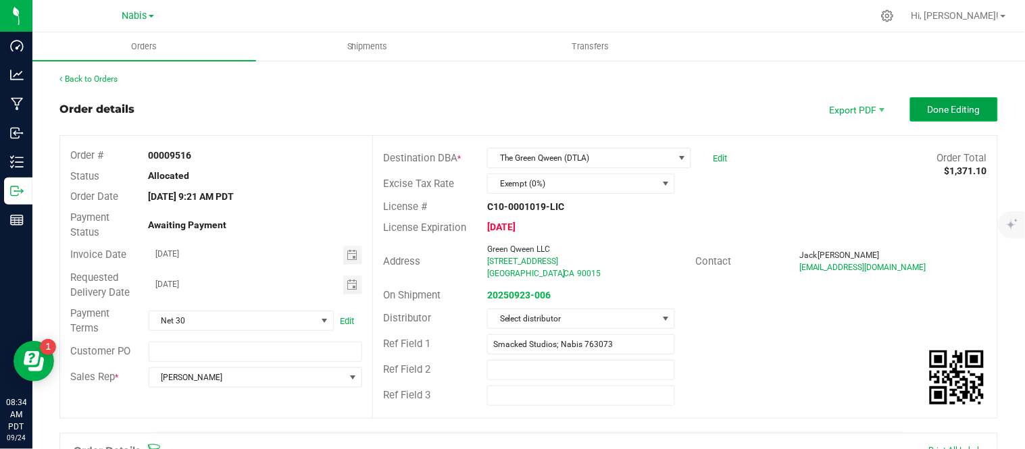
click at [963, 106] on span "Done Editing" at bounding box center [954, 109] width 53 height 11
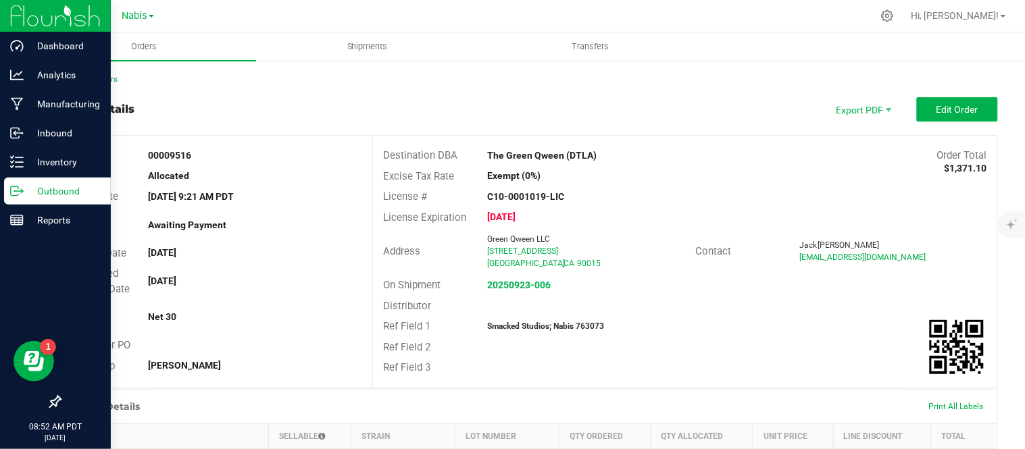
click at [61, 187] on p "Outbound" at bounding box center [64, 191] width 81 height 16
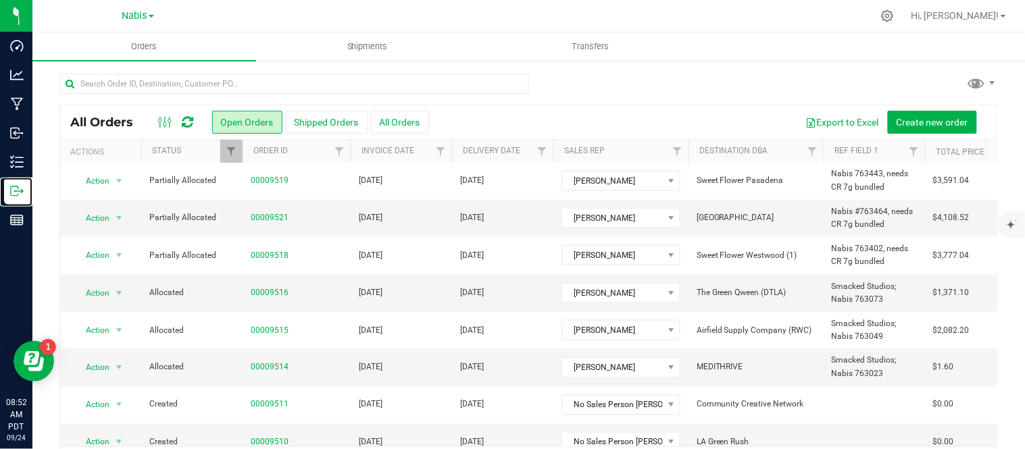
scroll to position [44, 0]
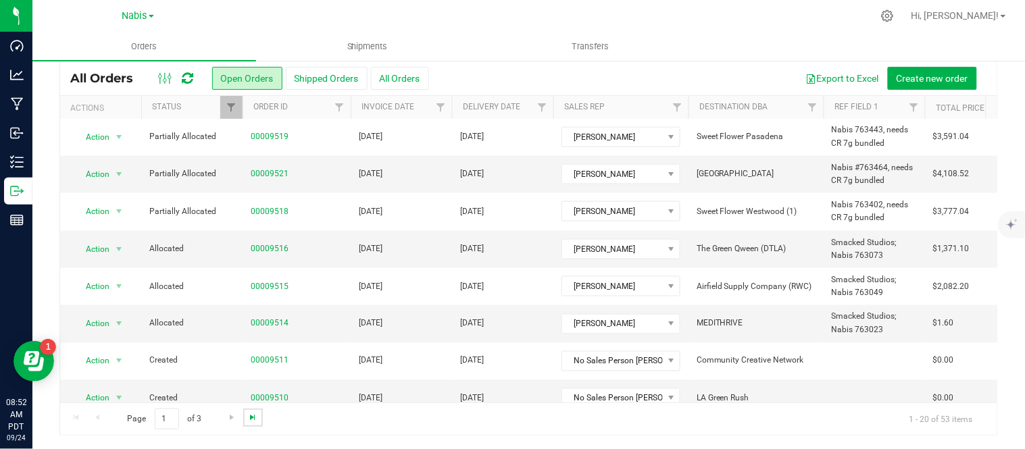
click at [248, 419] on span "Go to the last page" at bounding box center [252, 417] width 11 height 11
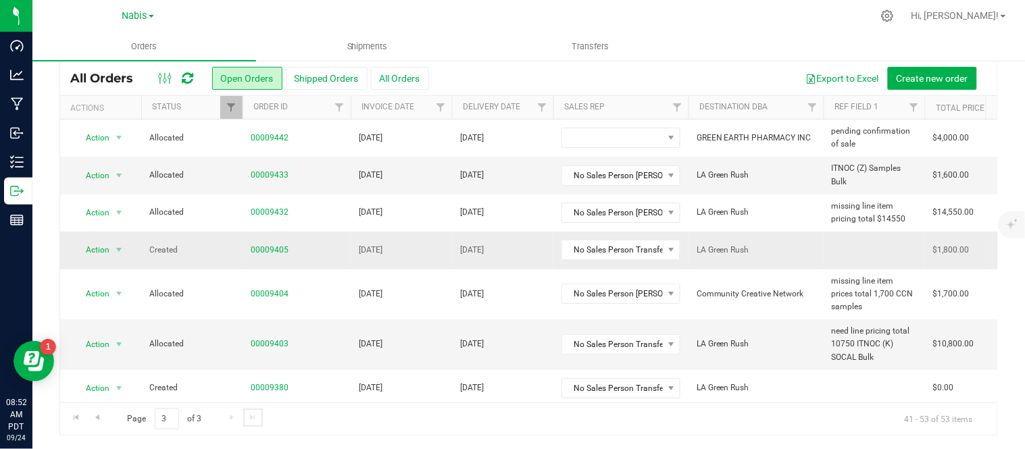
scroll to position [343, 0]
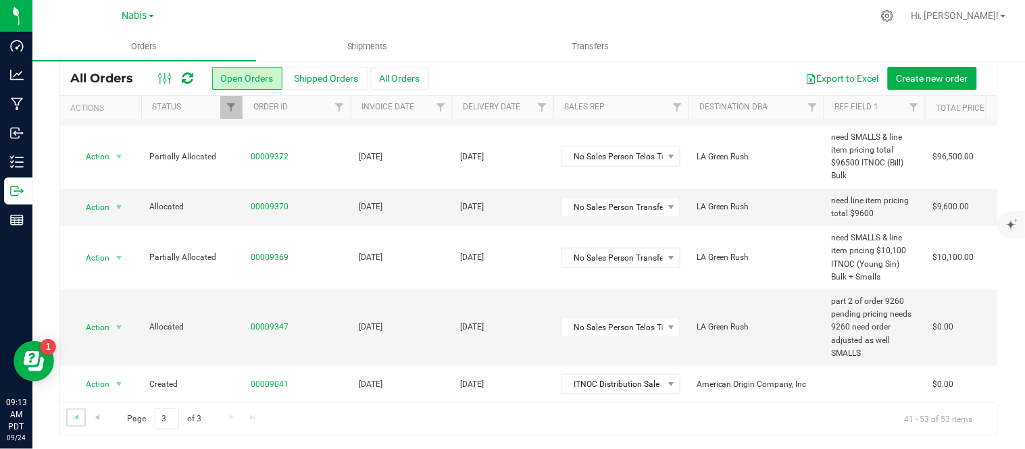
click at [70, 418] on link "Go to the first page" at bounding box center [76, 418] width 20 height 18
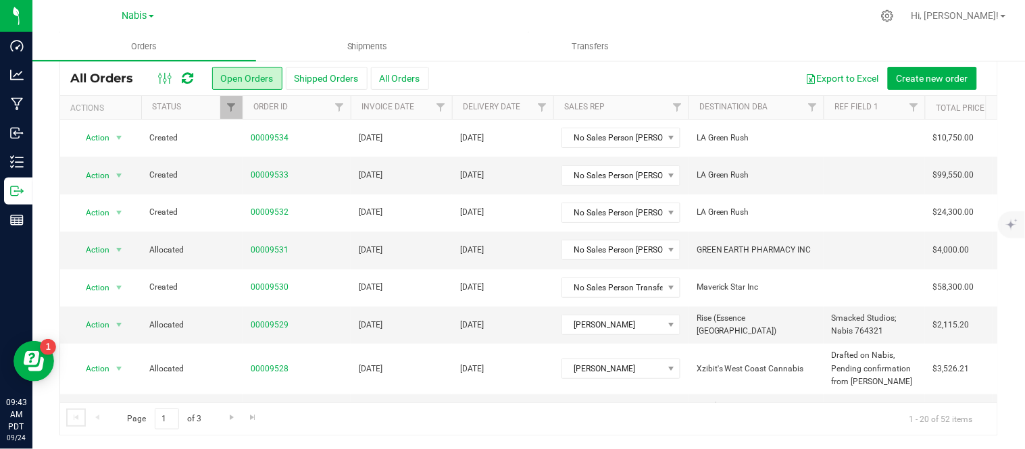
scroll to position [0, 0]
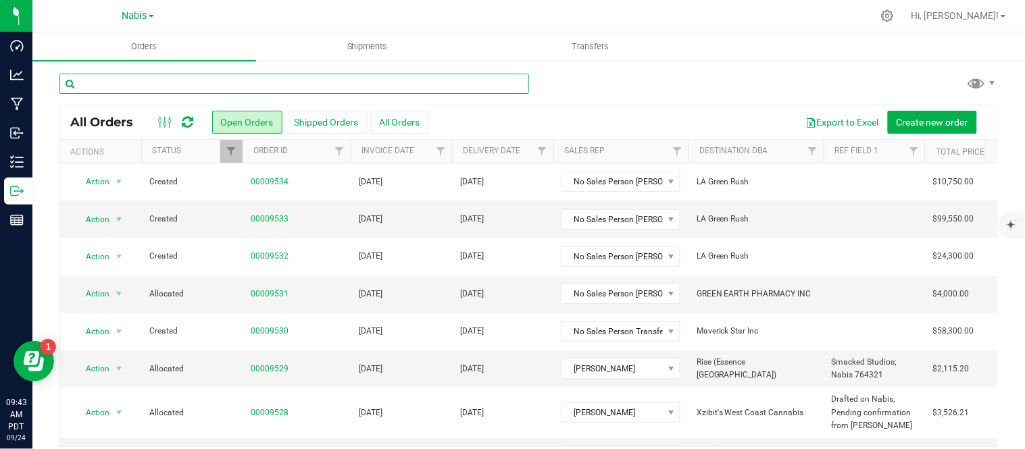
click at [275, 83] on input "text" at bounding box center [294, 84] width 470 height 20
type input "9530"
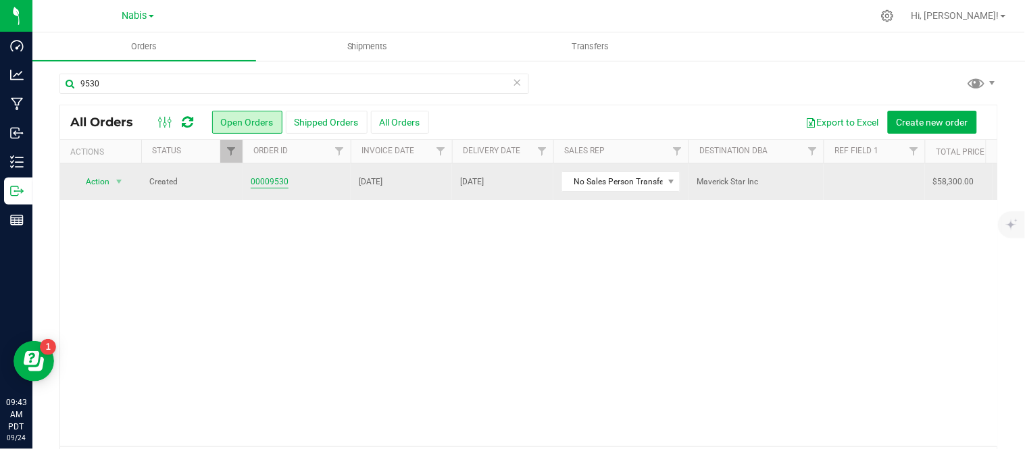
click at [268, 182] on link "00009530" at bounding box center [270, 182] width 38 height 13
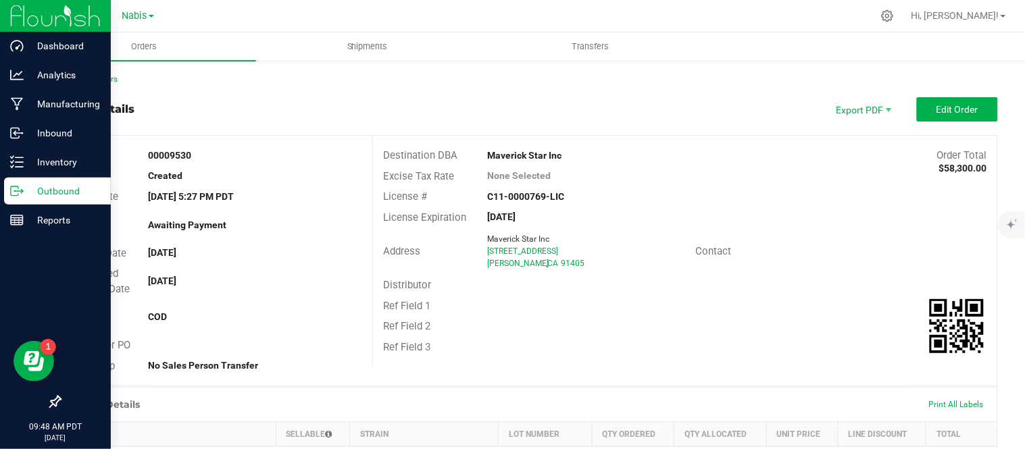
click at [71, 179] on div "Outbound" at bounding box center [57, 191] width 107 height 27
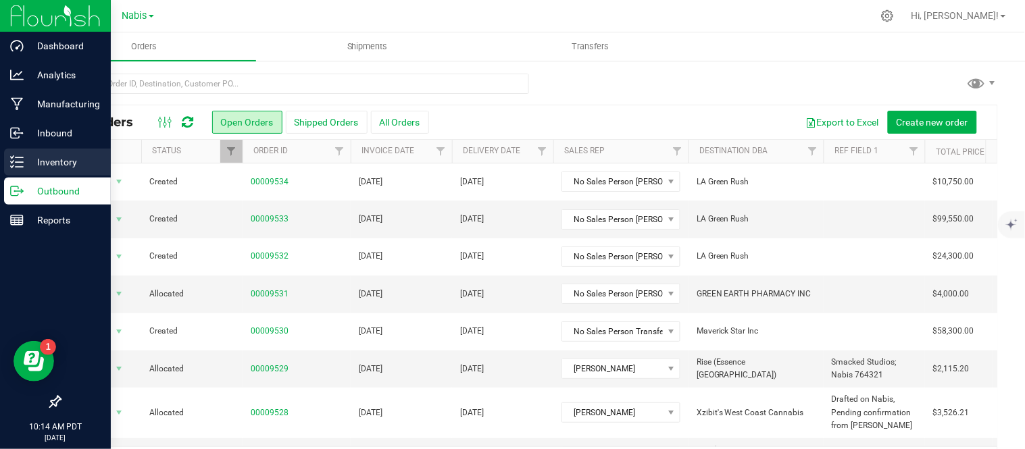
click at [41, 155] on p "Inventory" at bounding box center [64, 162] width 81 height 16
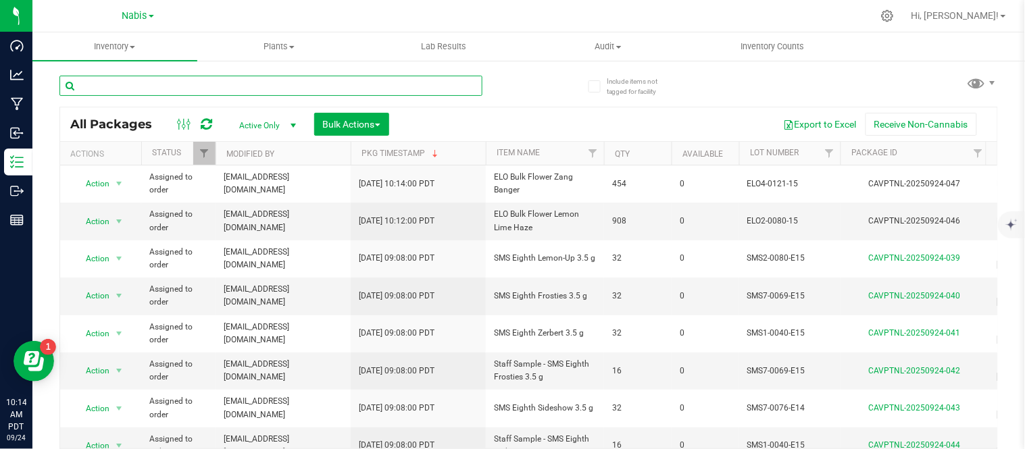
click at [295, 81] on input "text" at bounding box center [270, 86] width 423 height 20
paste input "ELO4-0112-15"
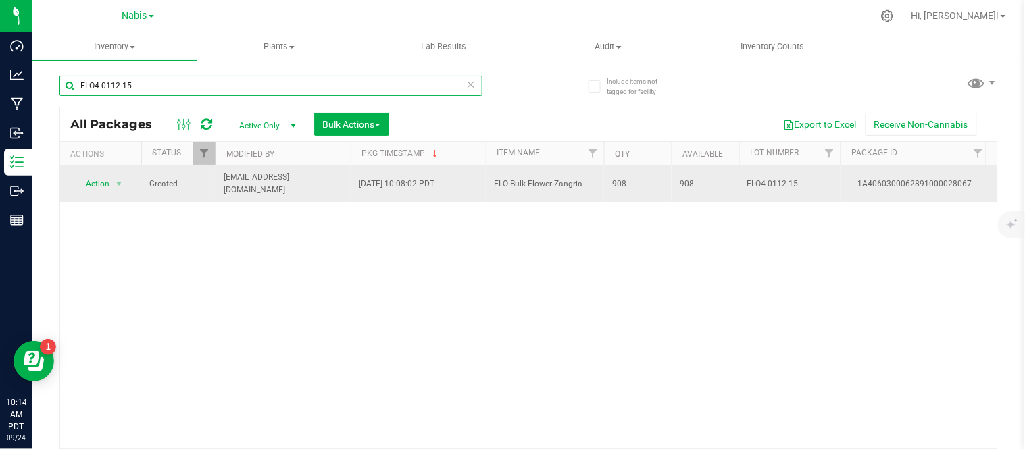
type input "ELO4-0112-15"
click at [553, 180] on span "ELO Bulk Flower Zangria" at bounding box center [545, 184] width 102 height 13
copy tr "ELO Bulk Flower Zangria"
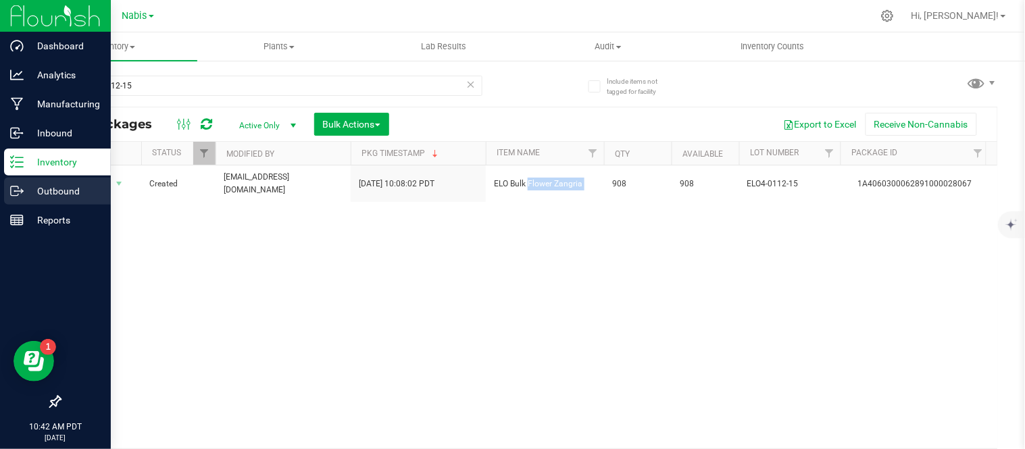
click at [49, 192] on p "Outbound" at bounding box center [64, 191] width 81 height 16
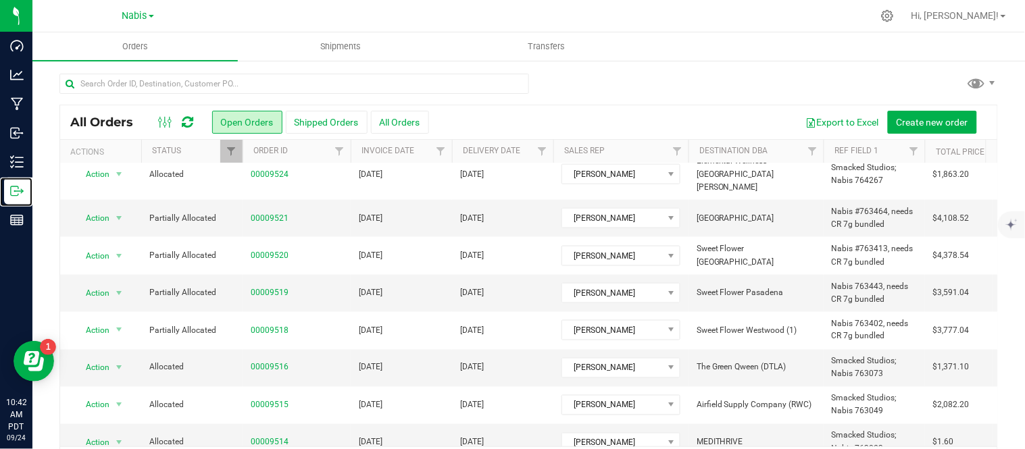
scroll to position [44, 0]
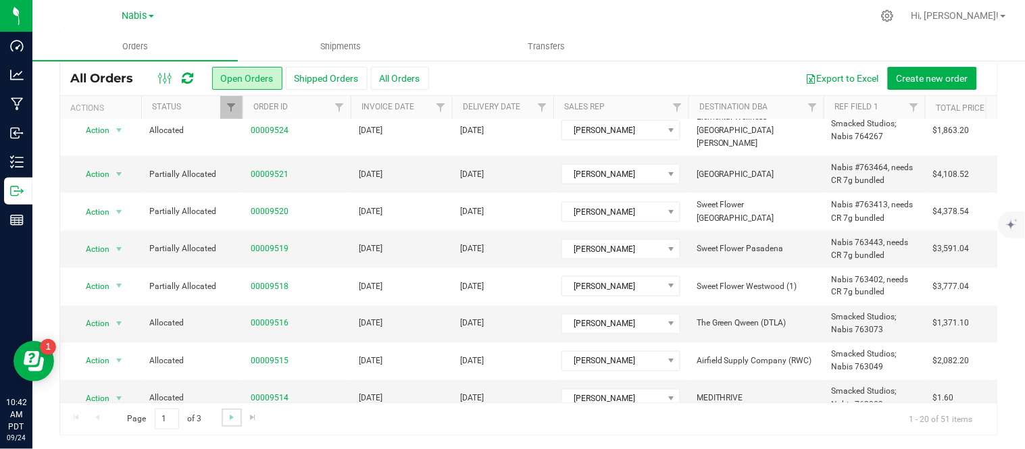
click at [240, 417] on link "Go to the next page" at bounding box center [232, 418] width 20 height 18
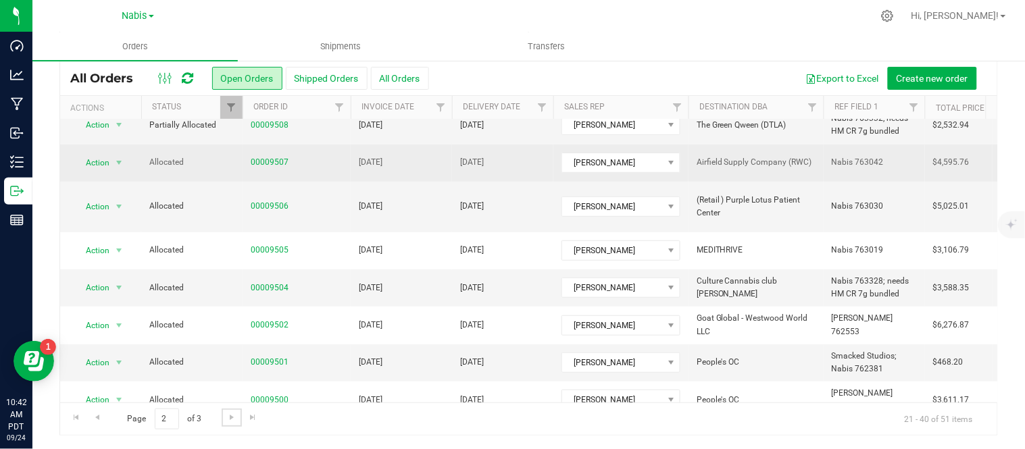
scroll to position [132, 0]
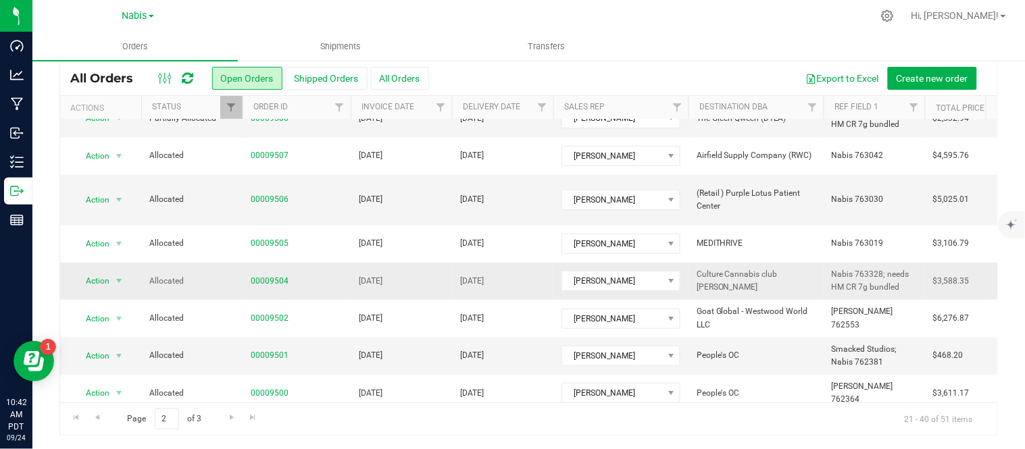
click at [886, 268] on span "Nabis 763328; needs HM CR 7g bundled" at bounding box center [874, 281] width 85 height 26
type input "Nabis 763328 / 764482"
click at [714, 64] on div "All Orders Open Orders Shipped Orders All Orders Export to Excel Create new ord…" at bounding box center [528, 79] width 937 height 34
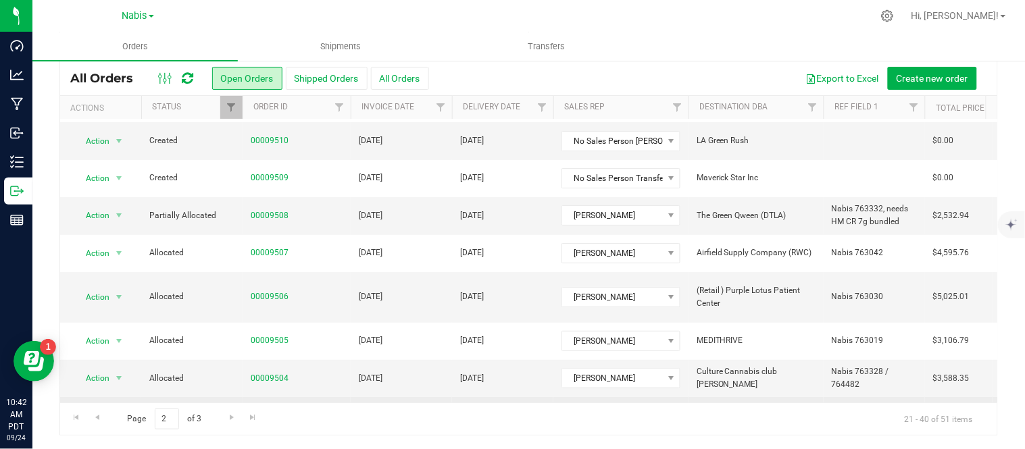
scroll to position [32, 0]
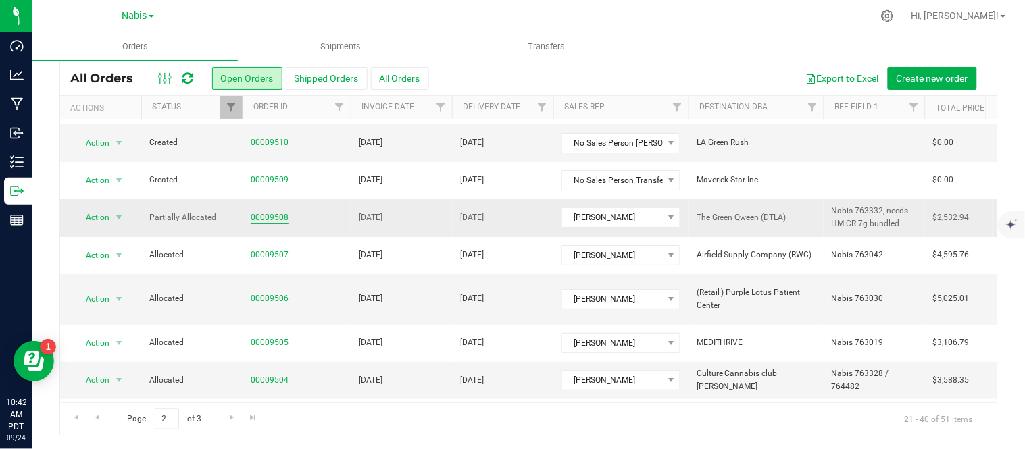
click at [270, 214] on link "00009508" at bounding box center [270, 218] width 38 height 13
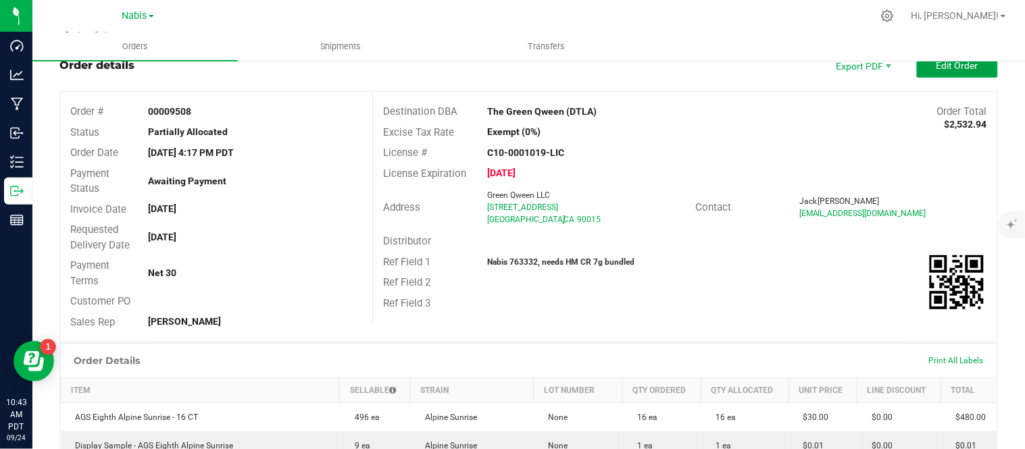
click at [937, 62] on span "Edit Order" at bounding box center [958, 65] width 42 height 11
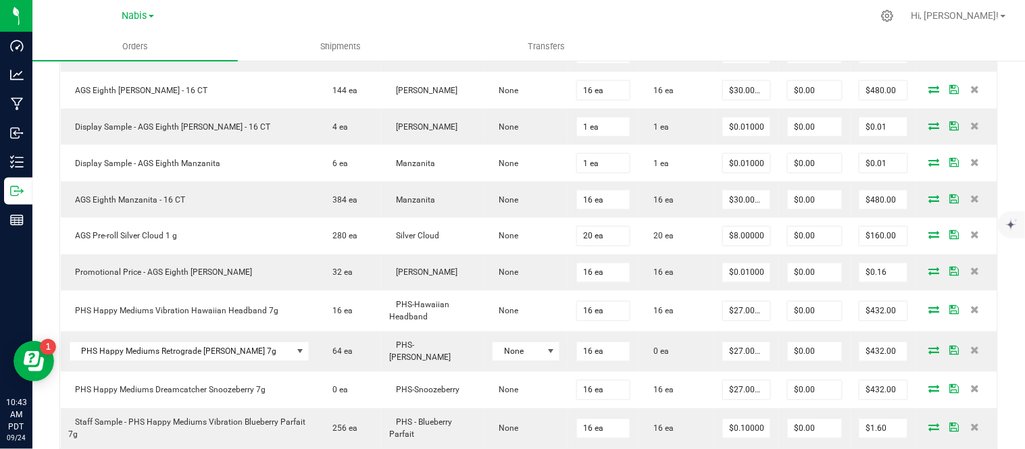
scroll to position [487, 0]
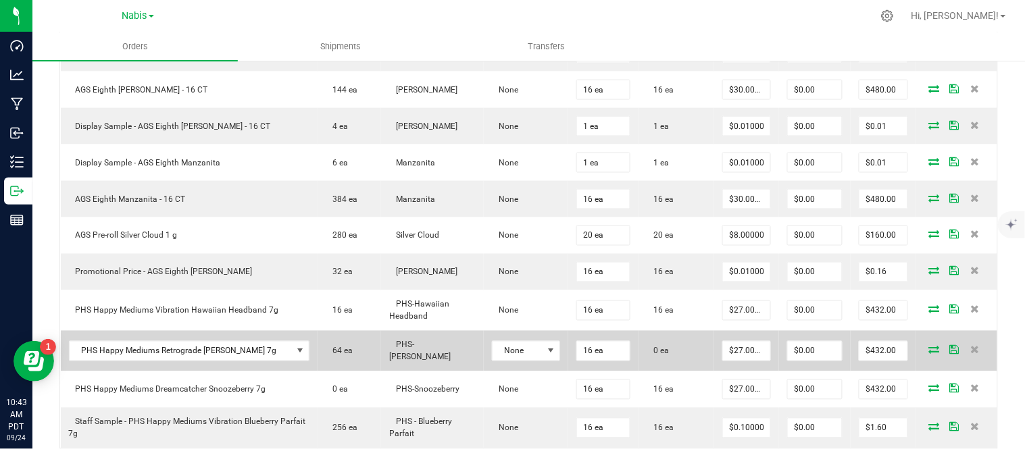
click at [929, 349] on icon at bounding box center [934, 350] width 11 height 8
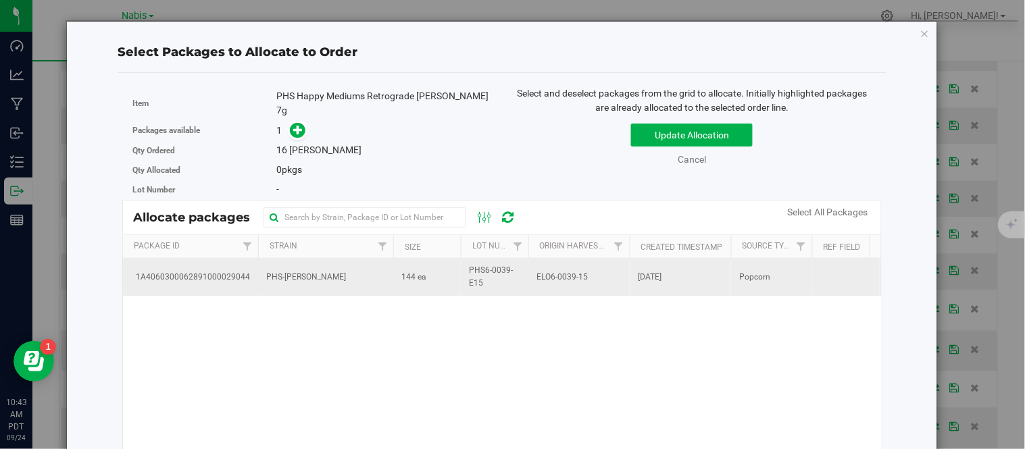
click at [439, 272] on td "144 ea" at bounding box center [427, 277] width 68 height 36
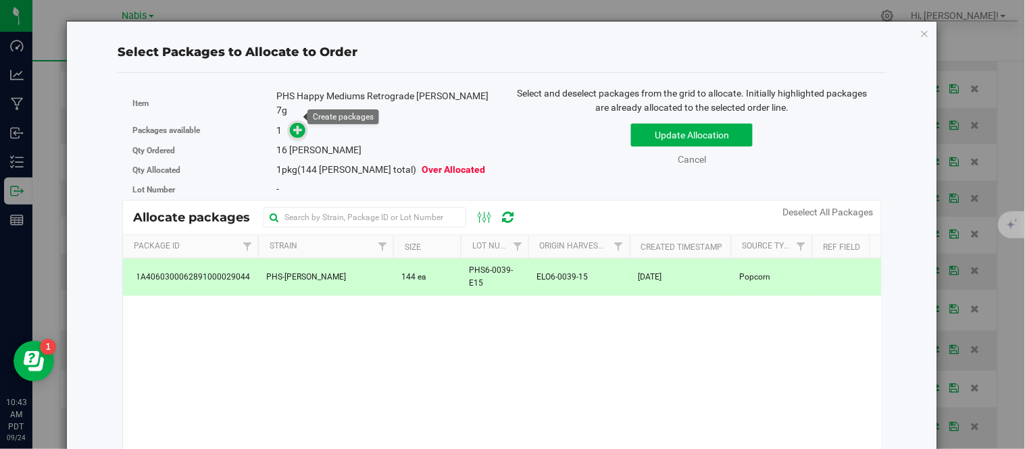
click at [291, 123] on span at bounding box center [298, 131] width 16 height 16
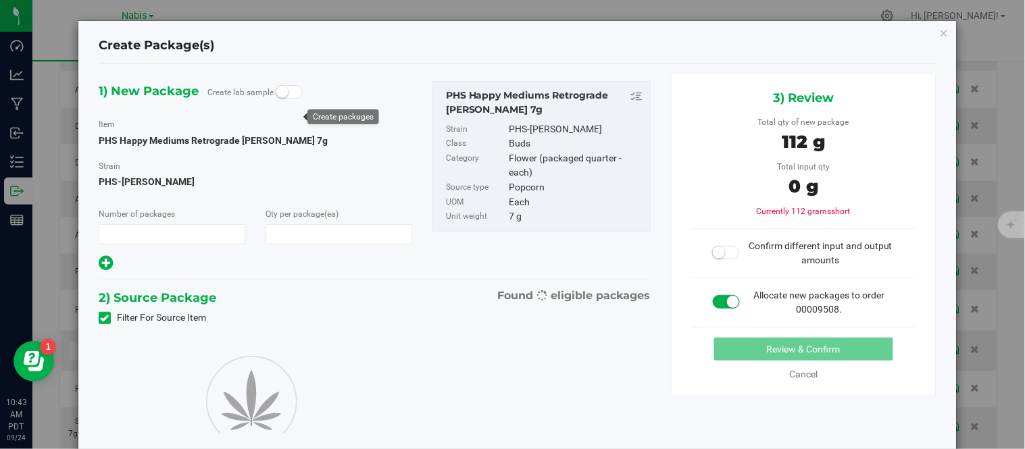
type input "1"
type input "16"
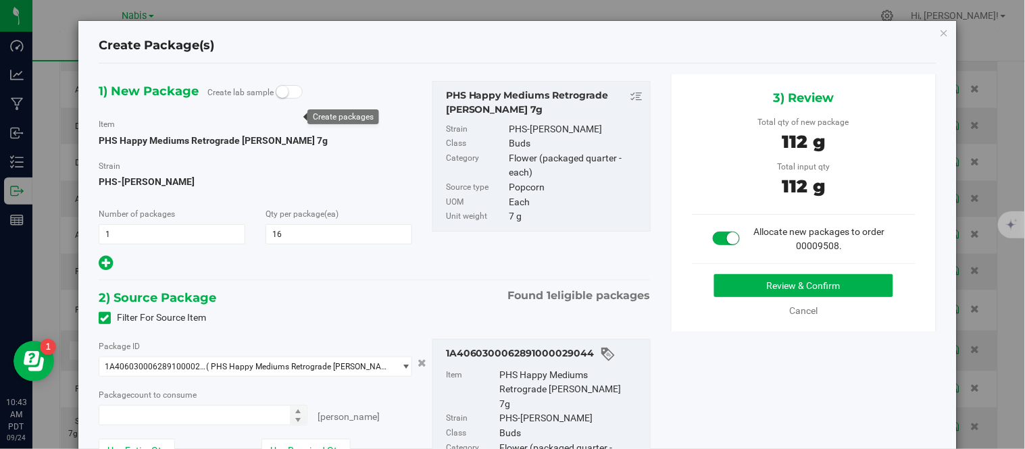
type input "16 ea"
click at [716, 282] on button "Review & Confirm" at bounding box center [803, 285] width 179 height 23
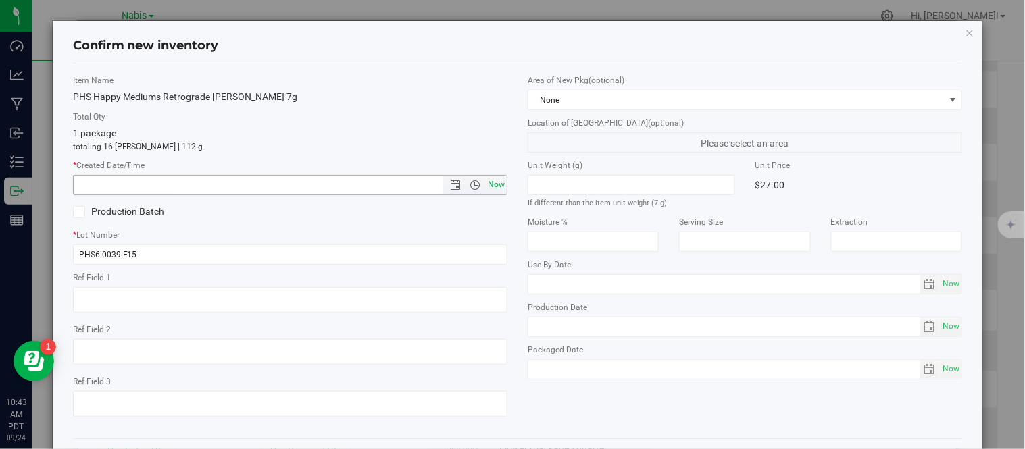
click at [497, 184] on span "Now" at bounding box center [496, 185] width 23 height 20
type input "[DATE] 10:43 AM"
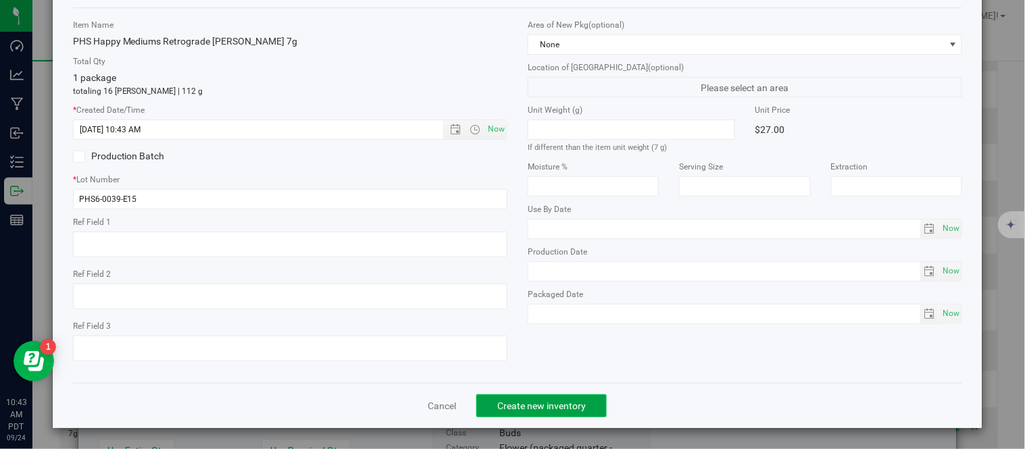
click at [556, 401] on span "Create new inventory" at bounding box center [541, 406] width 89 height 11
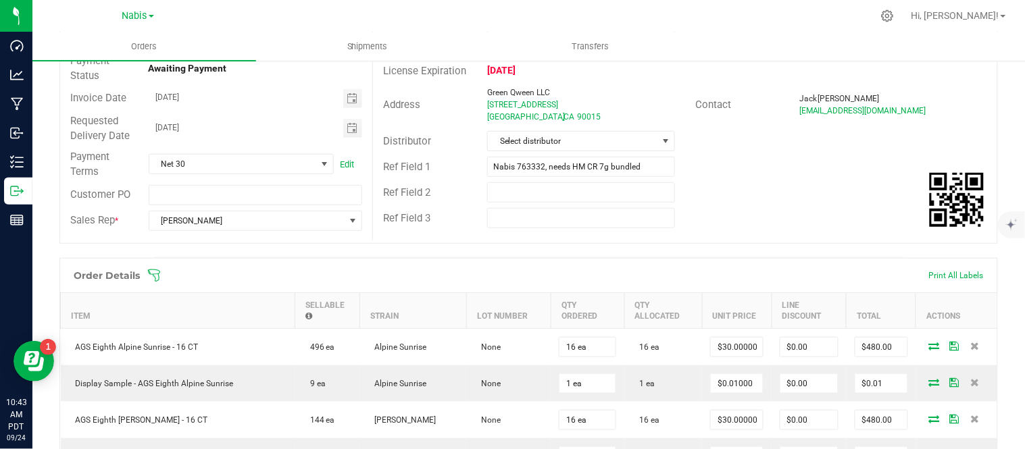
scroll to position [113, 0]
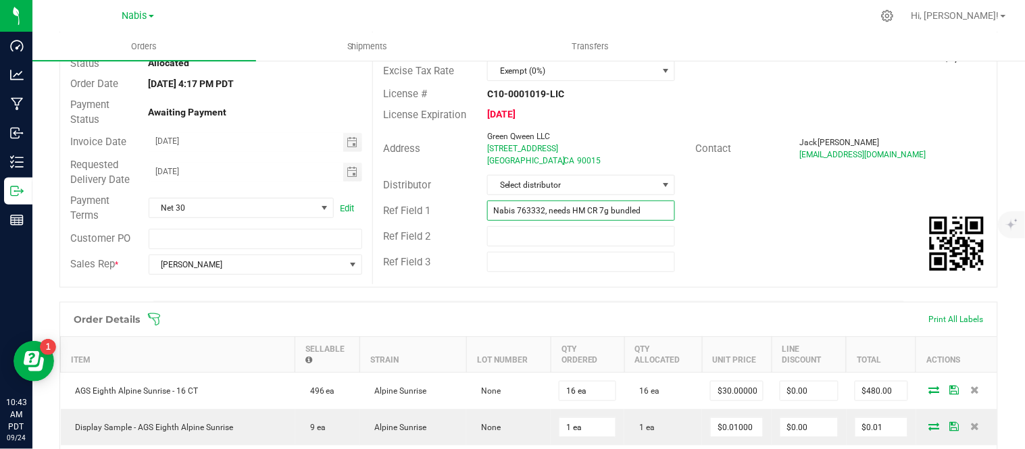
drag, startPoint x: 656, startPoint y: 214, endPoint x: 541, endPoint y: 211, distance: 114.9
click at [541, 211] on input "Nabis 763332, needs HM CR 7g bundled" at bounding box center [581, 211] width 188 height 20
paste input "764484"
type input "Nabis 763332 / 764484"
click at [812, 178] on div "Distributor Select distributor" at bounding box center [685, 185] width 624 height 26
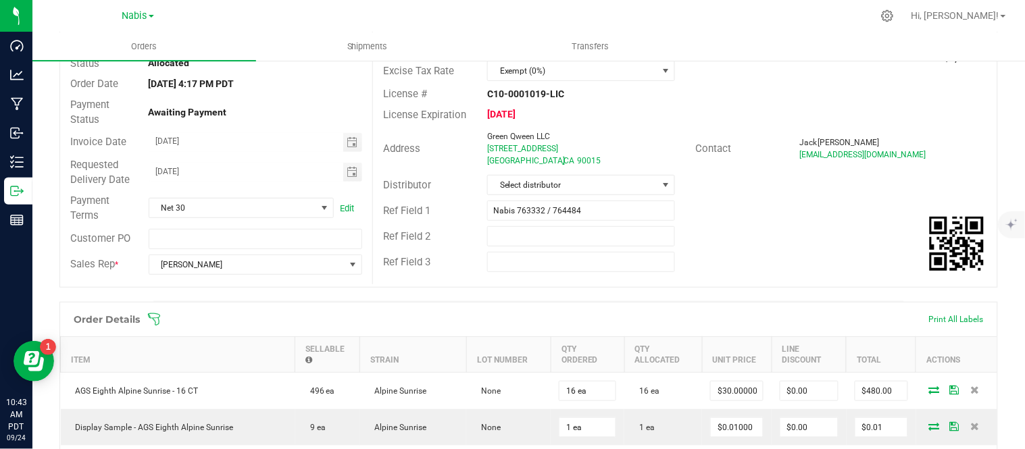
scroll to position [0, 0]
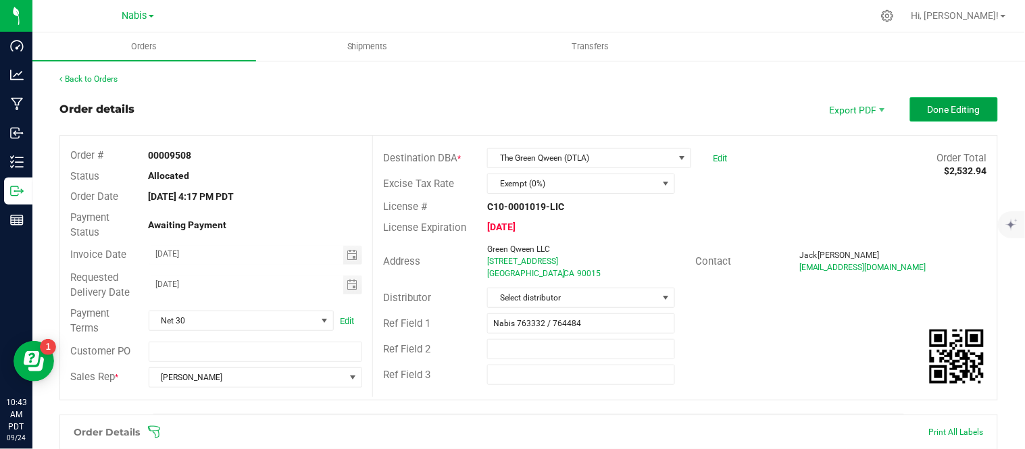
click at [949, 104] on span "Done Editing" at bounding box center [954, 109] width 53 height 11
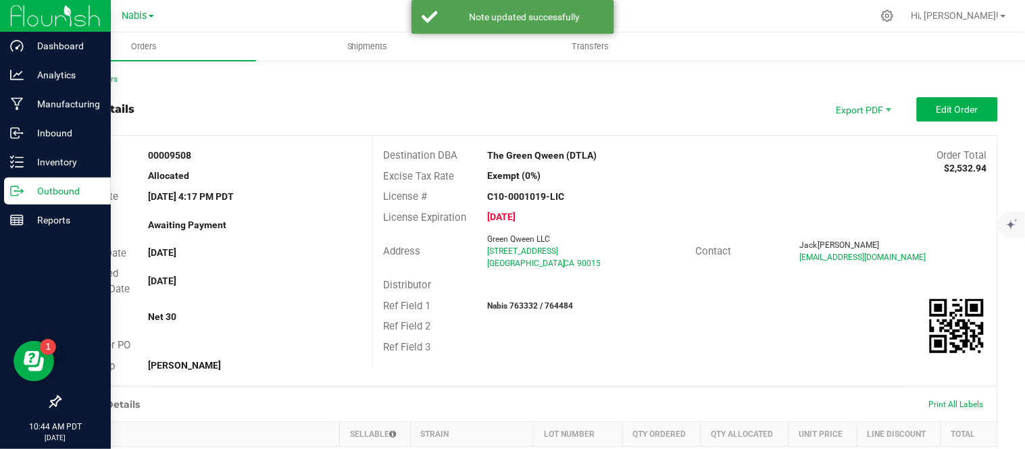
click at [25, 185] on p "Outbound" at bounding box center [64, 191] width 81 height 16
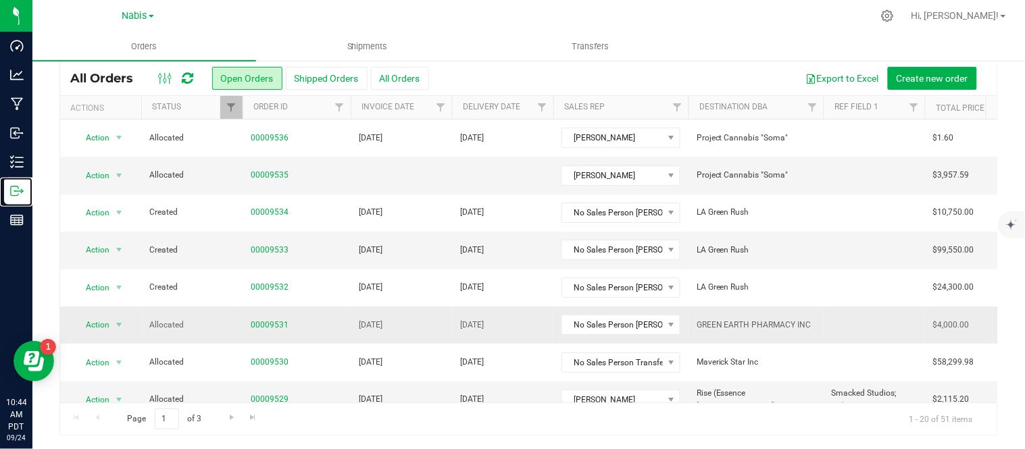
scroll to position [489, 0]
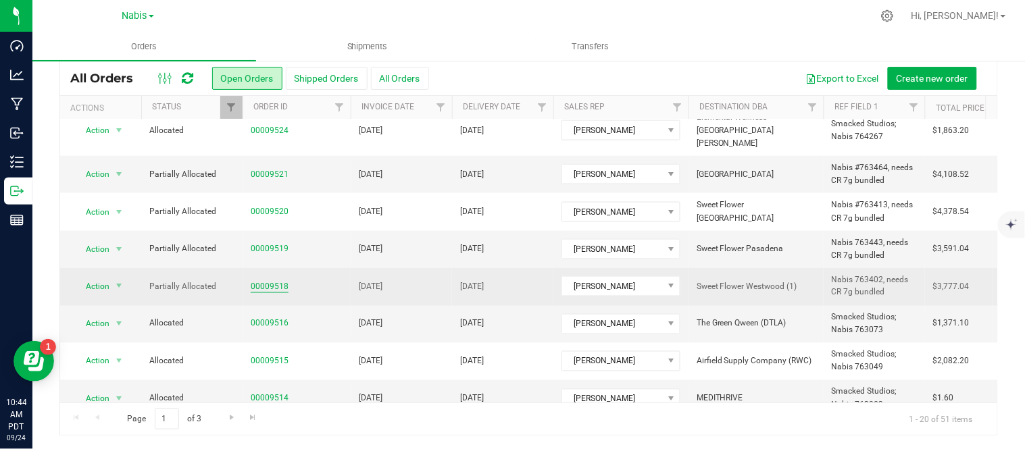
click at [272, 280] on link "00009518" at bounding box center [270, 286] width 38 height 13
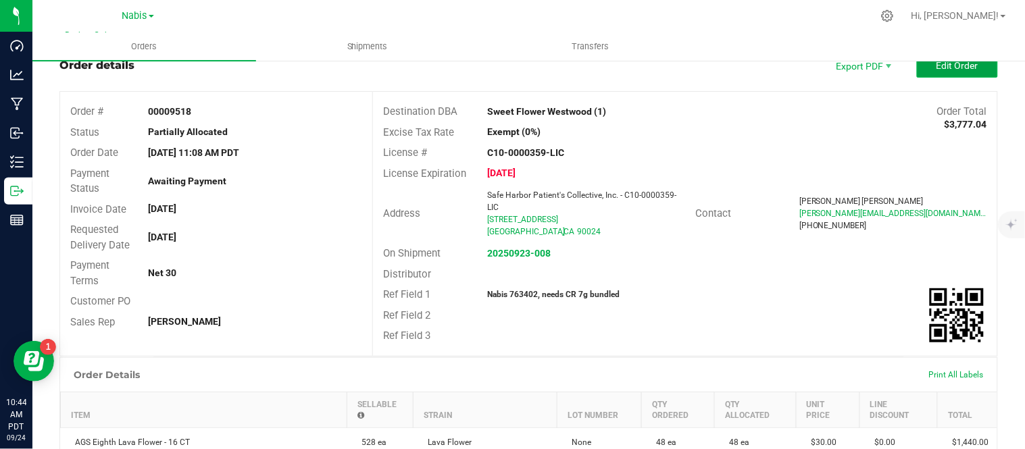
click at [951, 68] on span "Edit Order" at bounding box center [958, 65] width 42 height 11
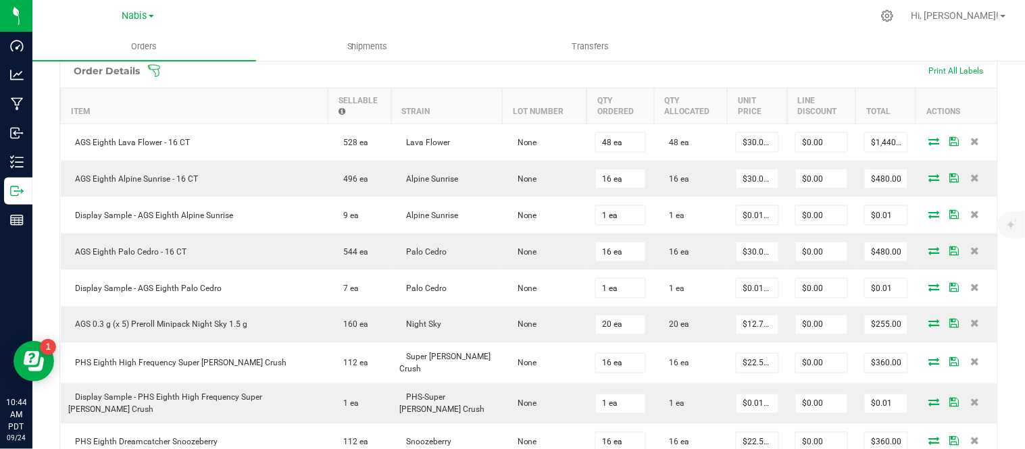
scroll to position [747, 0]
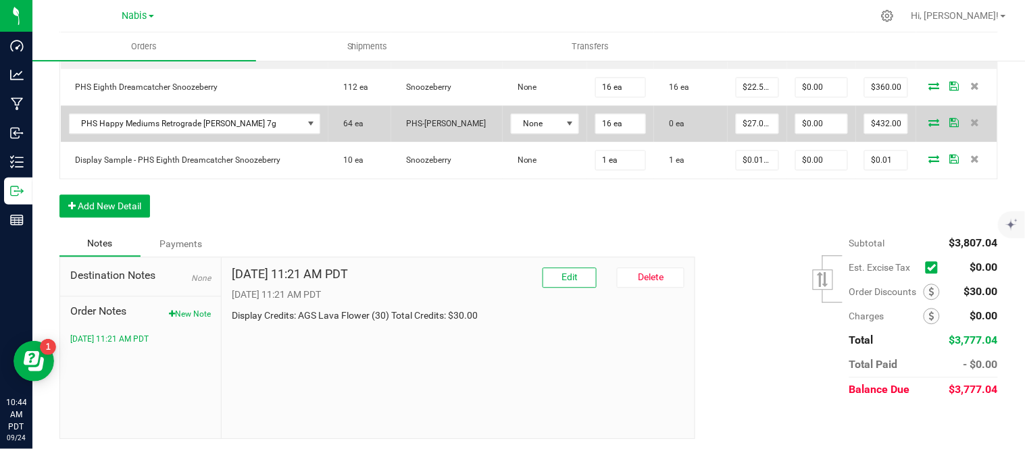
click at [929, 118] on icon at bounding box center [934, 122] width 11 height 8
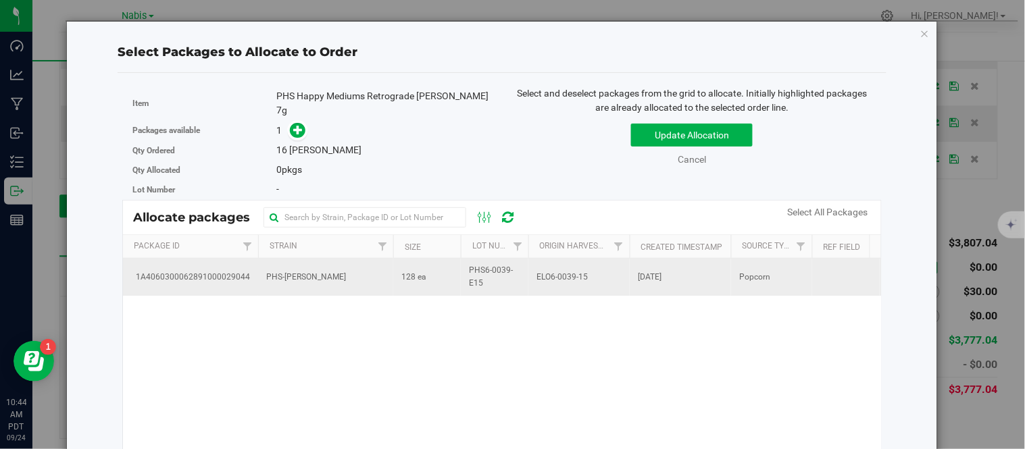
click at [422, 279] on td "128 ea" at bounding box center [427, 277] width 68 height 36
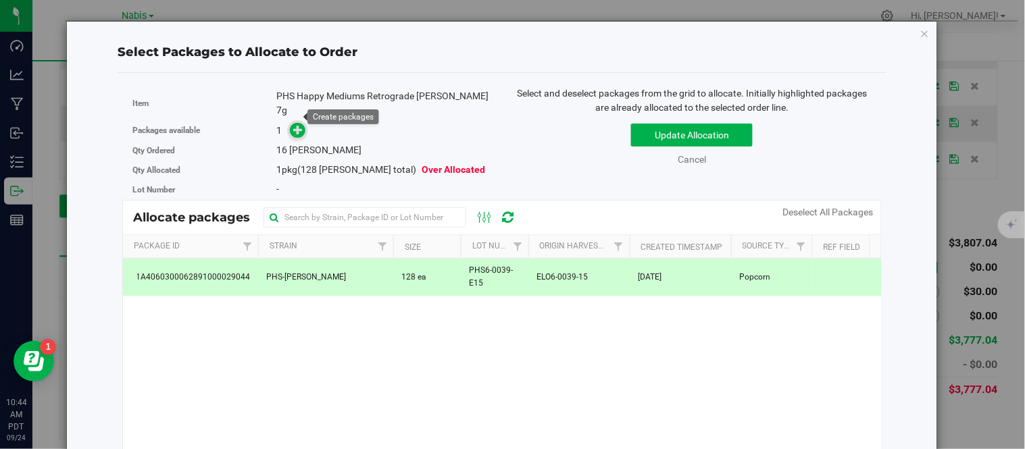
click at [295, 124] on icon at bounding box center [298, 128] width 9 height 9
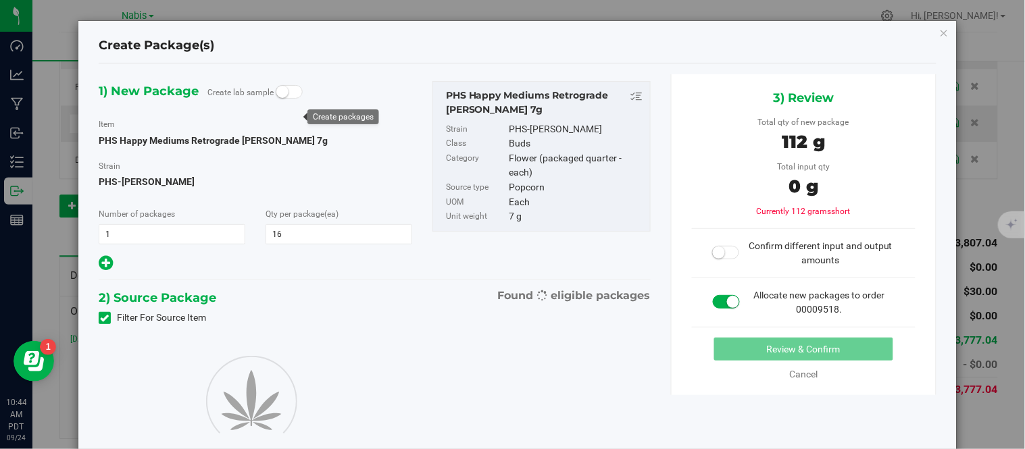
type input "16"
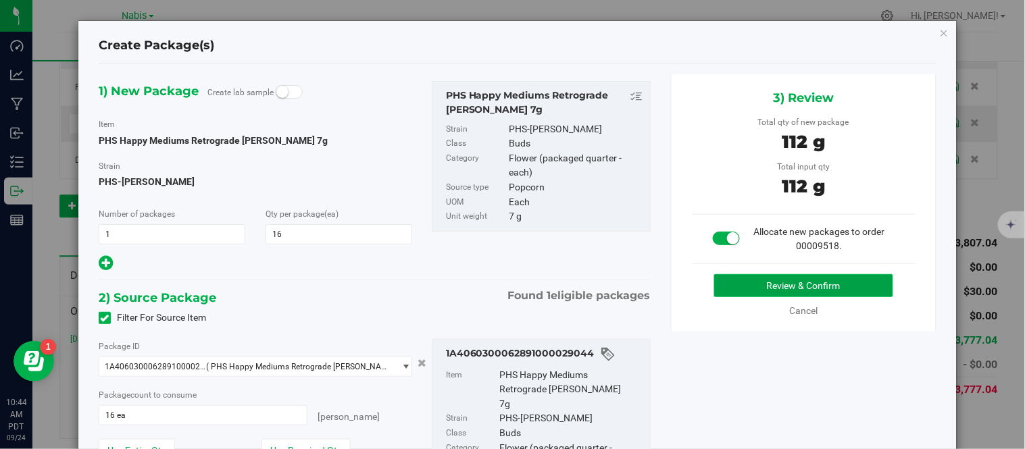
click at [778, 277] on button "Review & Confirm" at bounding box center [803, 285] width 179 height 23
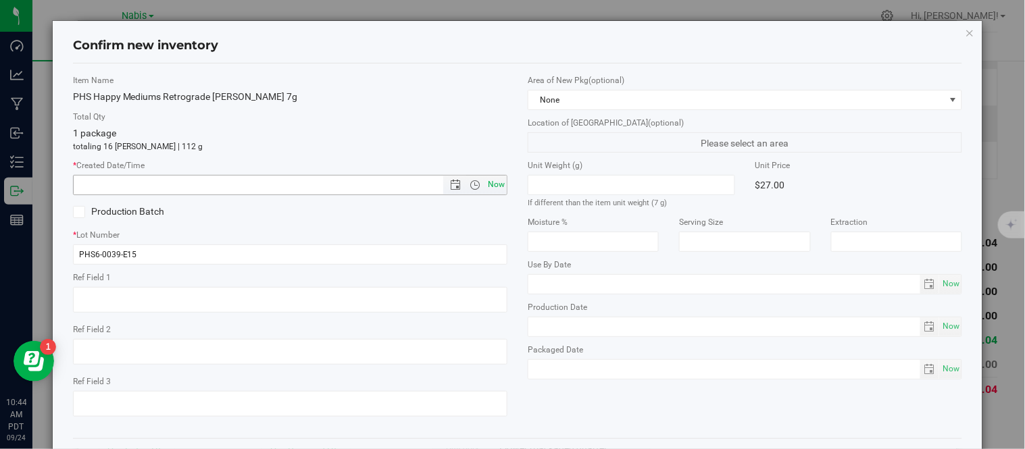
click at [498, 186] on span "Now" at bounding box center [496, 185] width 23 height 20
type input "[DATE] 10:44 AM"
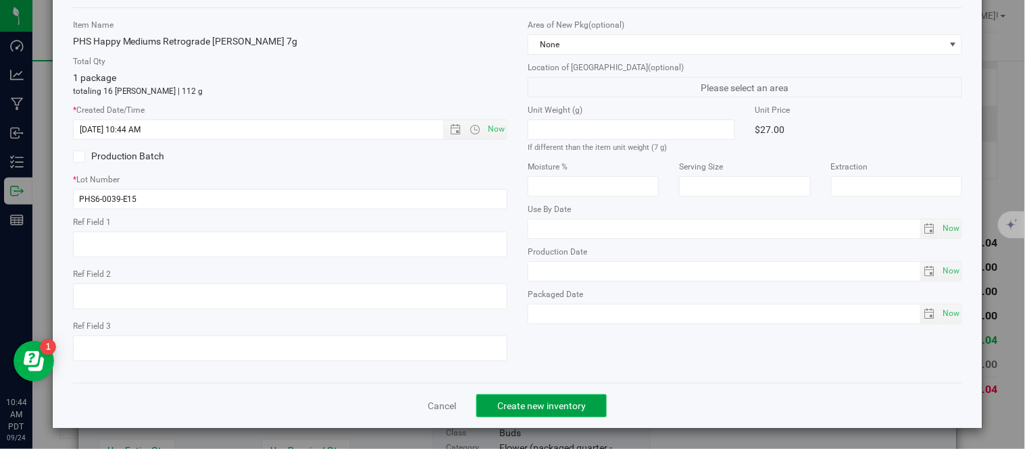
click at [552, 401] on span "Create new inventory" at bounding box center [541, 406] width 89 height 11
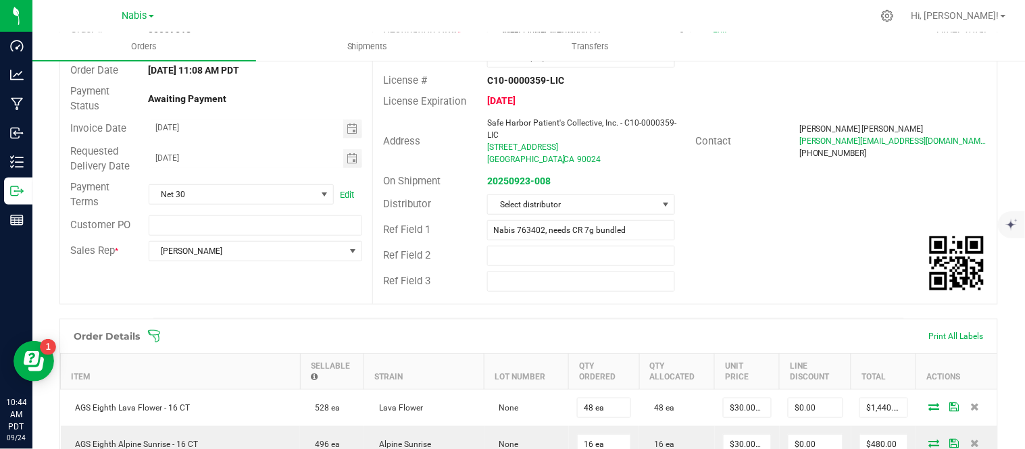
scroll to position [127, 0]
drag, startPoint x: 633, startPoint y: 233, endPoint x: 543, endPoint y: 226, distance: 90.2
click at [543, 226] on input "Nabis 763402, needs CR 7g bundled" at bounding box center [581, 230] width 188 height 20
paste input "764486"
type input "Nabis 763402/ 764486"
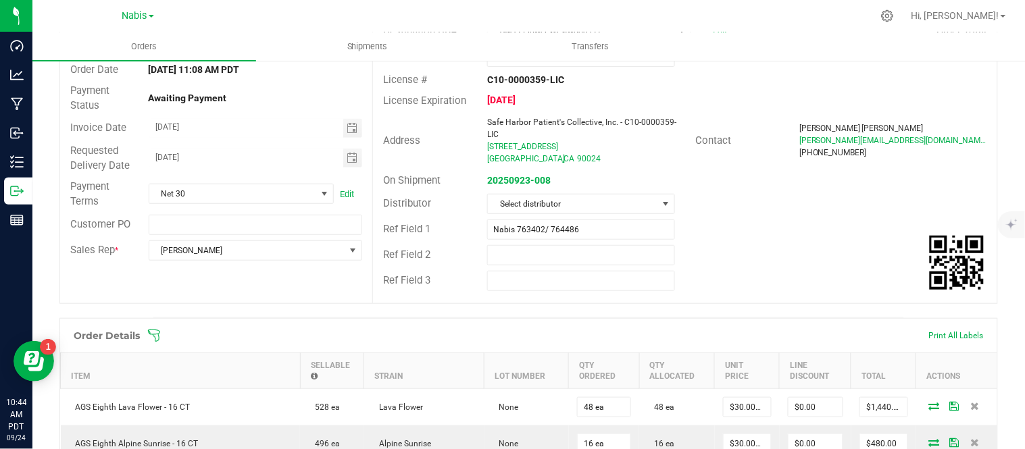
click at [836, 254] on div "Ref Field 2" at bounding box center [685, 256] width 624 height 26
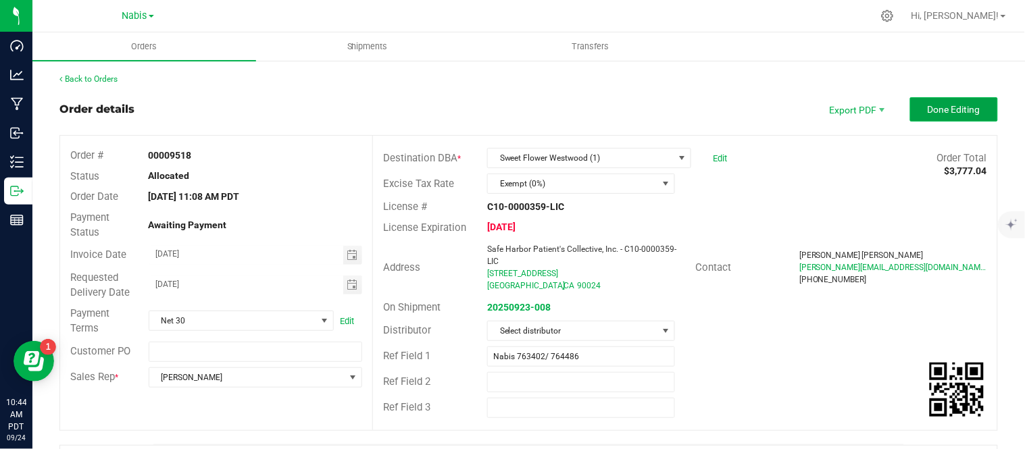
click at [954, 104] on span "Done Editing" at bounding box center [954, 109] width 53 height 11
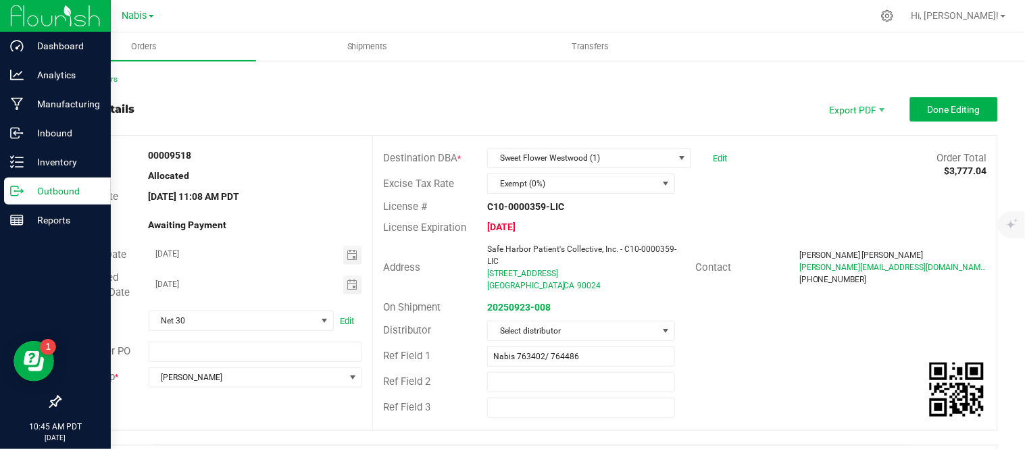
click at [26, 195] on p "Outbound" at bounding box center [64, 191] width 81 height 16
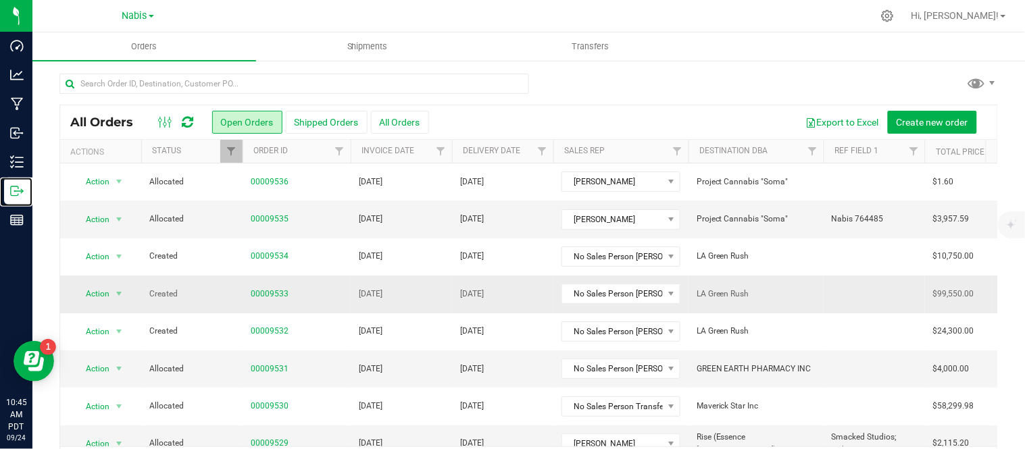
scroll to position [489, 0]
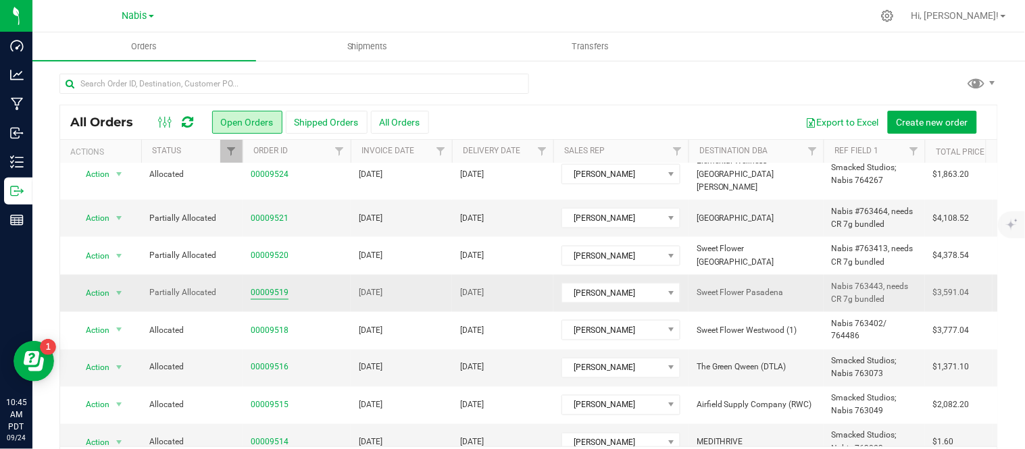
click at [283, 287] on link "00009519" at bounding box center [270, 293] width 38 height 13
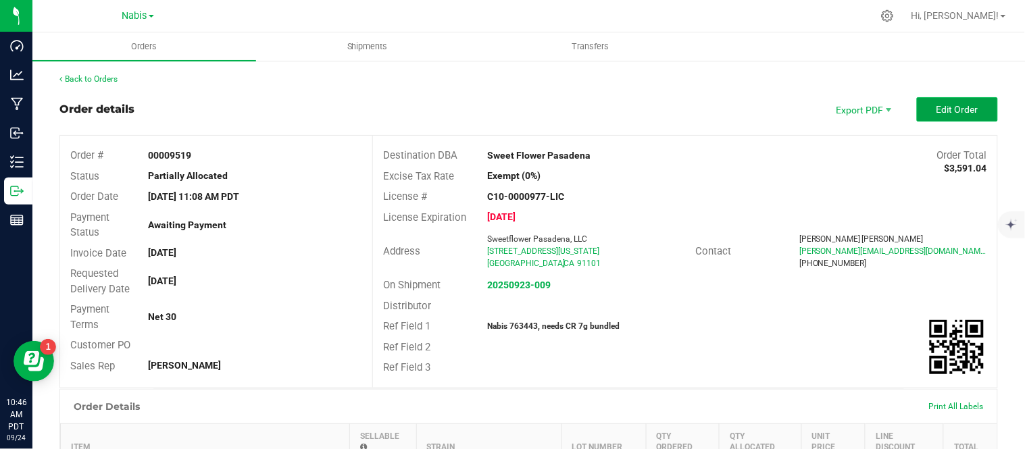
click at [937, 111] on span "Edit Order" at bounding box center [958, 109] width 42 height 11
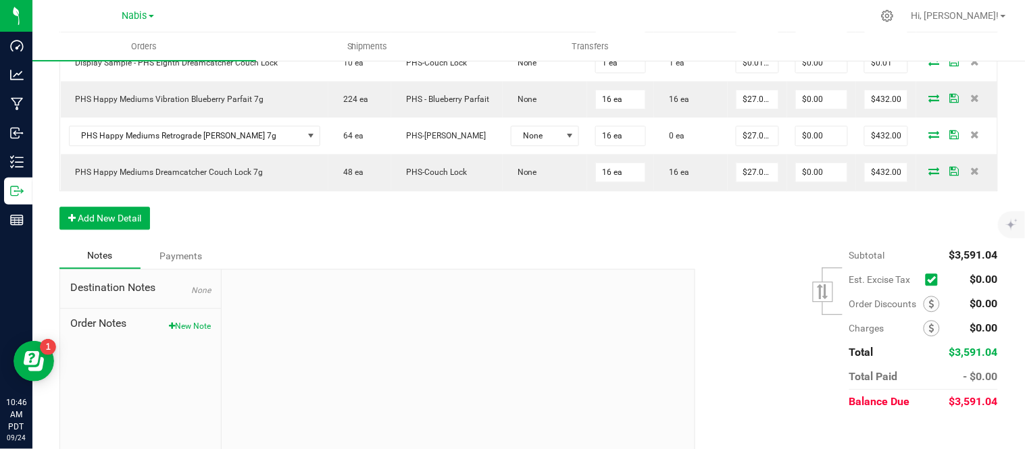
scroll to position [760, 0]
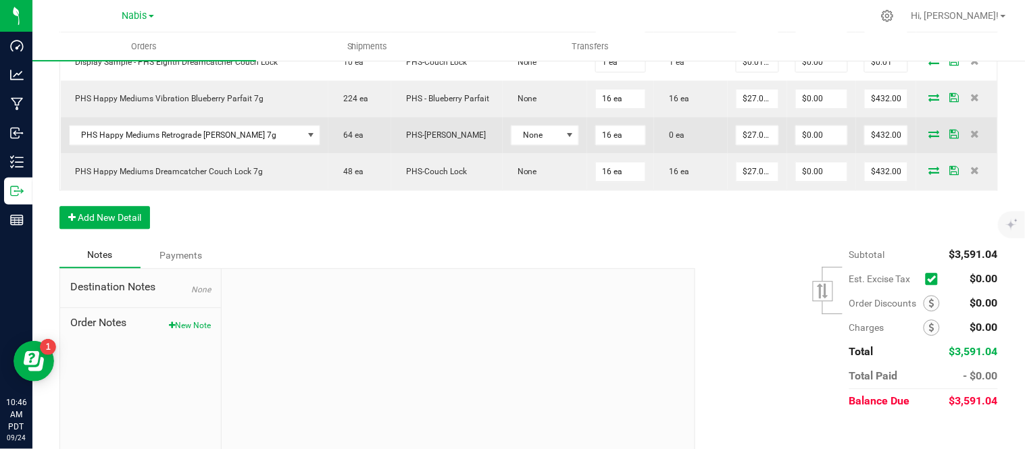
click at [929, 134] on icon at bounding box center [934, 134] width 11 height 8
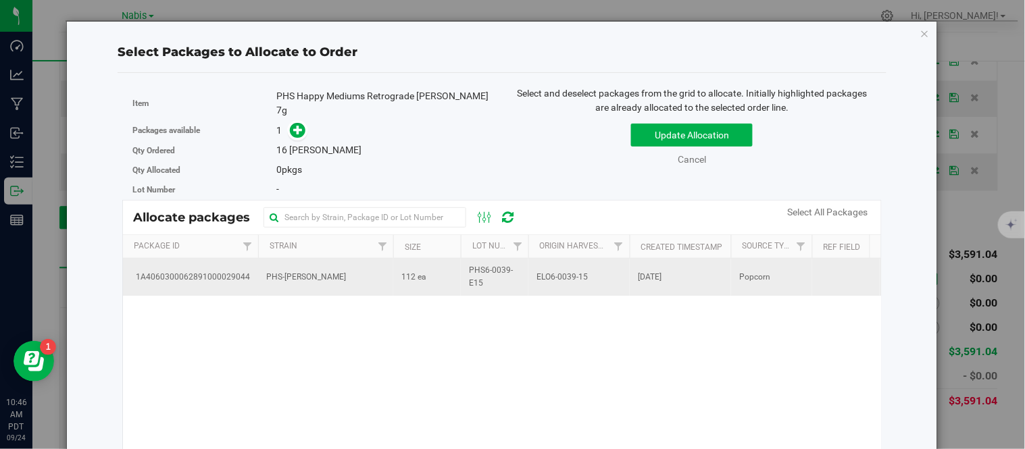
click at [427, 283] on td "112 ea" at bounding box center [427, 277] width 68 height 36
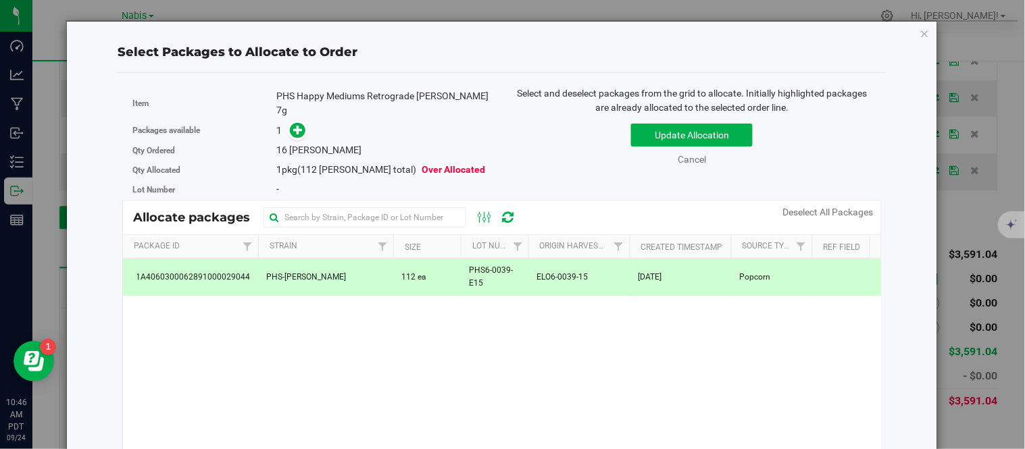
click at [284, 123] on span at bounding box center [295, 131] width 22 height 16
click at [297, 125] on icon at bounding box center [298, 129] width 9 height 9
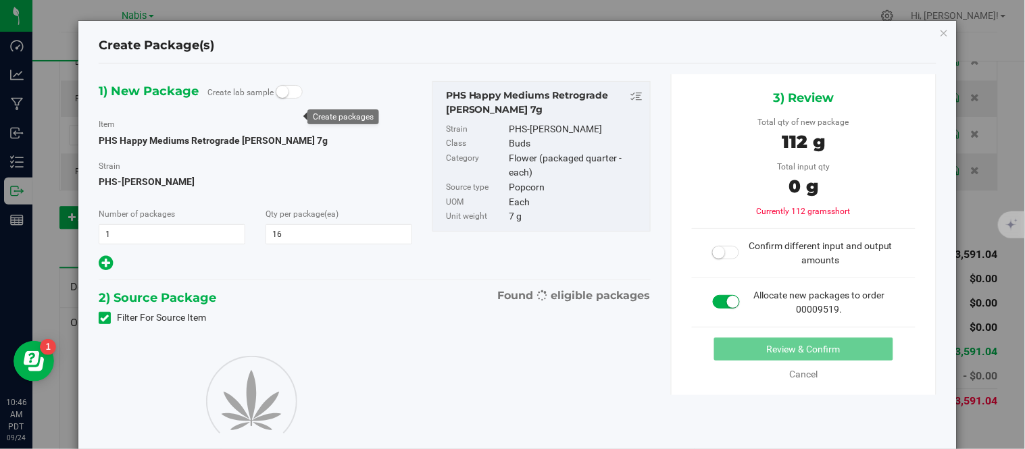
type input "16"
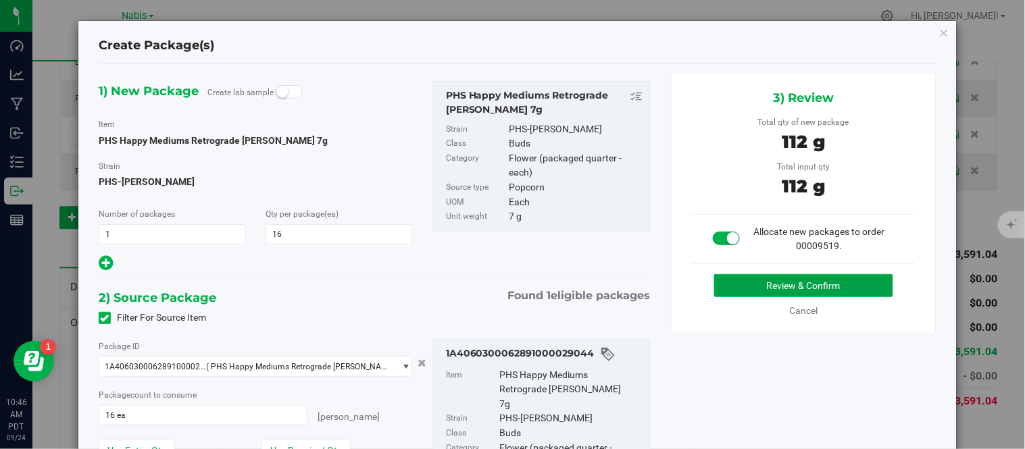
click at [816, 280] on button "Review & Confirm" at bounding box center [803, 285] width 179 height 23
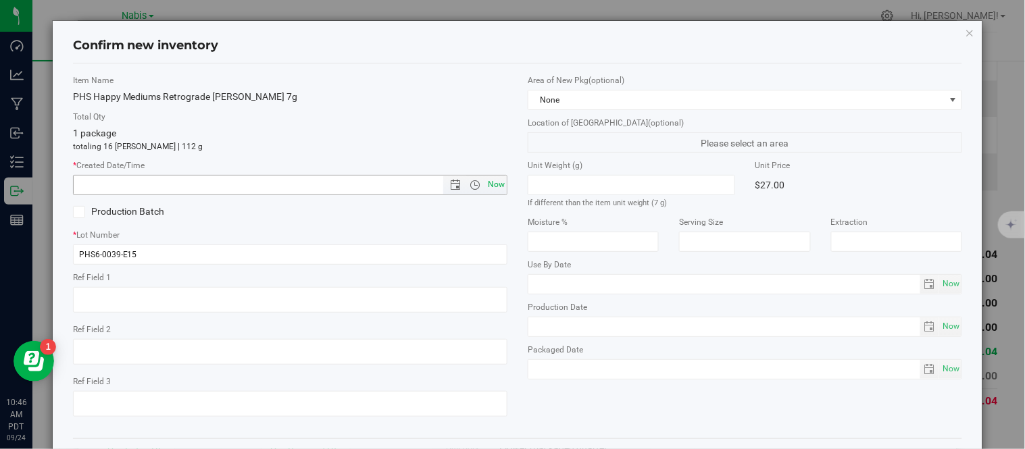
click at [497, 188] on span "Now" at bounding box center [496, 185] width 23 height 20
type input "[DATE] 10:46 AM"
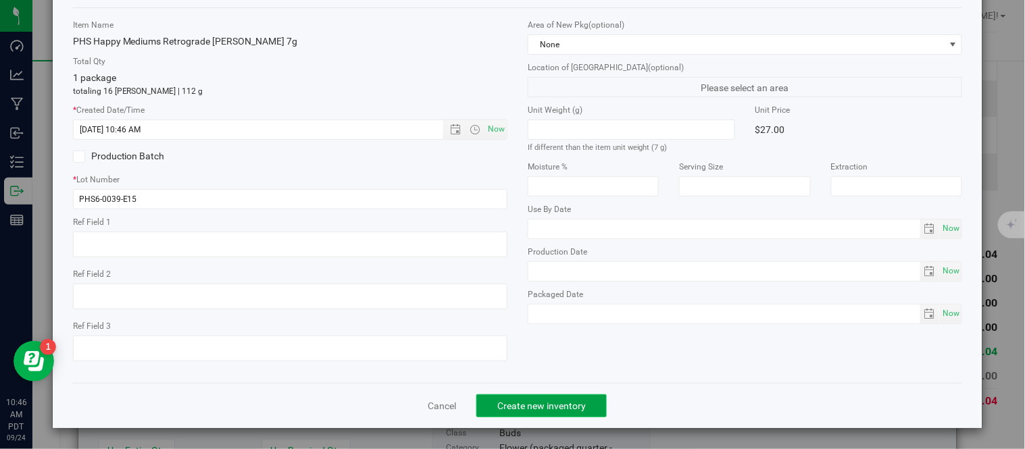
click at [537, 403] on span "Create new inventory" at bounding box center [541, 406] width 89 height 11
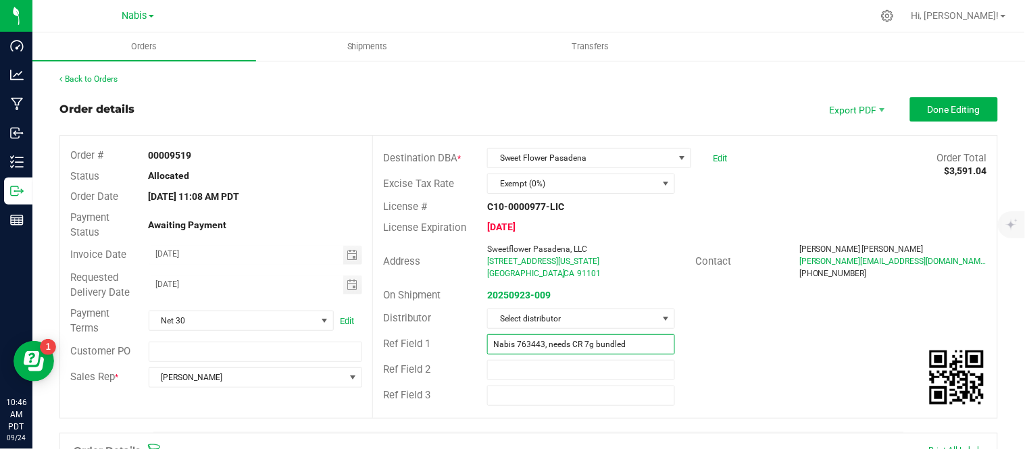
drag, startPoint x: 623, startPoint y: 341, endPoint x: 541, endPoint y: 337, distance: 82.6
click at [541, 337] on input "Nabis 763443, needs CR 7g bundled" at bounding box center [581, 345] width 188 height 20
paste input "764498"
type input "Nabis 763443 / 764498"
click at [960, 97] on button "Done Editing" at bounding box center [954, 109] width 88 height 24
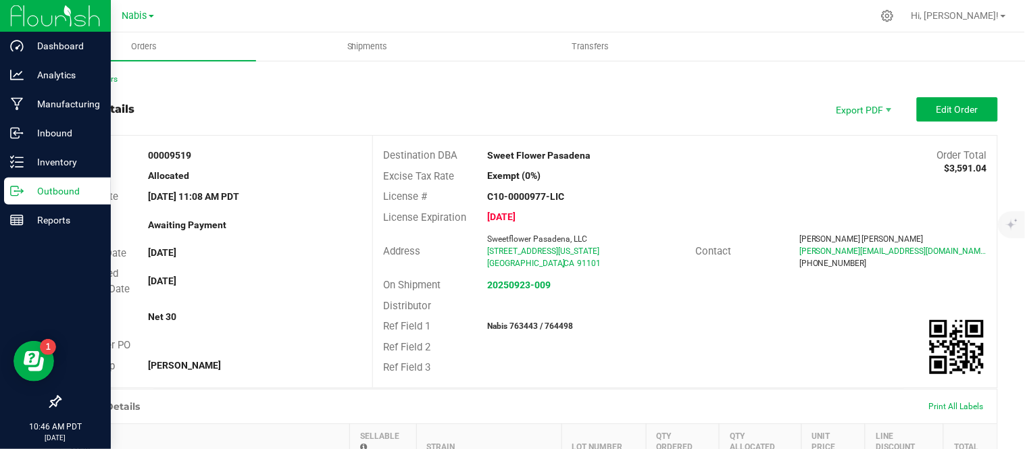
click at [36, 187] on p "Outbound" at bounding box center [64, 191] width 81 height 16
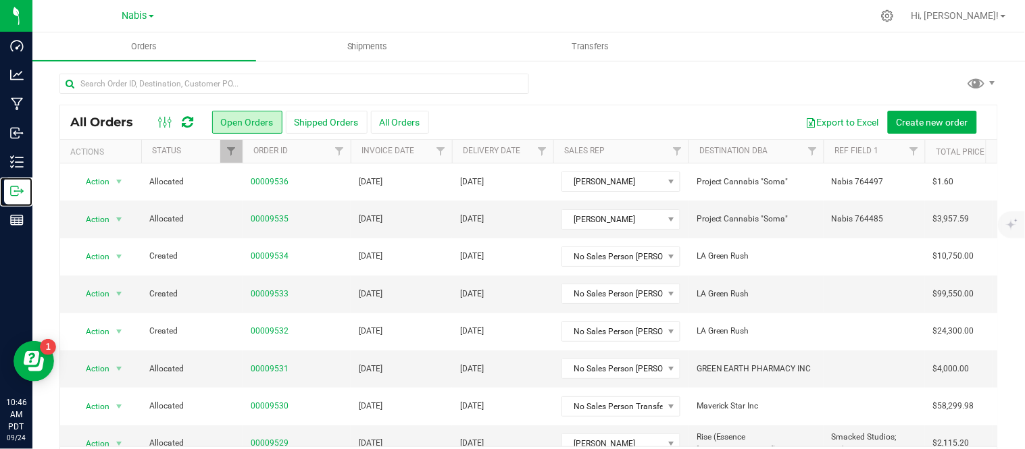
scroll to position [489, 0]
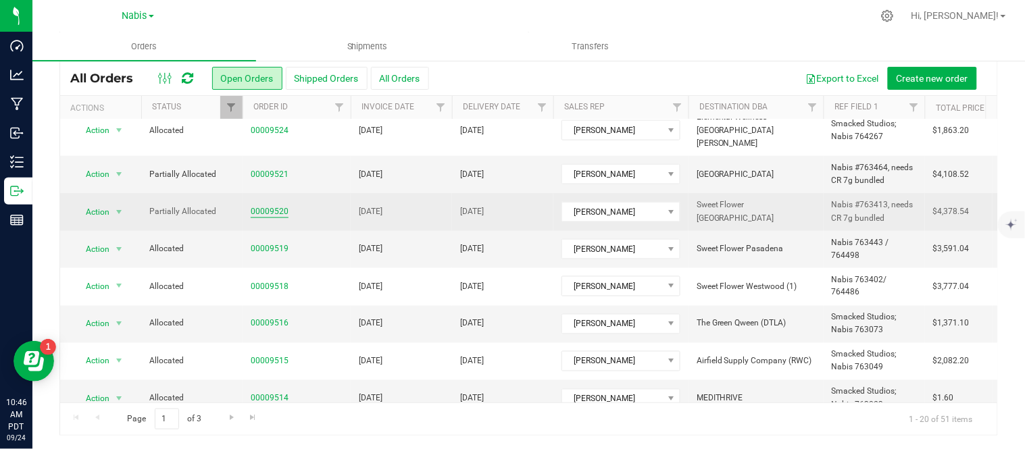
click at [262, 205] on link "00009520" at bounding box center [270, 211] width 38 height 13
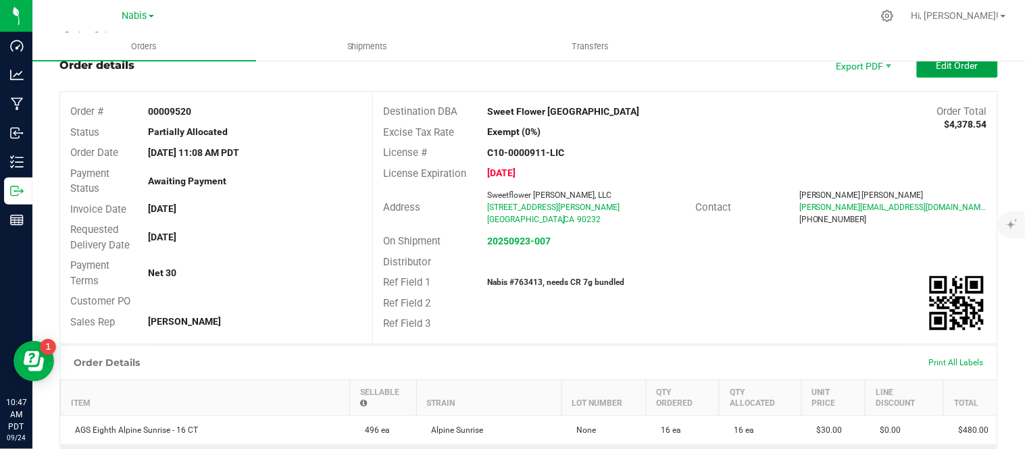
click at [969, 72] on button "Edit Order" at bounding box center [957, 65] width 81 height 24
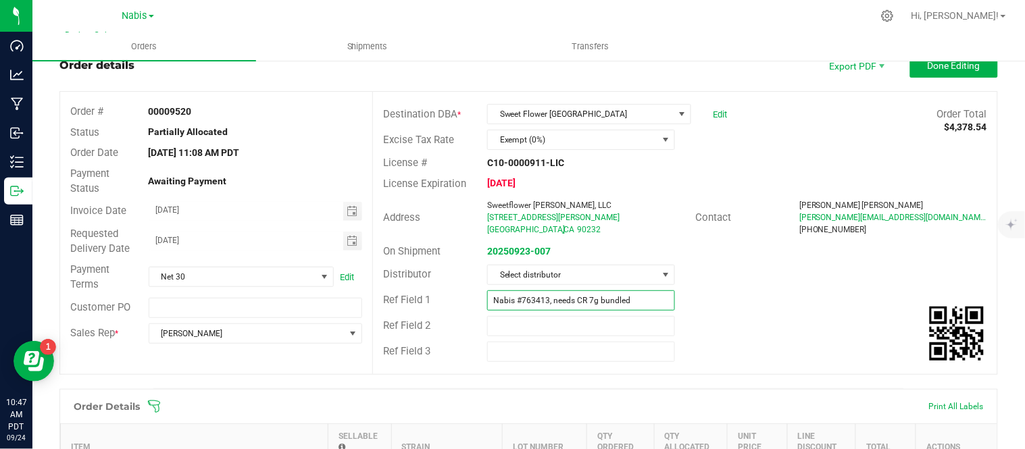
drag, startPoint x: 632, startPoint y: 300, endPoint x: 541, endPoint y: 299, distance: 90.6
click at [541, 299] on input "Nabis #763413, needs CR 7g bundled" at bounding box center [581, 301] width 188 height 20
paste input "764505"
type input "Nabis #763413 / 764505"
click at [841, 360] on div "Ref Field 3" at bounding box center [685, 352] width 624 height 26
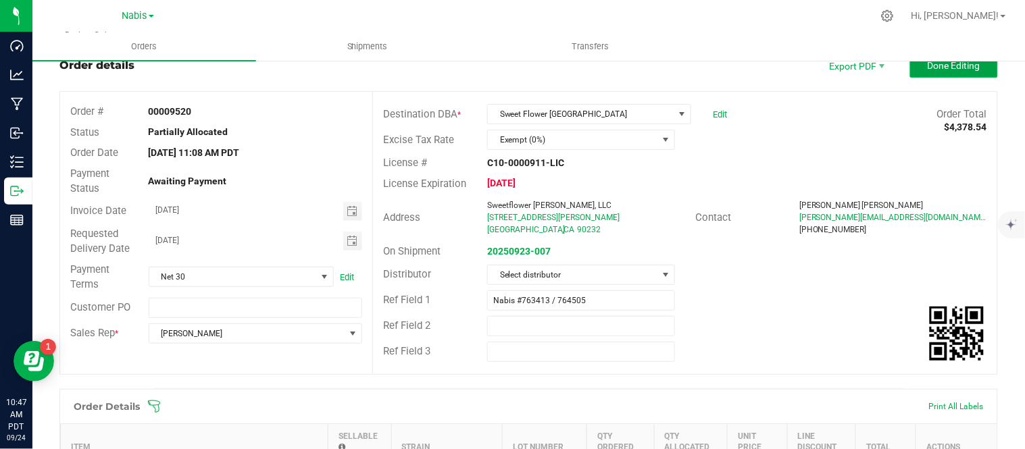
click at [928, 69] on span "Done Editing" at bounding box center [954, 65] width 53 height 11
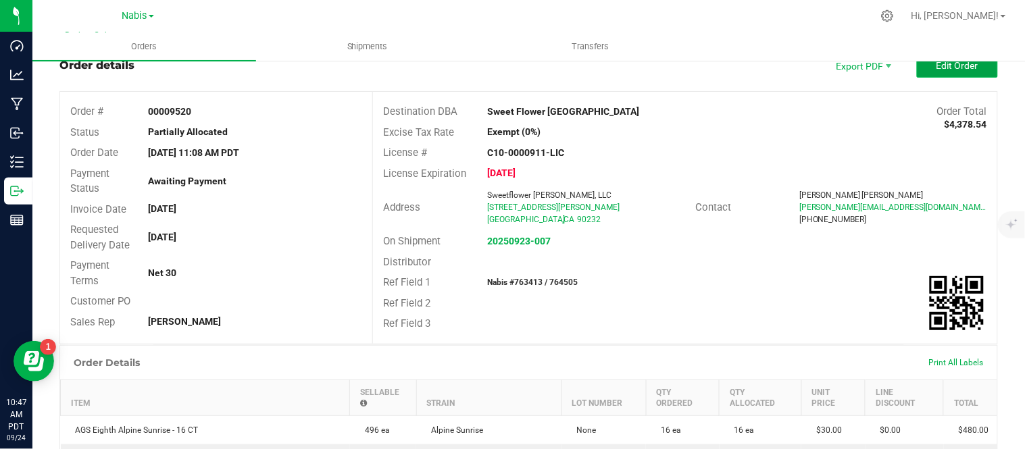
click at [960, 62] on span "Edit Order" at bounding box center [958, 65] width 42 height 11
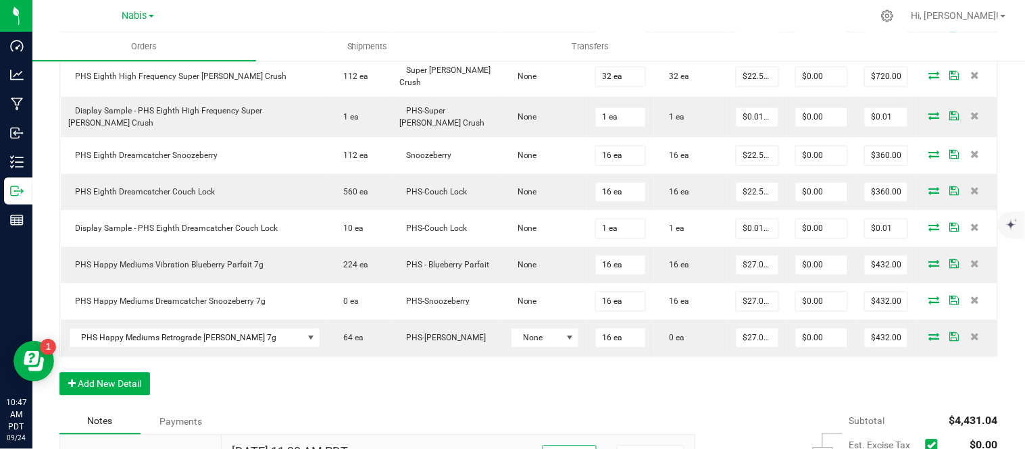
scroll to position [667, 0]
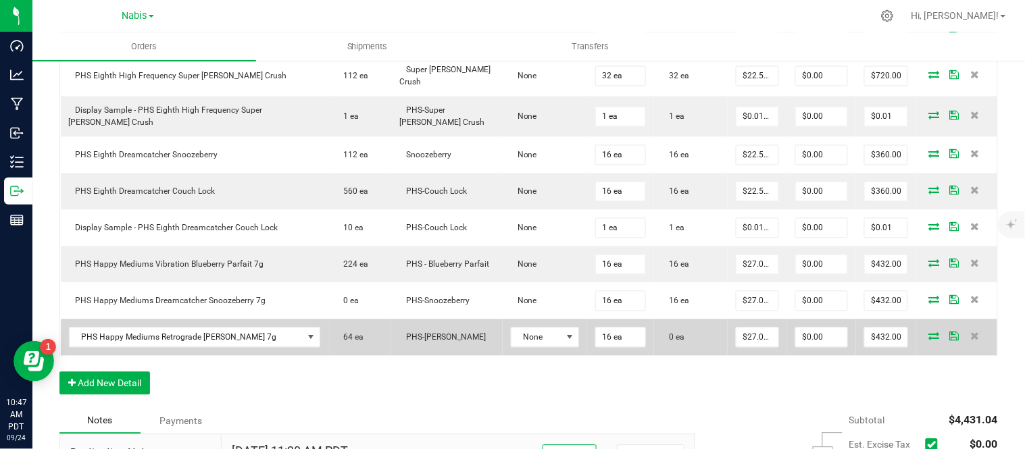
click at [929, 337] on icon at bounding box center [934, 337] width 11 height 8
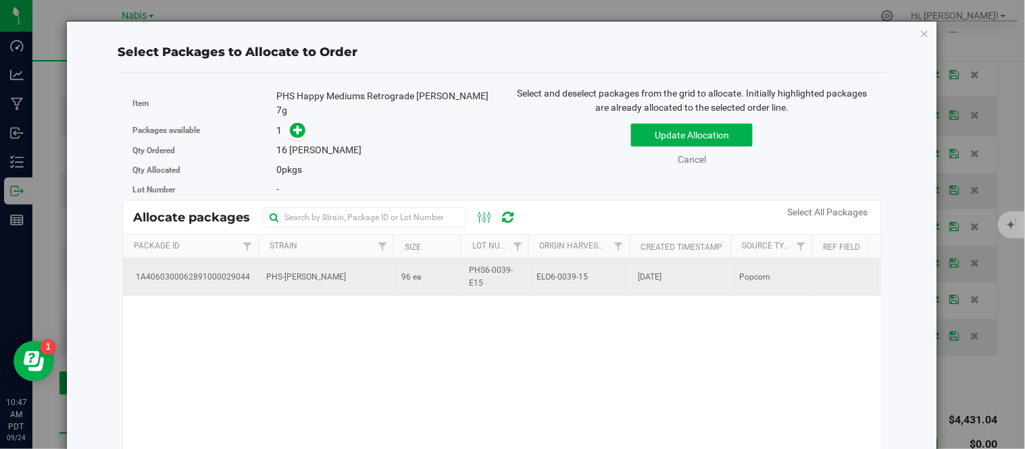
click at [420, 271] on span "96 ea" at bounding box center [411, 277] width 20 height 13
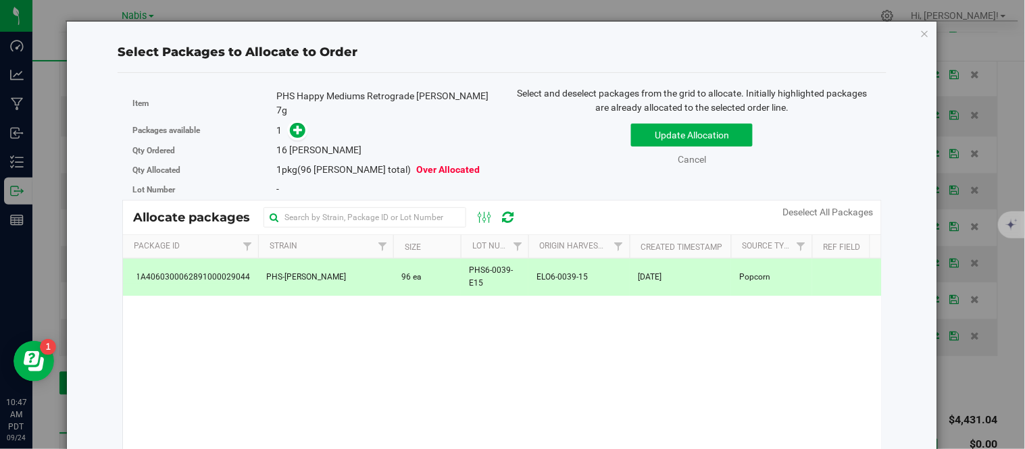
click at [299, 126] on div "Packages available 1" at bounding box center [312, 130] width 360 height 21
click at [291, 120] on div "Packages available 1" at bounding box center [312, 130] width 360 height 21
click at [299, 124] on icon at bounding box center [299, 129] width 10 height 10
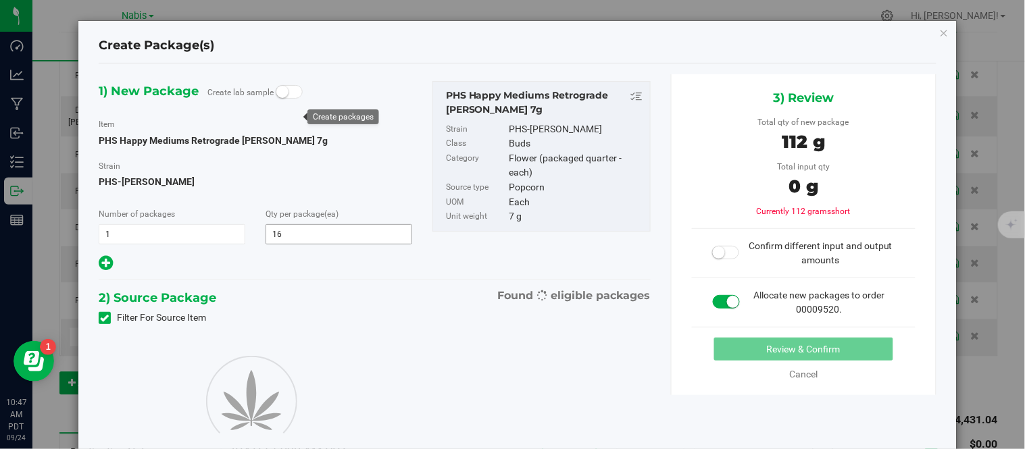
type input "16"
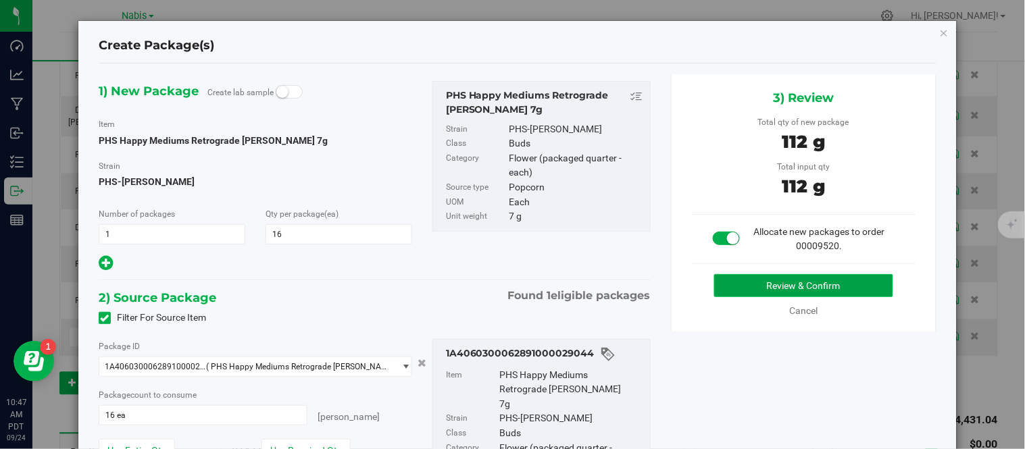
click at [760, 281] on button "Review & Confirm" at bounding box center [803, 285] width 179 height 23
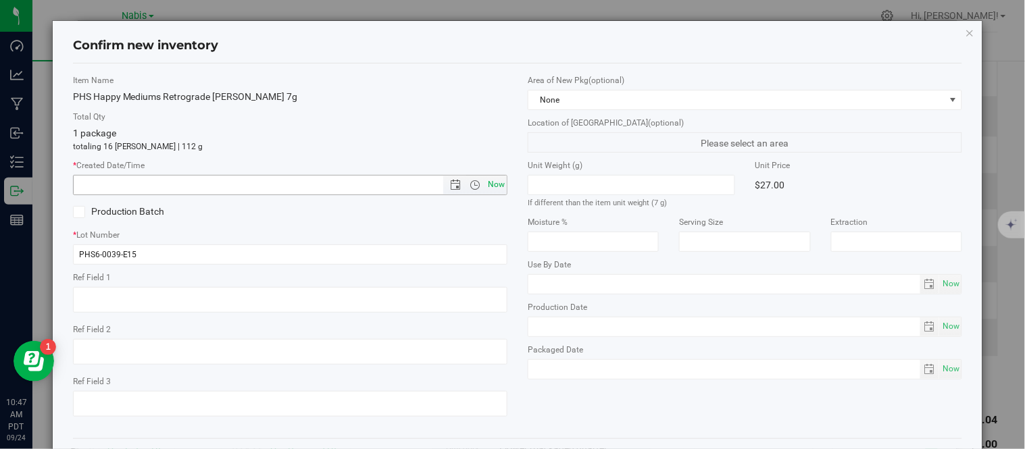
click at [491, 181] on span "Now" at bounding box center [496, 185] width 23 height 20
type input "[DATE] 10:47 AM"
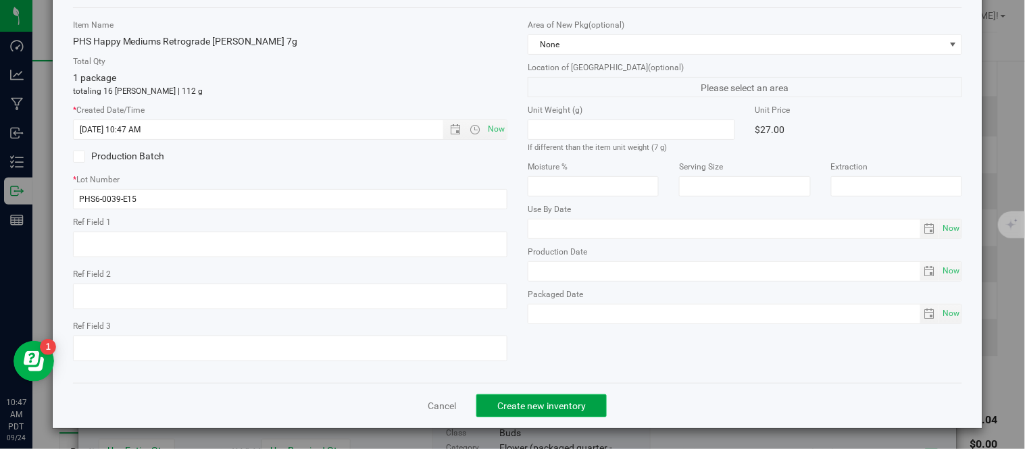
click at [535, 408] on span "Create new inventory" at bounding box center [541, 406] width 89 height 11
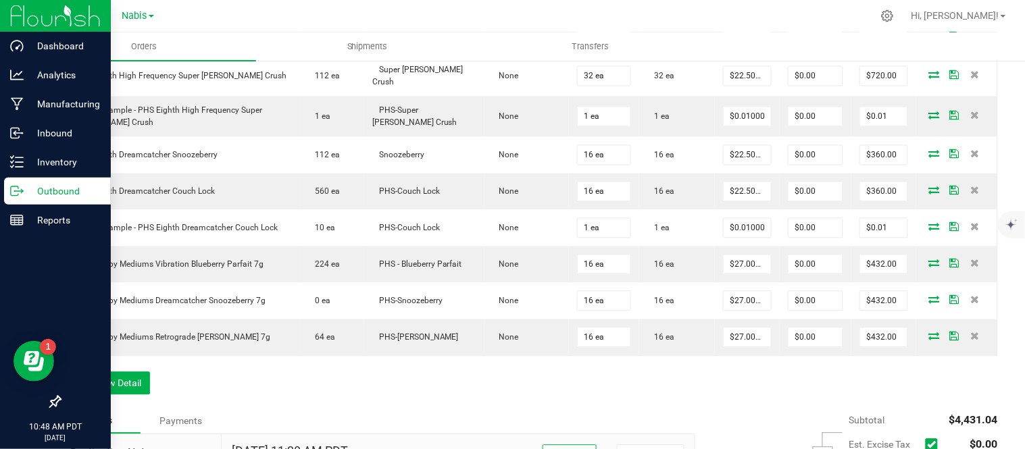
click at [25, 191] on p "Outbound" at bounding box center [64, 191] width 81 height 16
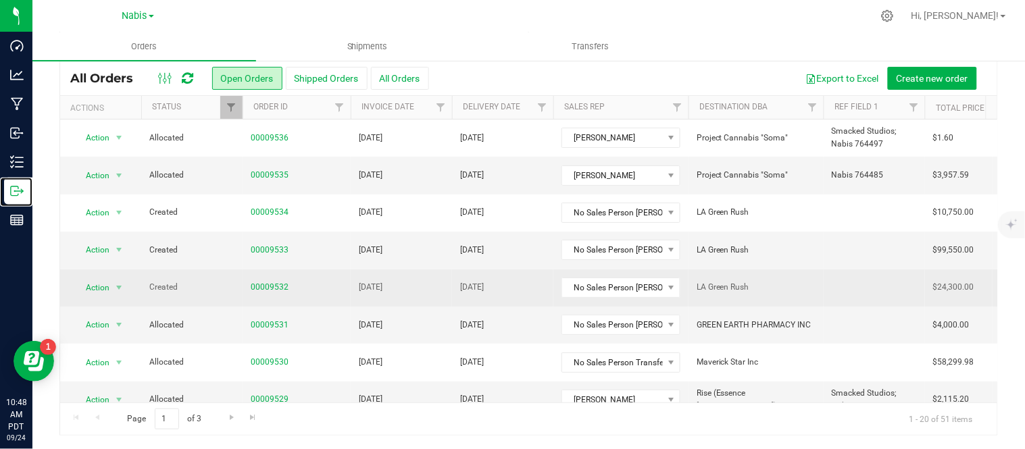
scroll to position [489, 0]
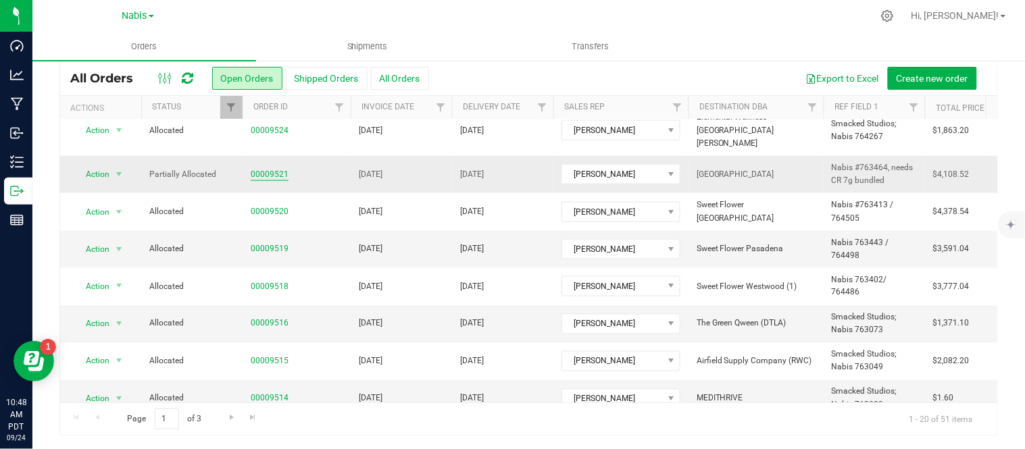
click at [272, 168] on link "00009521" at bounding box center [270, 174] width 38 height 13
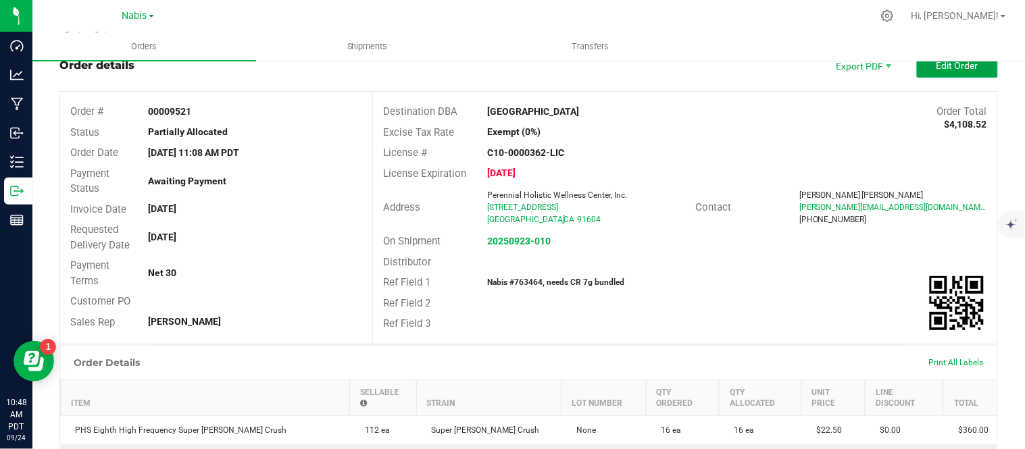
click at [962, 73] on button "Edit Order" at bounding box center [957, 65] width 81 height 24
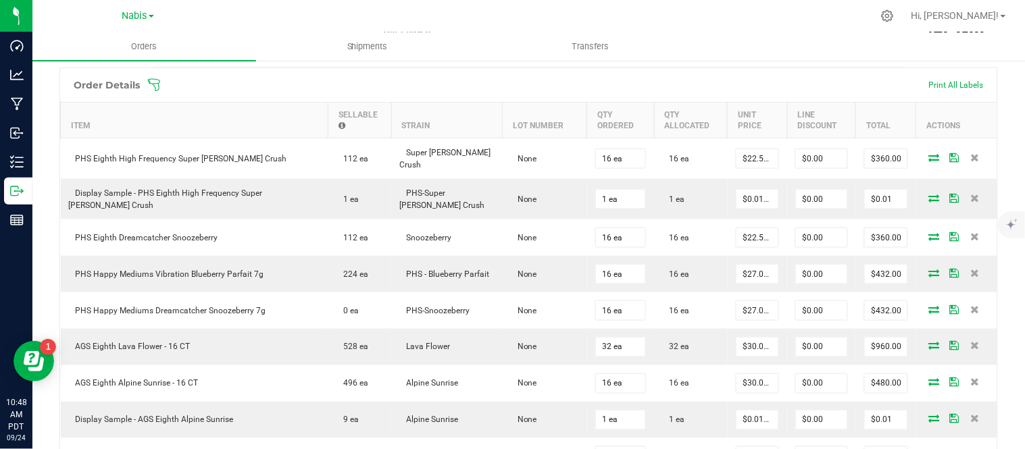
scroll to position [739, 0]
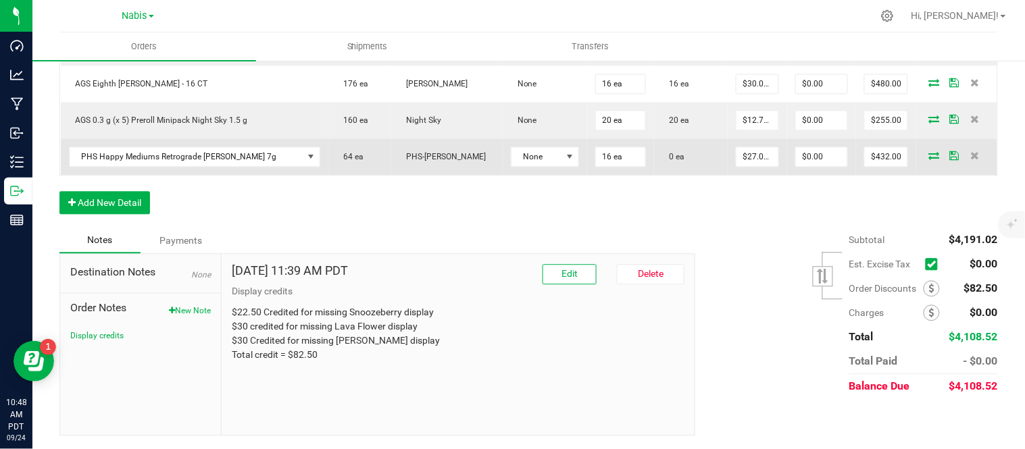
click at [929, 153] on icon at bounding box center [934, 155] width 11 height 8
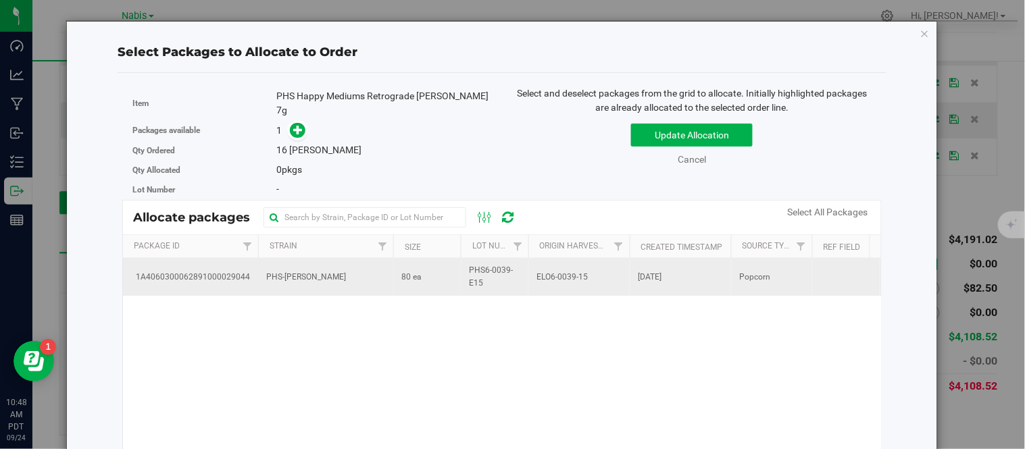
click at [441, 259] on td "80 ea" at bounding box center [427, 277] width 68 height 36
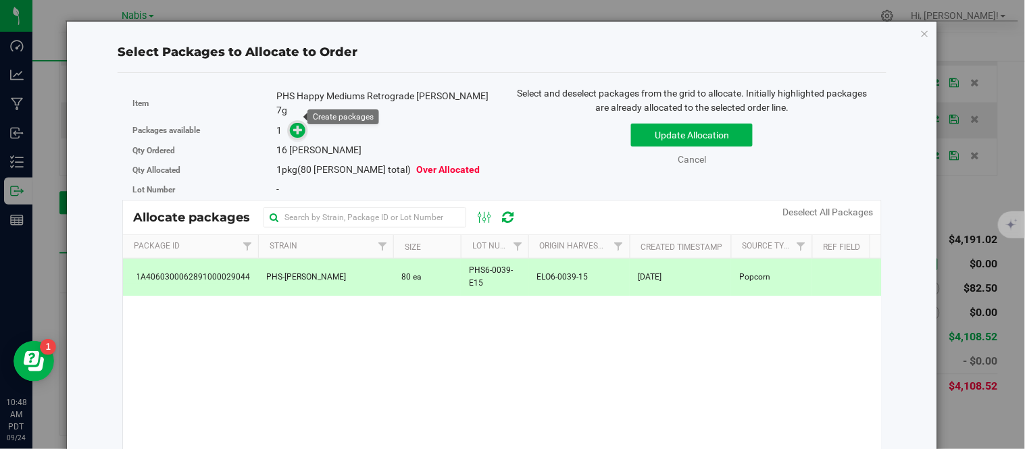
click at [297, 124] on icon at bounding box center [299, 129] width 10 height 10
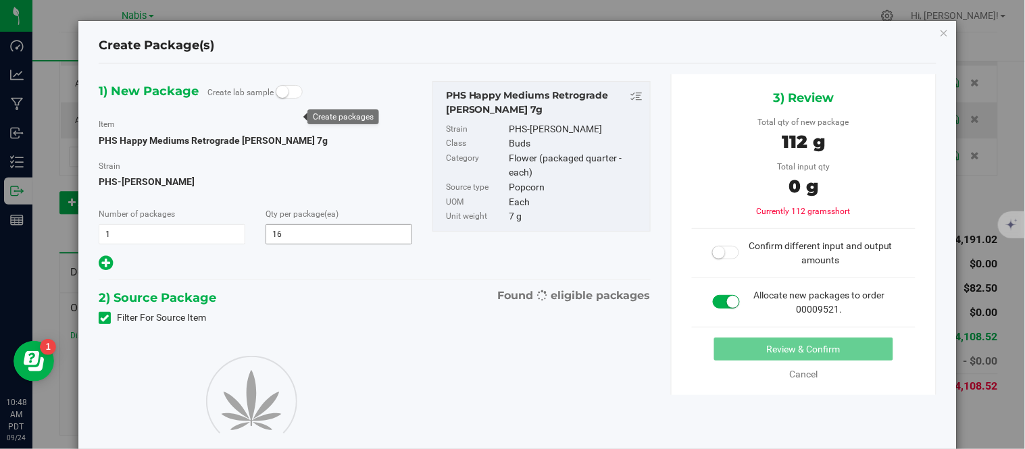
type input "16"
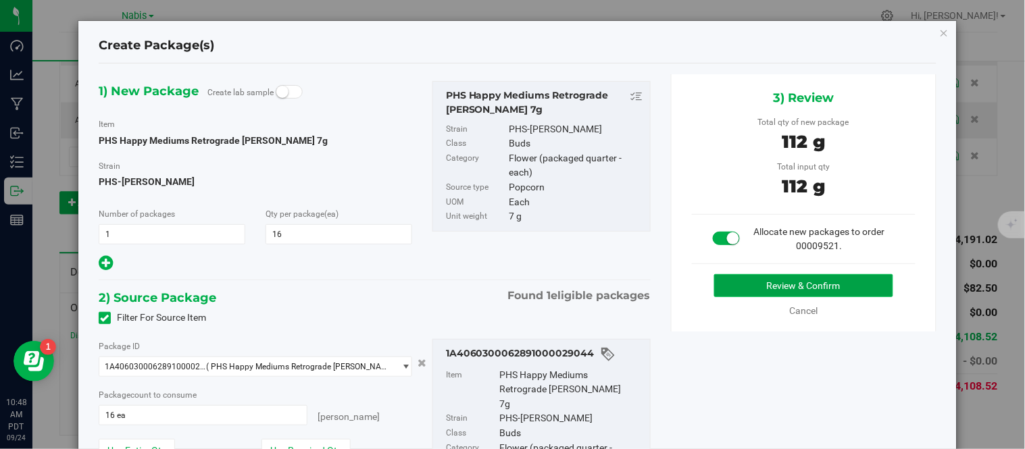
click at [735, 283] on button "Review & Confirm" at bounding box center [803, 285] width 179 height 23
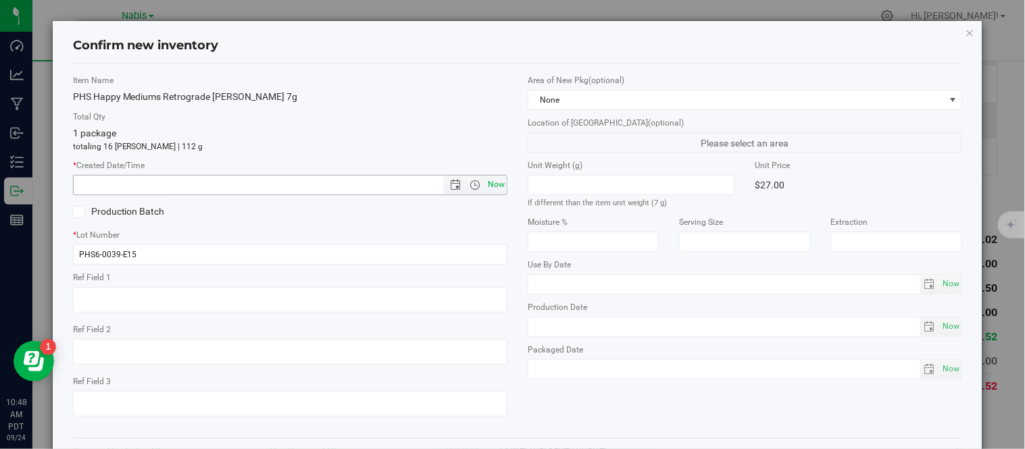
click at [485, 176] on span "Now" at bounding box center [496, 185] width 23 height 20
type input "[DATE] 10:48 AM"
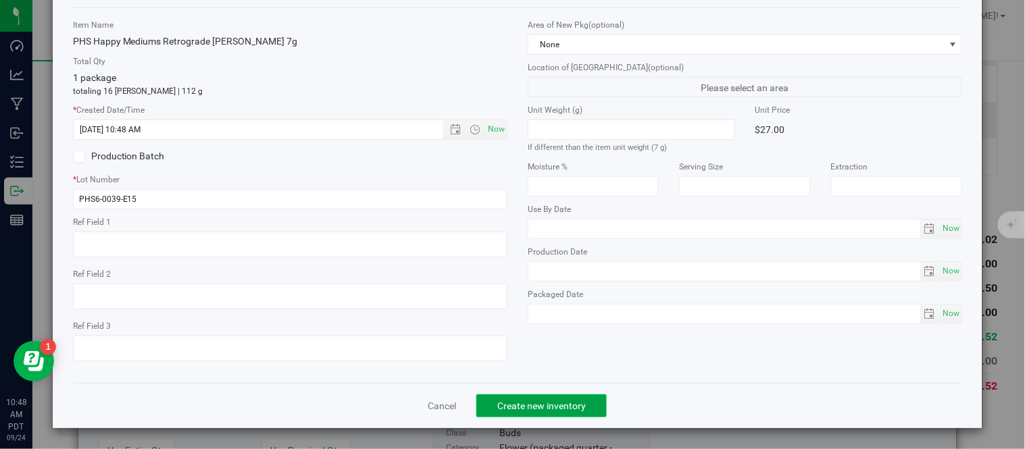
click at [539, 403] on span "Create new inventory" at bounding box center [541, 406] width 89 height 11
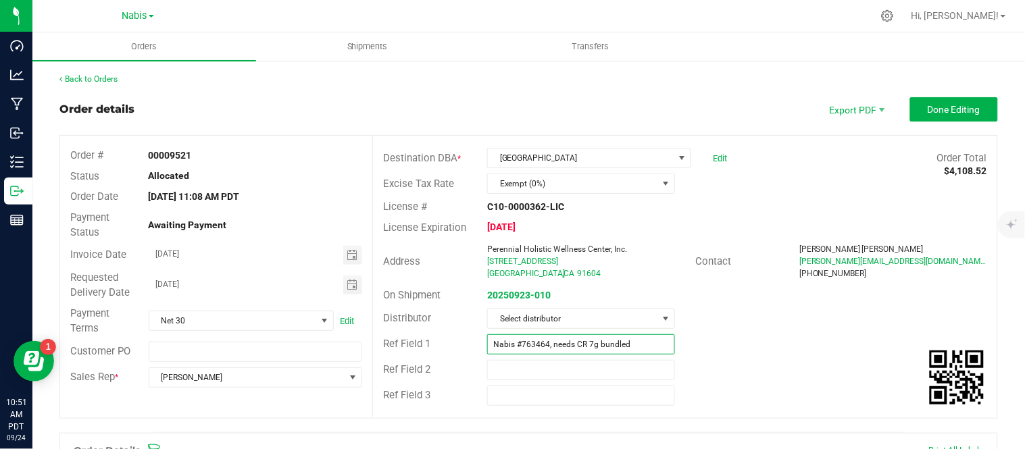
drag, startPoint x: 549, startPoint y: 340, endPoint x: 675, endPoint y: 328, distance: 125.6
click at [675, 328] on div "Destination DBA * Sweet Flower Studio City Edit Order Total $4,108.52 Excise Ta…" at bounding box center [684, 277] width 625 height 283
type input "Nabis #763464, Pending nabis buffer"
click at [952, 110] on span "Done Editing" at bounding box center [954, 109] width 53 height 11
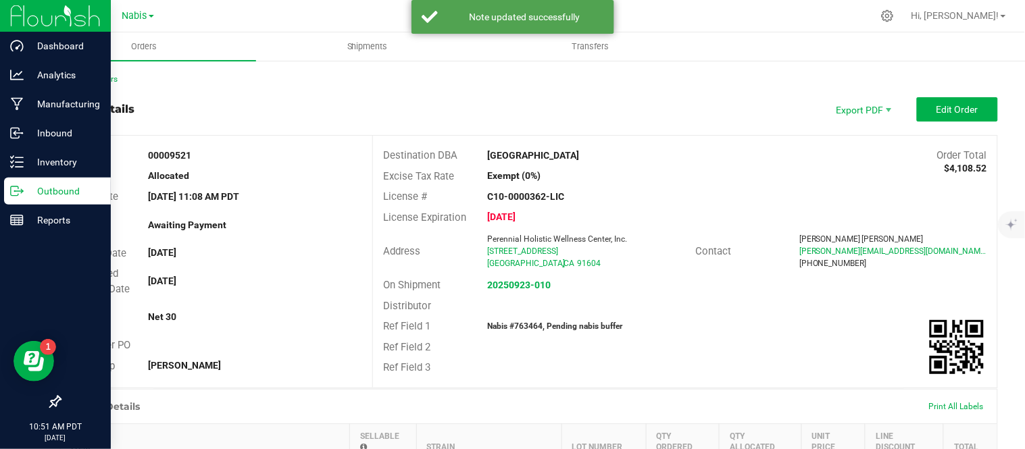
click at [21, 189] on icon at bounding box center [22, 190] width 2 height 2
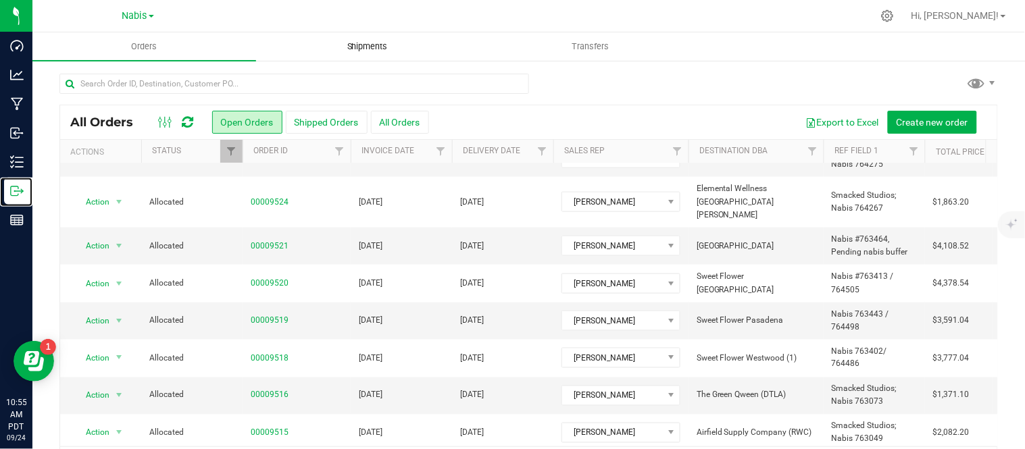
scroll to position [462, 0]
click at [883, 232] on span "Nabis #763464, Pending nabis buffer" at bounding box center [874, 245] width 85 height 26
drag, startPoint x: 841, startPoint y: 217, endPoint x: 969, endPoint y: 226, distance: 128.8
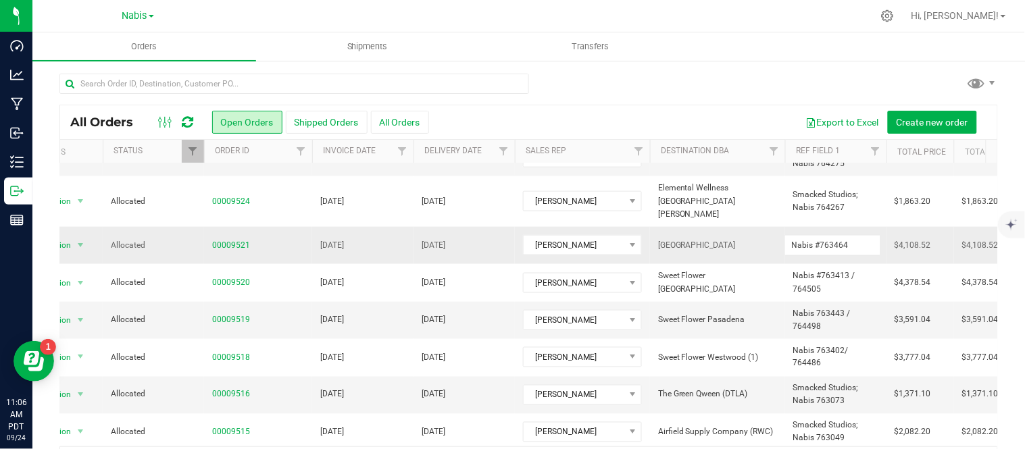
scroll to position [0, 0]
type input "Nabis #763464 / 764550"
click at [645, 96] on div at bounding box center [528, 89] width 939 height 31
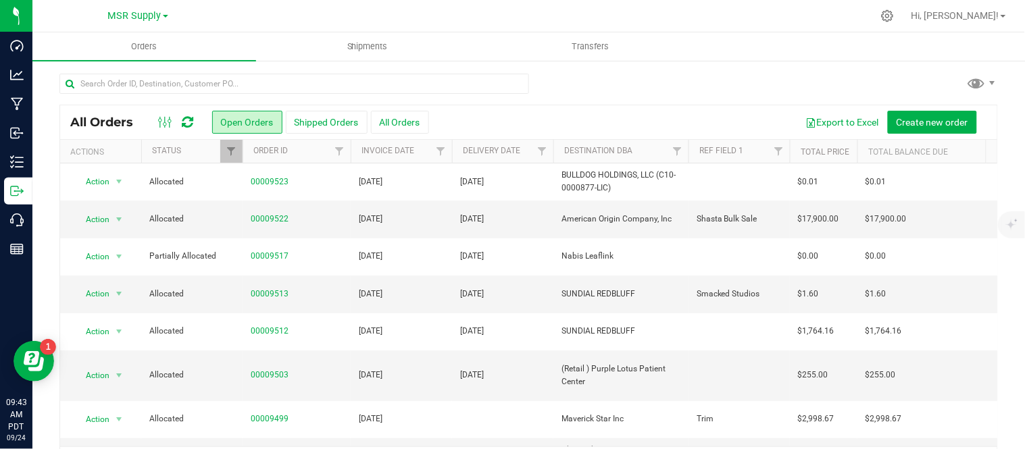
click at [316, 82] on input "text" at bounding box center [294, 84] width 470 height 20
type input "9530"
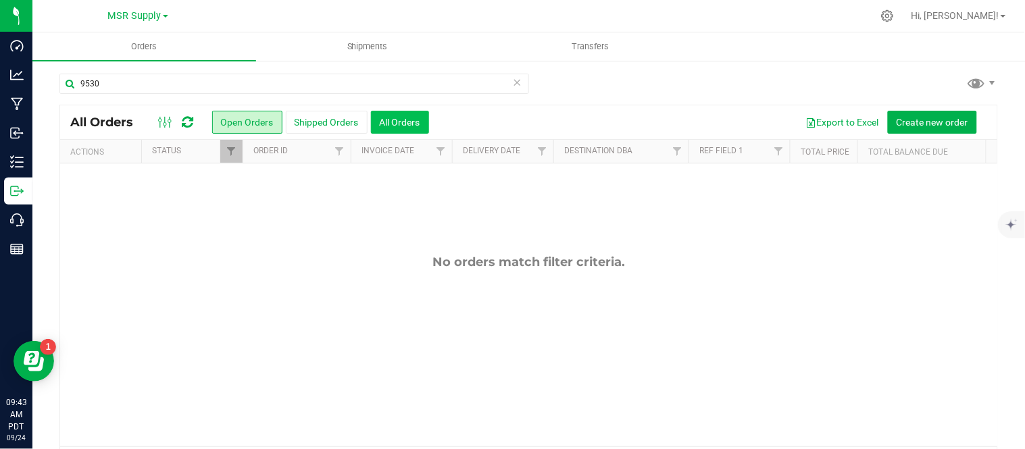
click at [392, 115] on button "All Orders" at bounding box center [400, 122] width 58 height 23
